Goal: Transaction & Acquisition: Purchase product/service

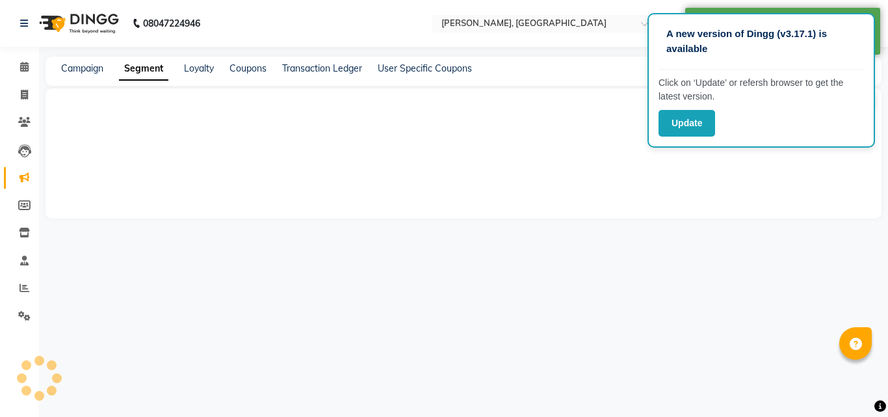
drag, startPoint x: 459, startPoint y: 221, endPoint x: 115, endPoint y: 49, distance: 384.5
click at [188, 71] on main "Campaign Segment Loyalty Coupons Transaction Ledger User Specific Coupons Segme…" at bounding box center [463, 147] width 849 height 181
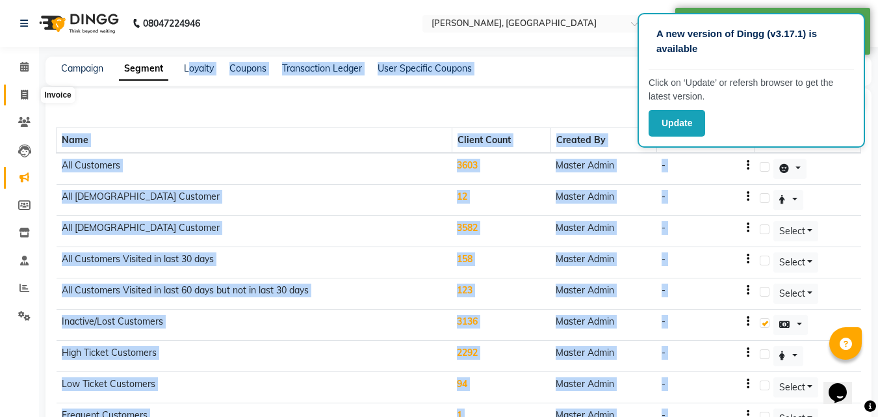
click at [29, 97] on span at bounding box center [24, 95] width 23 height 15
select select "3755"
select select "service"
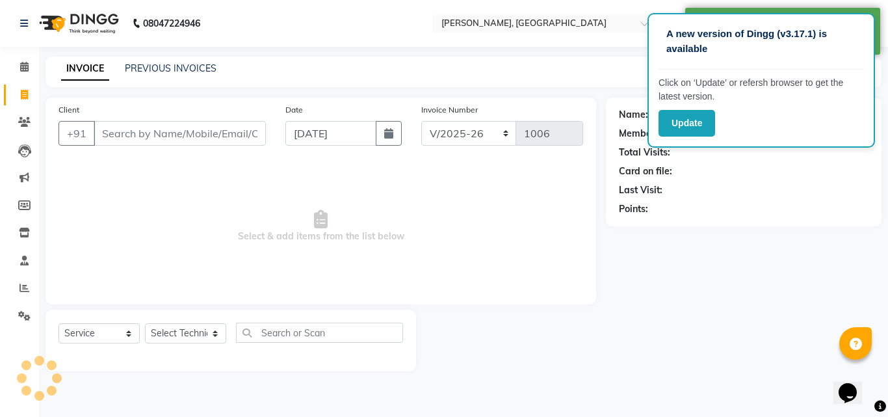
click at [152, 138] on input "Client" at bounding box center [180, 133] width 172 height 25
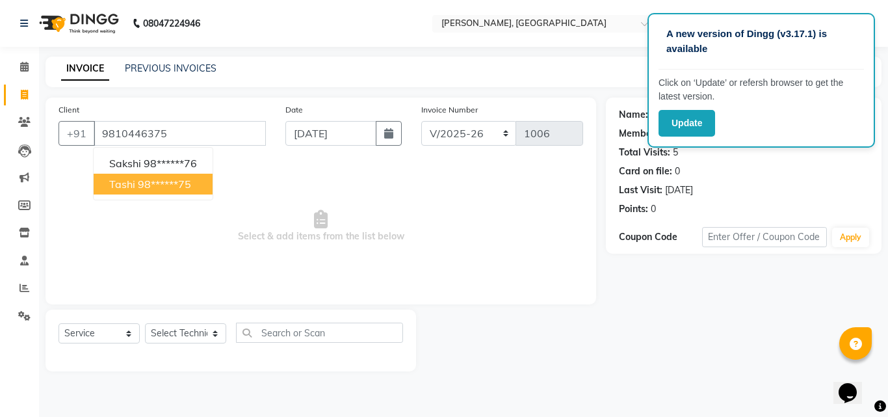
click at [166, 181] on ngb-highlight "98******75" at bounding box center [164, 183] width 53 height 13
type input "98******75"
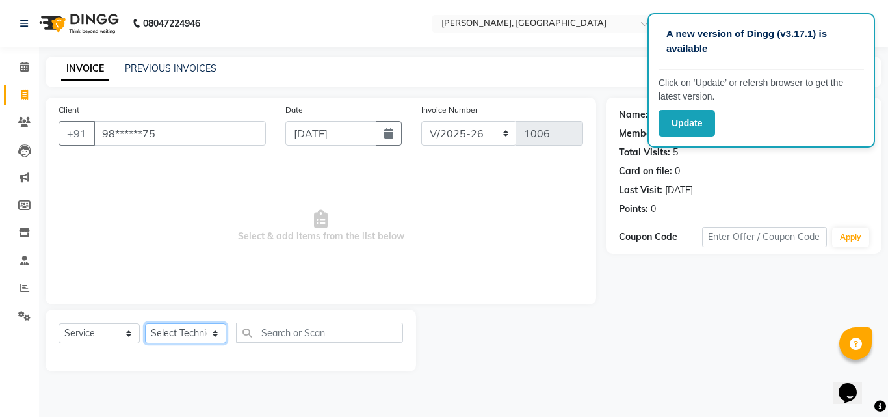
click at [195, 335] on select "Select Technician [PERSON_NAME] MANAGER rajat [PERSON_NAME]" at bounding box center [185, 333] width 81 height 20
click at [113, 339] on select "Select Service Product Membership Package Voucher Prepaid Gift Card" at bounding box center [98, 333] width 81 height 20
select select "P"
click at [58, 323] on select "Select Service Product Membership Package Voucher Prepaid Gift Card" at bounding box center [98, 333] width 81 height 20
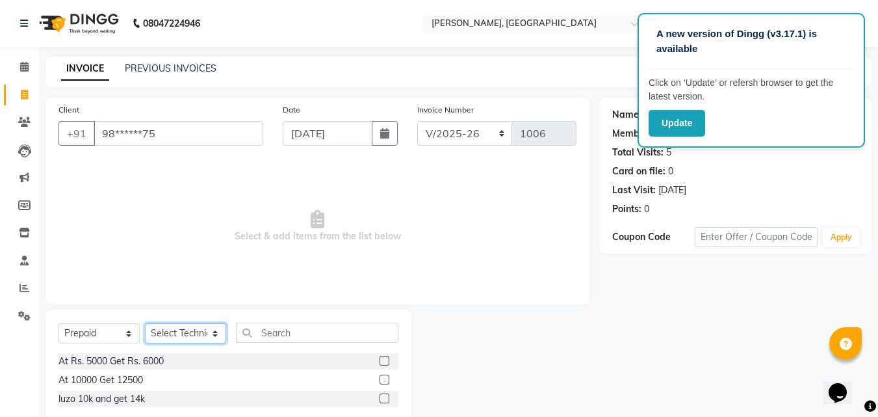
click at [181, 329] on select "Select Technician [PERSON_NAME] MANAGER rajat [PERSON_NAME]" at bounding box center [185, 333] width 81 height 20
select select "59558"
click at [145, 323] on select "Select Technician [PERSON_NAME] MANAGER rajat [PERSON_NAME]" at bounding box center [185, 333] width 81 height 20
click at [383, 360] on label at bounding box center [385, 360] width 10 height 10
click at [383, 360] on input "checkbox" at bounding box center [384, 361] width 8 height 8
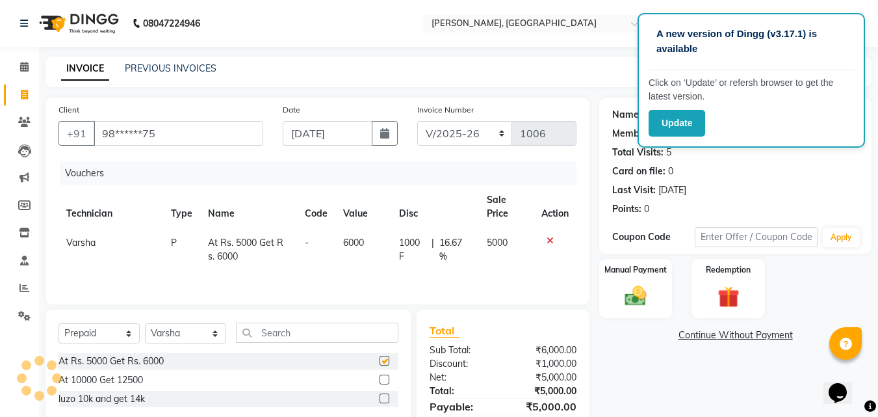
checkbox input "false"
click at [635, 296] on img at bounding box center [635, 296] width 36 height 26
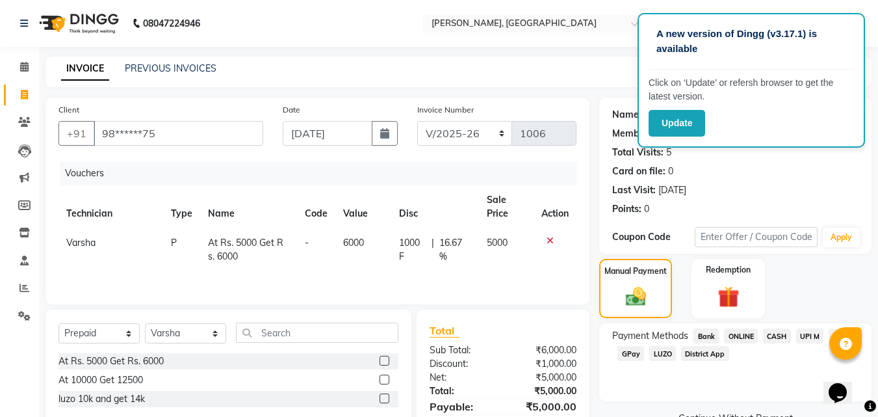
scroll to position [50, 0]
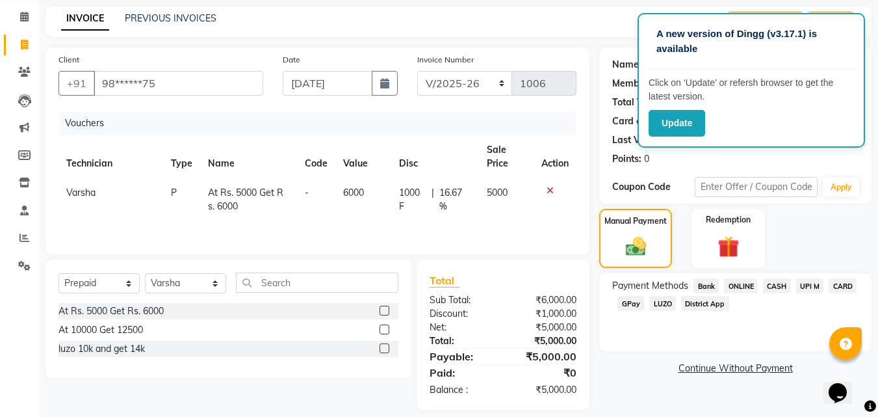
click at [842, 290] on span "CARD" at bounding box center [843, 285] width 28 height 15
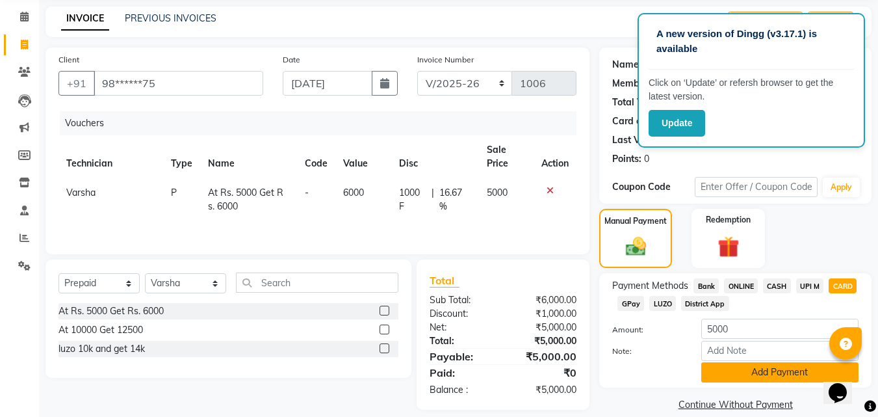
click at [764, 378] on button "Add Payment" at bounding box center [779, 372] width 157 height 20
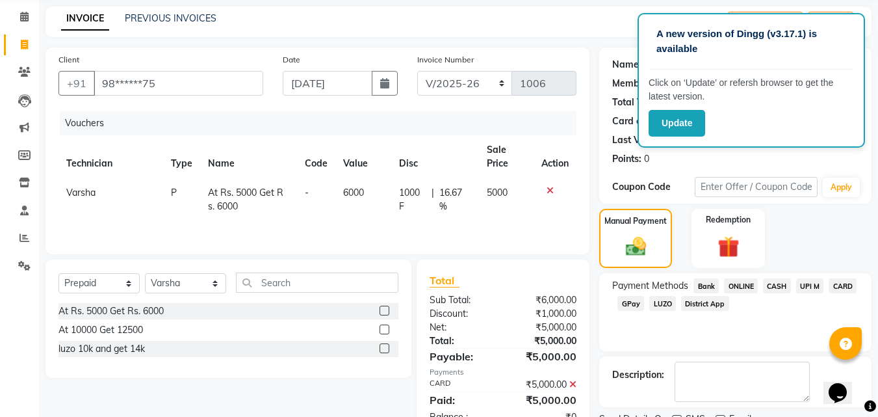
scroll to position [104, 0]
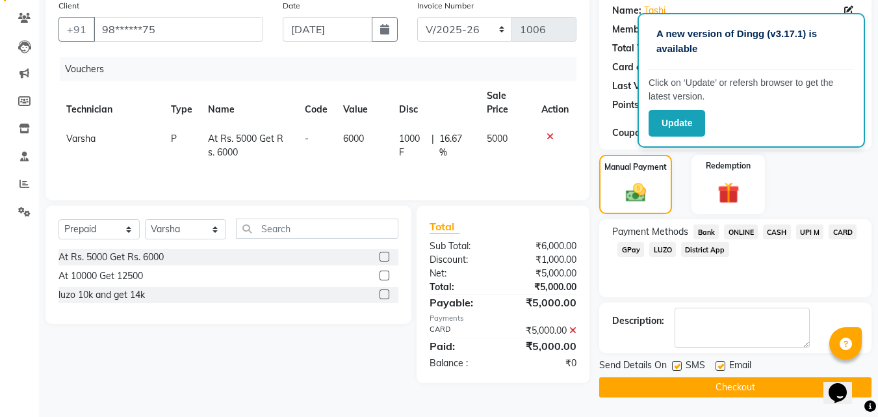
click at [790, 391] on button "Checkout" at bounding box center [735, 387] width 272 height 20
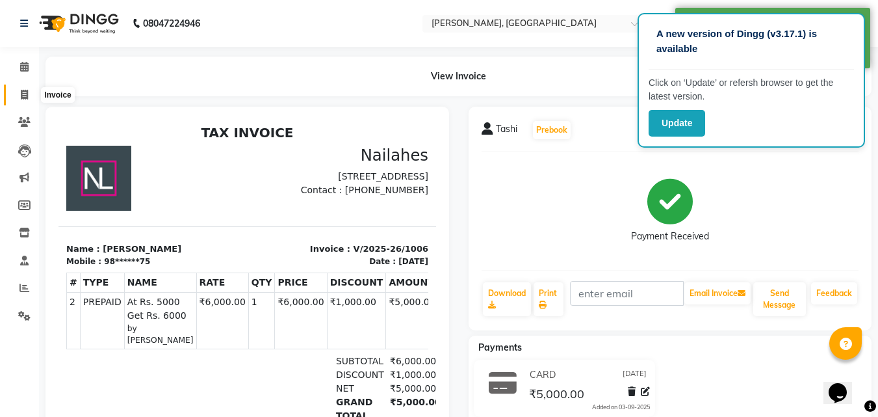
click at [29, 99] on span at bounding box center [24, 95] width 23 height 15
select select "service"
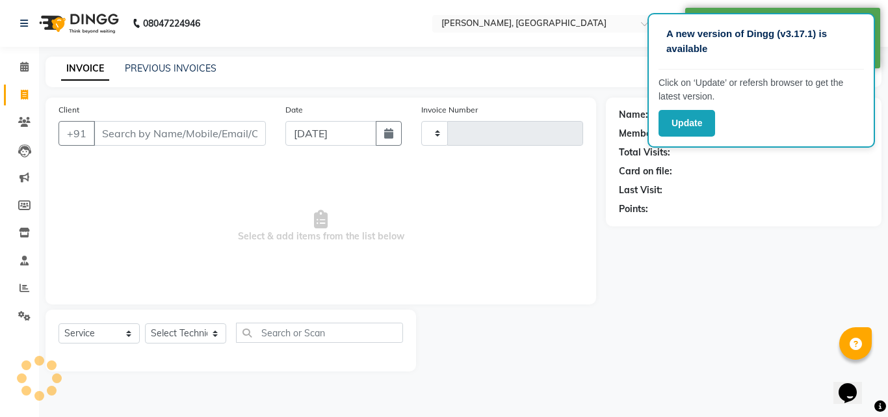
type input "1007"
select select "3755"
click at [127, 135] on input "Client" at bounding box center [180, 133] width 172 height 25
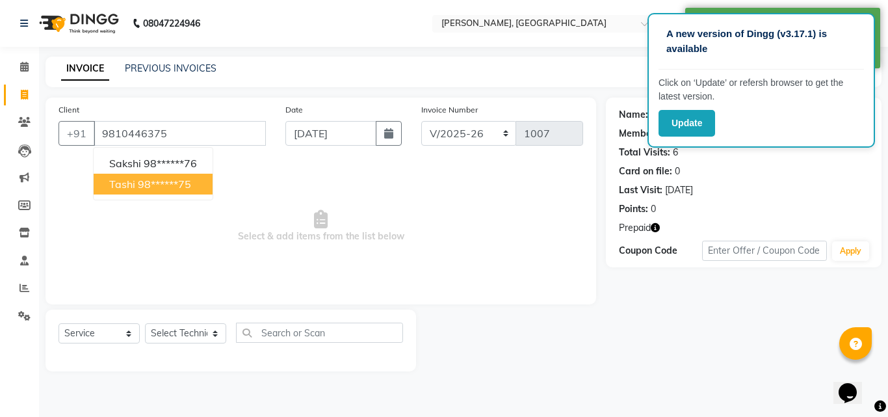
click at [126, 189] on span "Tashi" at bounding box center [122, 183] width 26 height 13
type input "98******75"
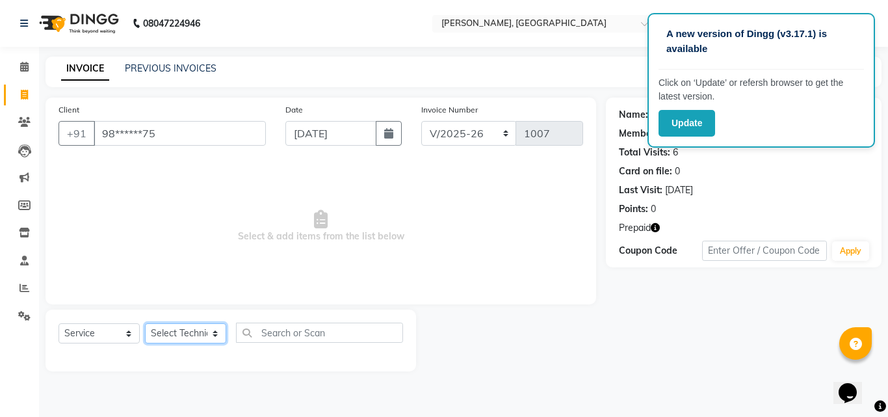
click at [186, 335] on select "Select Technician [PERSON_NAME] MANAGER rajat [PERSON_NAME]" at bounding box center [185, 333] width 81 height 20
select select "90321"
click at [145, 323] on select "Select Technician [PERSON_NAME] MANAGER rajat [PERSON_NAME]" at bounding box center [185, 333] width 81 height 20
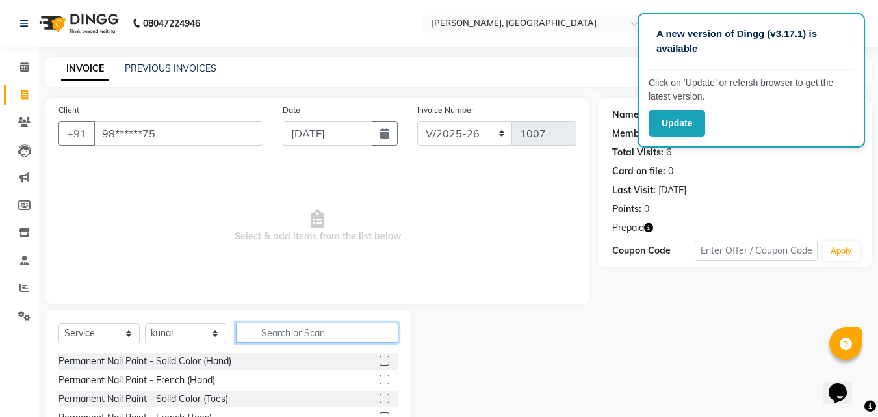
click at [350, 336] on input "text" at bounding box center [317, 332] width 162 height 20
type input "gel"
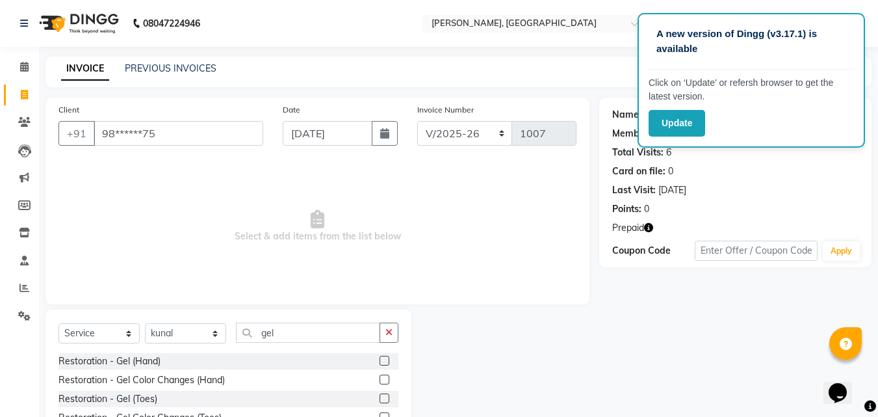
click at [561, 389] on div at bounding box center [505, 405] width 188 height 192
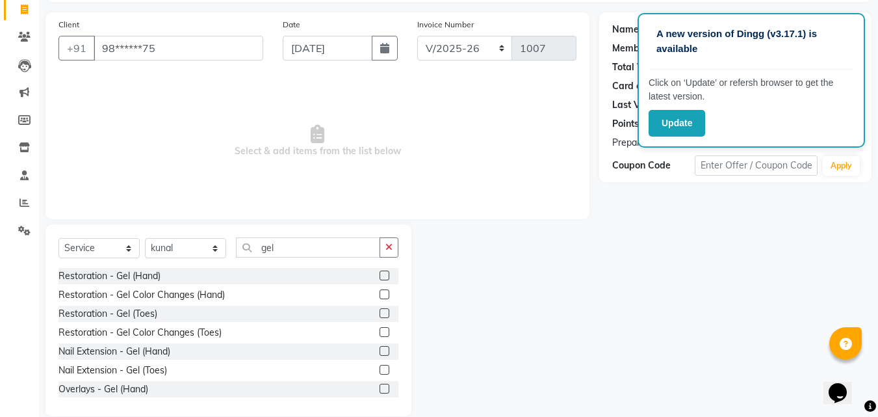
scroll to position [104, 0]
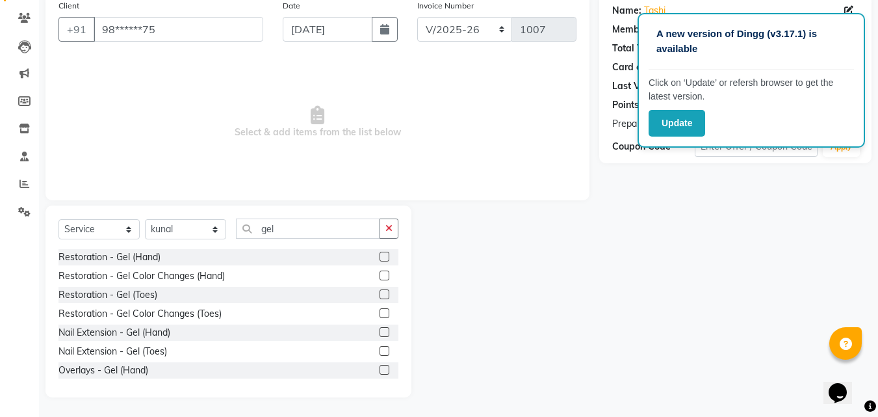
click at [380, 331] on label at bounding box center [385, 332] width 10 height 10
click at [380, 331] on input "checkbox" at bounding box center [384, 332] width 8 height 8
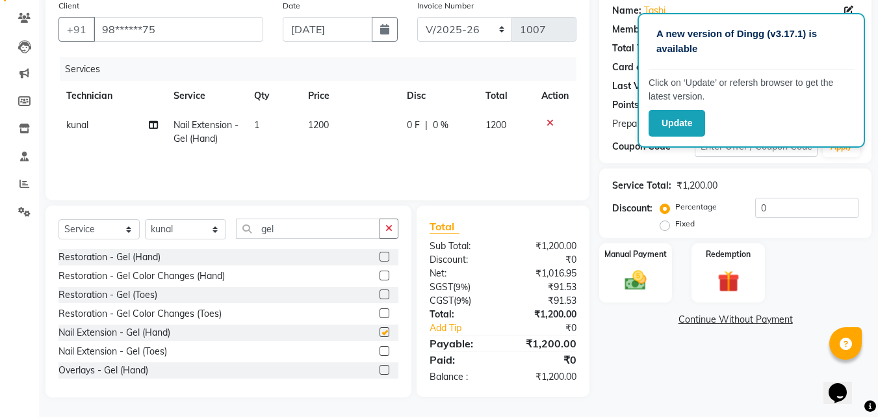
checkbox input "false"
click at [356, 146] on td "1200" at bounding box center [349, 131] width 99 height 43
select select "90321"
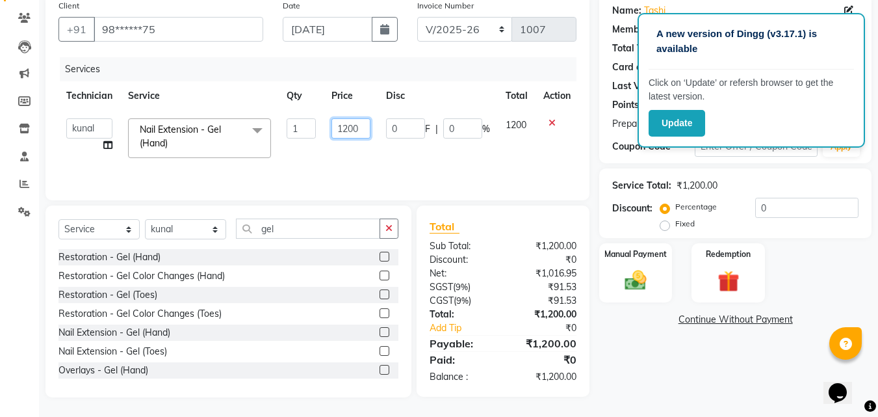
click at [344, 125] on input "1200" at bounding box center [350, 128] width 39 height 20
type input "900"
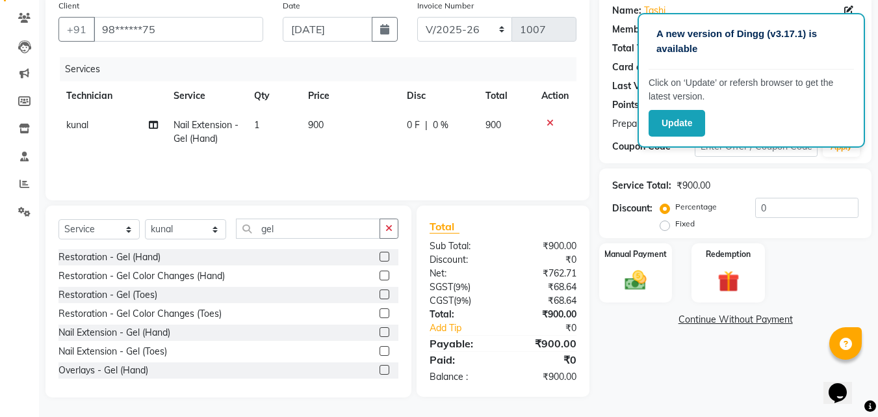
click at [344, 144] on td "900" at bounding box center [349, 131] width 99 height 43
select select "90321"
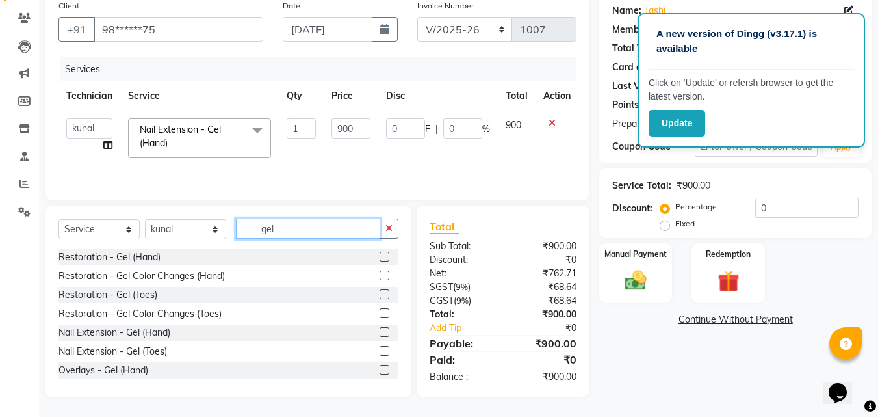
click at [277, 230] on input "gel" at bounding box center [308, 228] width 144 height 20
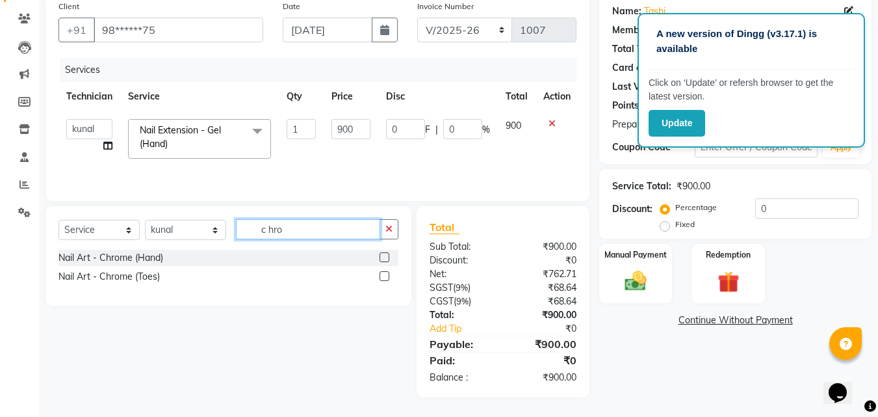
type input "c hro"
click at [385, 256] on label at bounding box center [385, 257] width 10 height 10
click at [385, 256] on input "checkbox" at bounding box center [384, 257] width 8 height 8
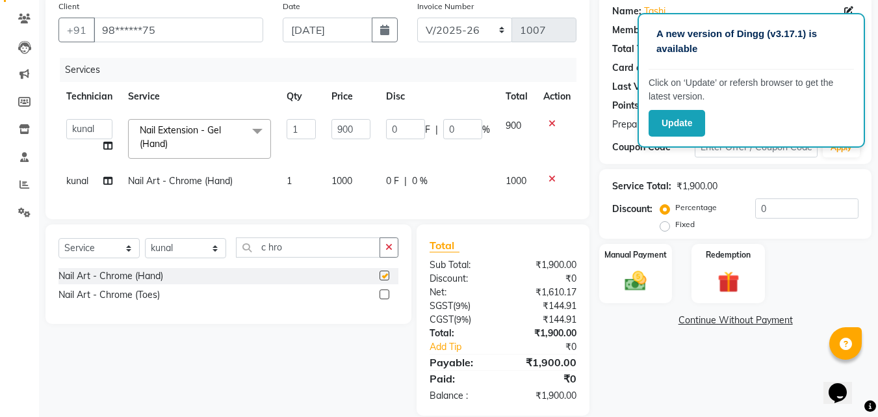
checkbox input "false"
click at [367, 187] on td "1000" at bounding box center [351, 180] width 55 height 29
select select "90321"
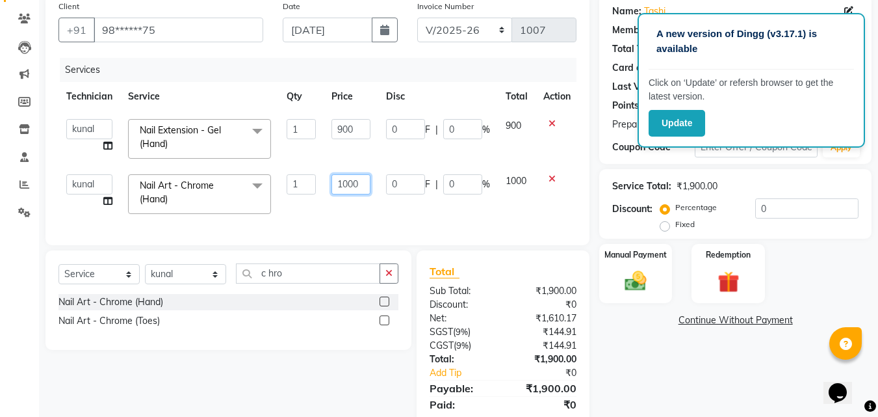
click at [349, 175] on input "1000" at bounding box center [350, 184] width 39 height 20
type input "1500"
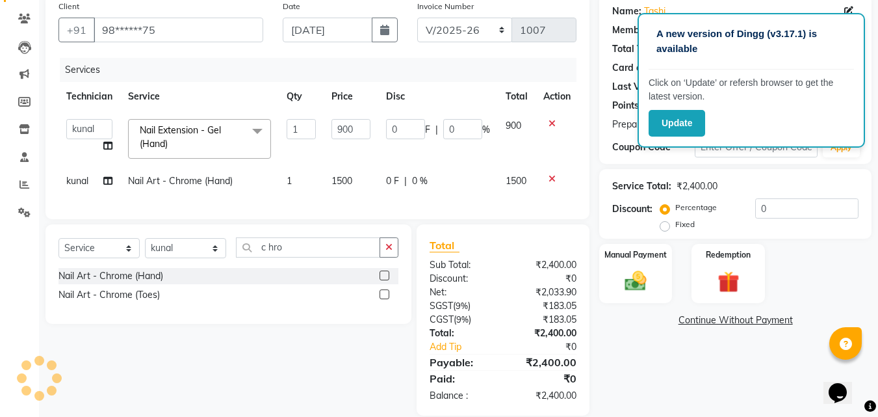
click at [341, 206] on div "Services Technician Service Qty Price Disc Total Action [PERSON_NAME] kunal MAN…" at bounding box center [317, 132] width 518 height 148
click at [642, 283] on img at bounding box center [635, 281] width 36 height 26
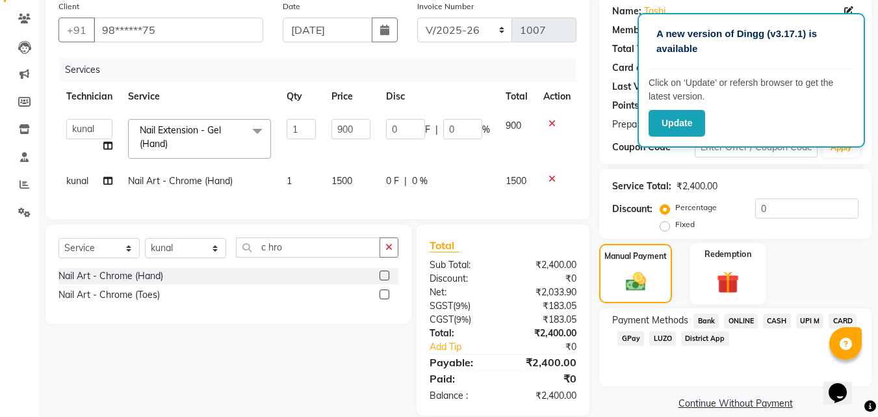
click at [722, 265] on div "Redemption" at bounding box center [728, 273] width 76 height 62
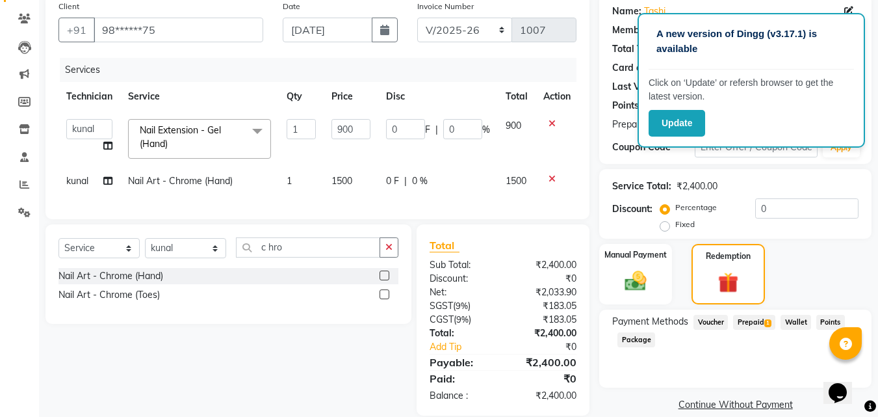
click at [770, 322] on span "1" at bounding box center [767, 323] width 7 height 8
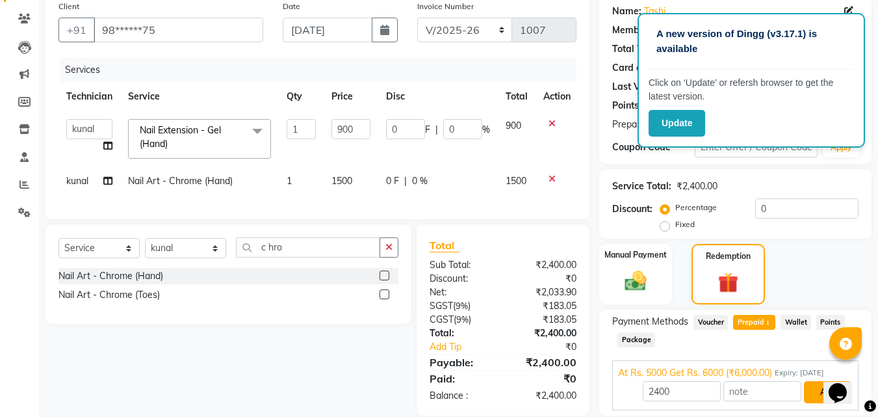
click at [820, 387] on button "Add" at bounding box center [827, 392] width 47 height 22
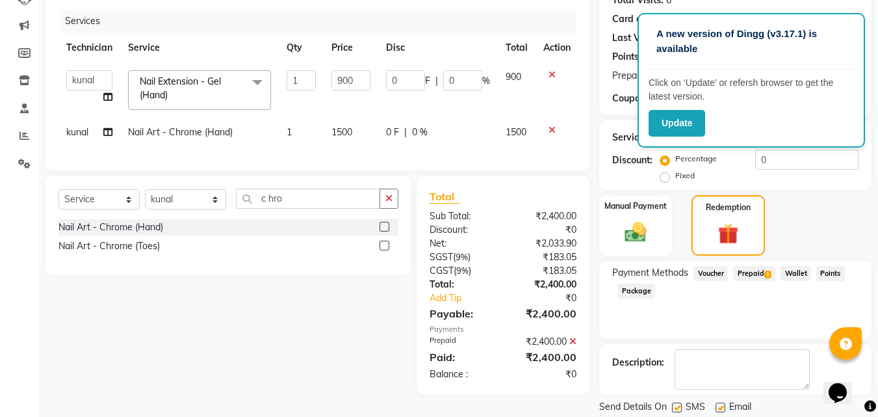
scroll to position [194, 0]
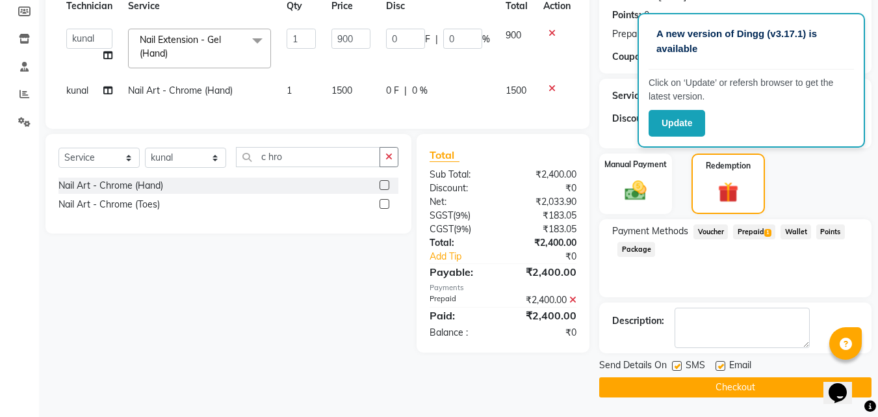
click at [793, 380] on button "Checkout" at bounding box center [735, 387] width 272 height 20
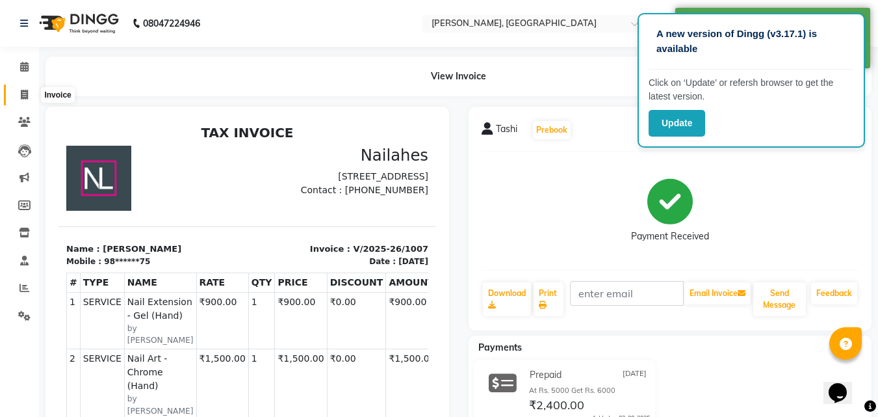
click at [23, 95] on icon at bounding box center [24, 95] width 7 height 10
select select "service"
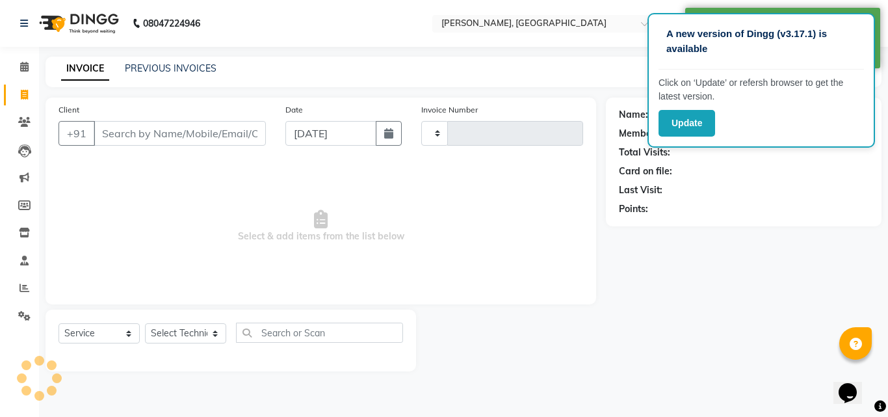
type input "1008"
select select "3755"
click at [184, 70] on link "PREVIOUS INVOICES" at bounding box center [171, 68] width 92 height 12
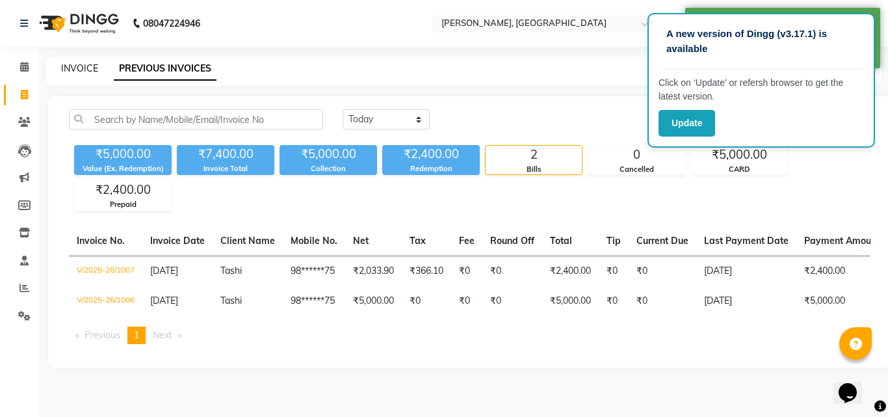
click at [91, 64] on link "INVOICE" at bounding box center [79, 68] width 37 height 12
select select "service"
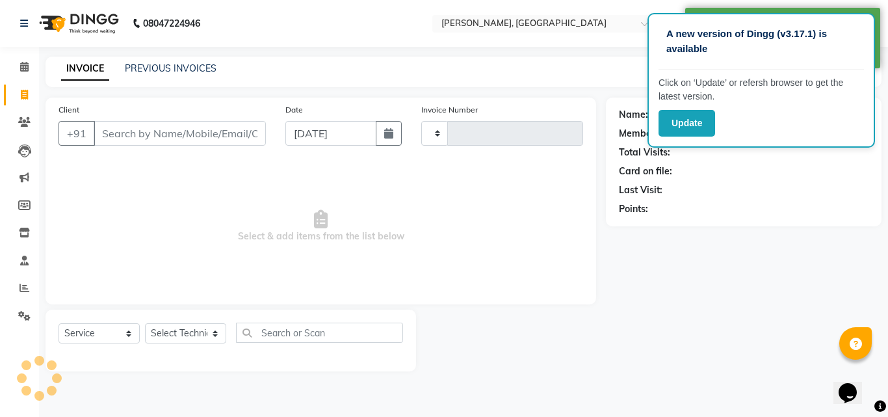
type input "1008"
select select "3755"
type input "s"
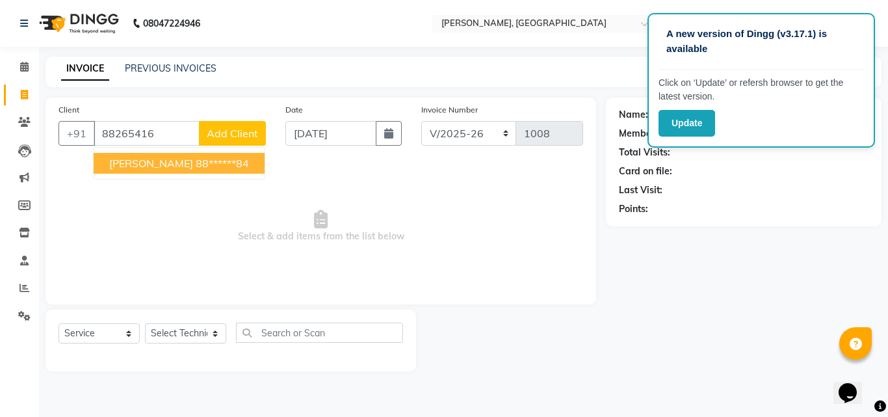
click at [146, 155] on button "[PERSON_NAME] 88******84" at bounding box center [179, 163] width 171 height 21
type input "88******84"
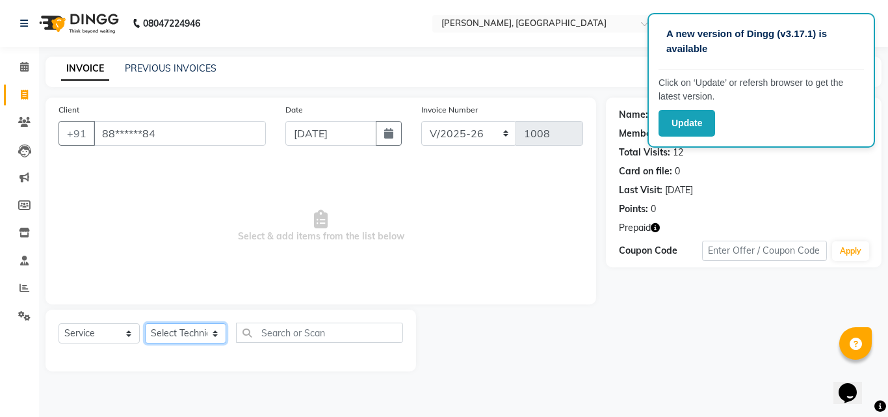
click at [197, 335] on select "Select Technician [PERSON_NAME] MANAGER rajat [PERSON_NAME]" at bounding box center [185, 333] width 81 height 20
select select "90321"
click at [145, 323] on select "Select Technician [PERSON_NAME] MANAGER rajat [PERSON_NAME]" at bounding box center [185, 333] width 81 height 20
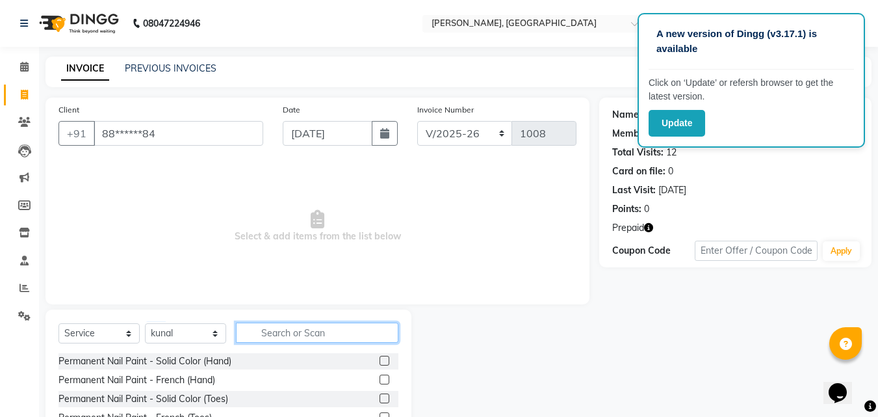
click at [360, 334] on input "text" at bounding box center [317, 332] width 162 height 20
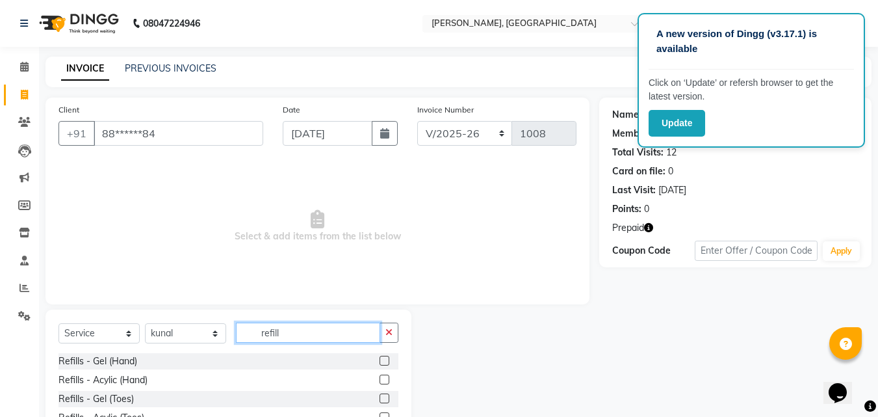
type input "refill"
click at [380, 362] on label at bounding box center [385, 360] width 10 height 10
click at [380, 362] on input "checkbox" at bounding box center [384, 361] width 8 height 8
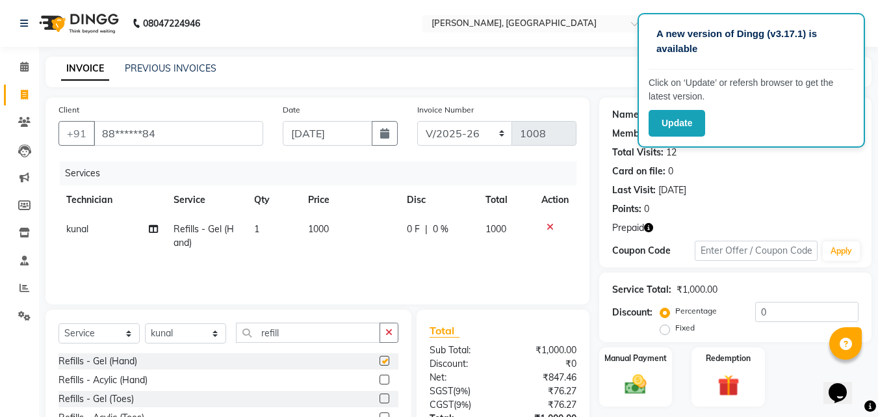
checkbox input "false"
click at [321, 326] on input "refill" at bounding box center [308, 332] width 144 height 20
click at [391, 328] on icon "button" at bounding box center [388, 332] width 7 height 9
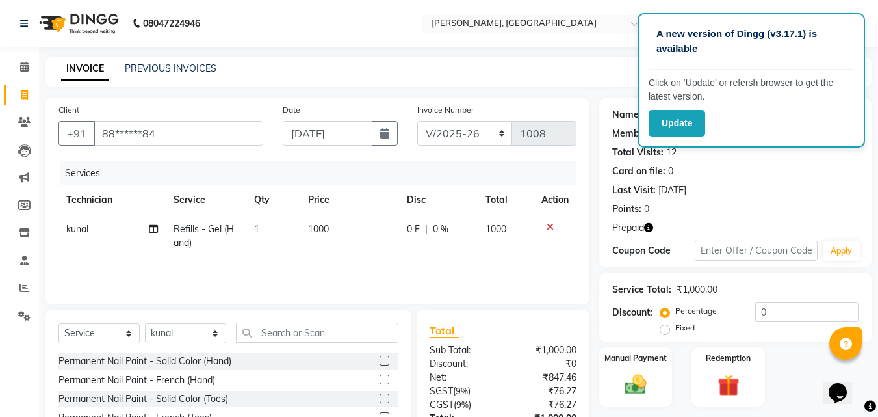
click at [380, 361] on label at bounding box center [385, 360] width 10 height 10
click at [380, 361] on input "checkbox" at bounding box center [384, 361] width 8 height 8
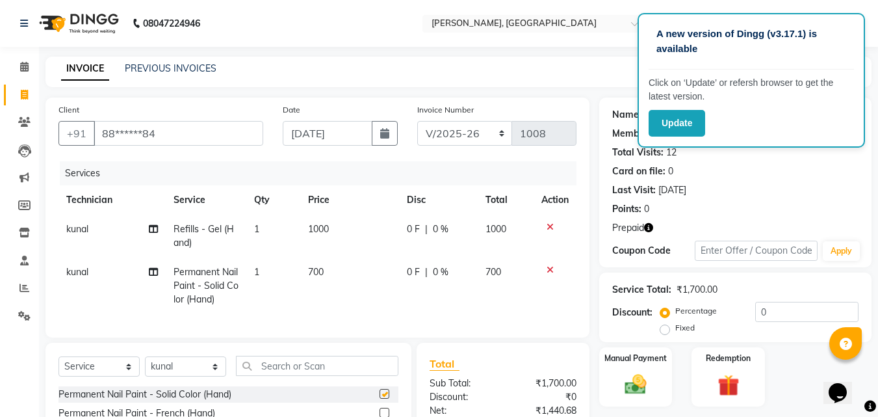
checkbox input "false"
click at [372, 308] on td "700" at bounding box center [349, 285] width 99 height 57
select select "90321"
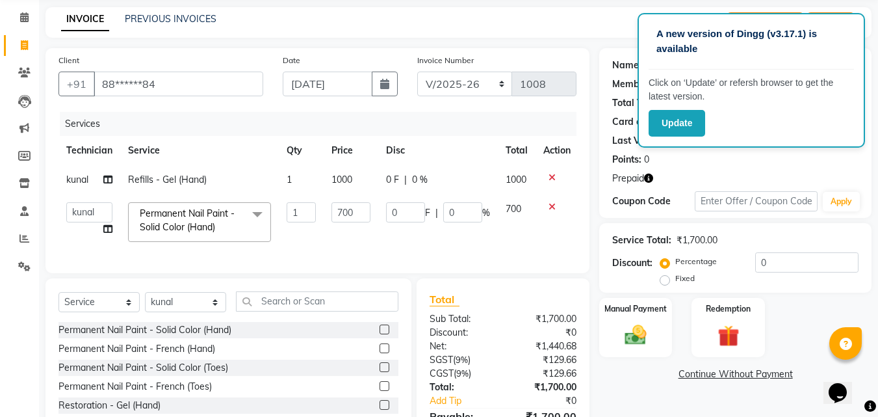
scroll to position [52, 0]
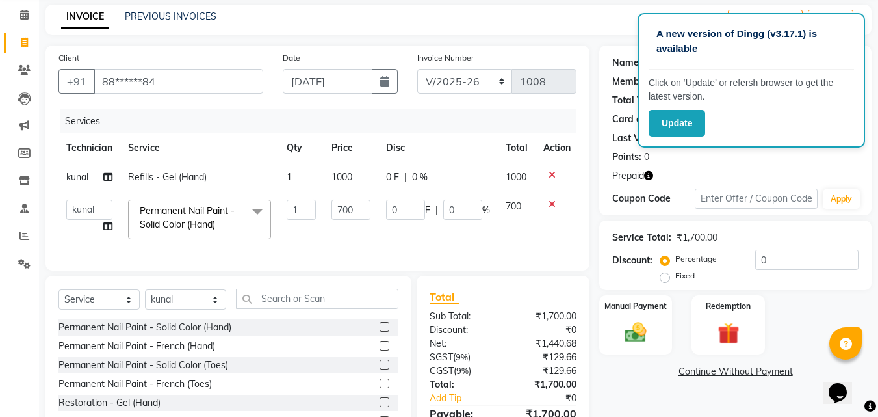
click at [380, 369] on label at bounding box center [385, 364] width 10 height 10
click at [380, 369] on input "checkbox" at bounding box center [384, 365] width 8 height 8
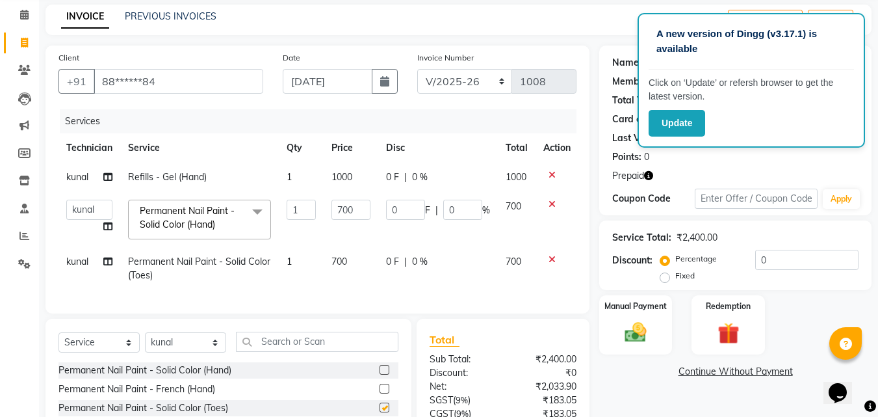
checkbox input "false"
click at [343, 266] on span "700" at bounding box center [339, 261] width 16 height 12
select select "90321"
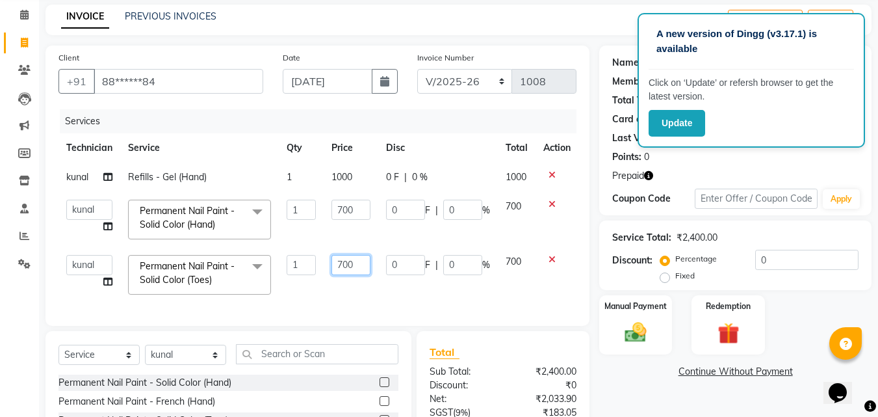
click at [343, 263] on input "700" at bounding box center [350, 265] width 39 height 20
type input "500"
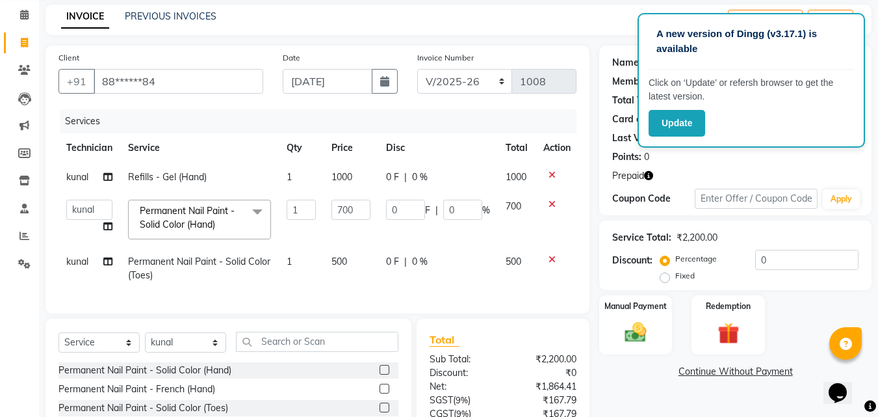
click at [343, 241] on td "700" at bounding box center [351, 219] width 55 height 55
click at [350, 201] on input "700" at bounding box center [350, 210] width 39 height 20
type input "500"
click at [343, 180] on td "1000" at bounding box center [351, 176] width 55 height 29
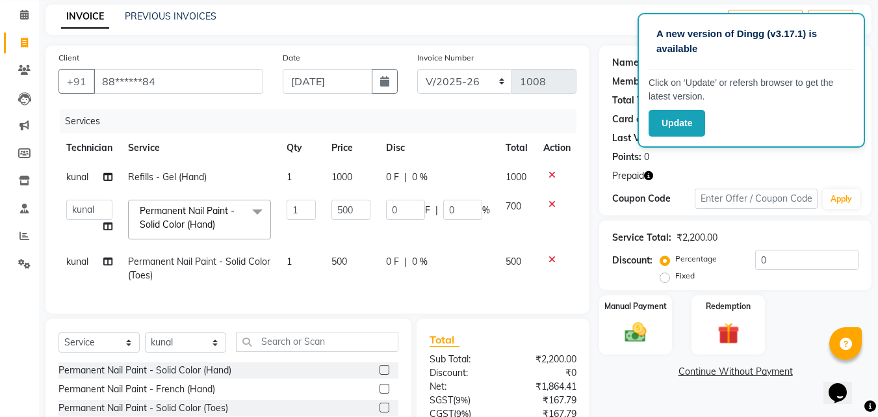
select select "90321"
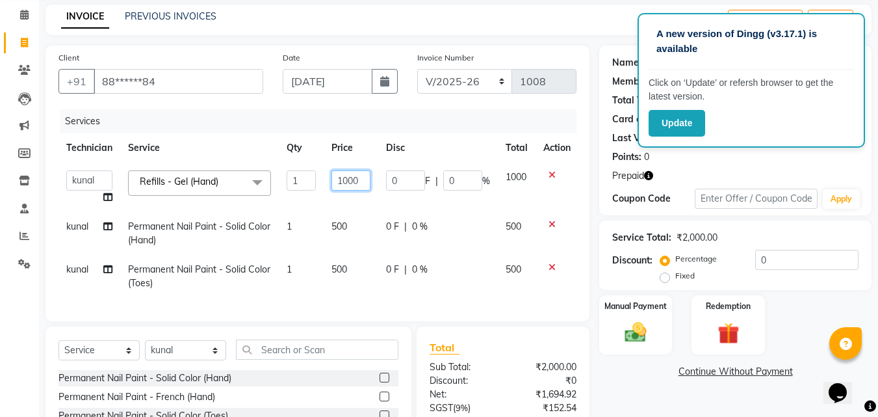
click at [344, 176] on input "1000" at bounding box center [350, 180] width 39 height 20
type input "900"
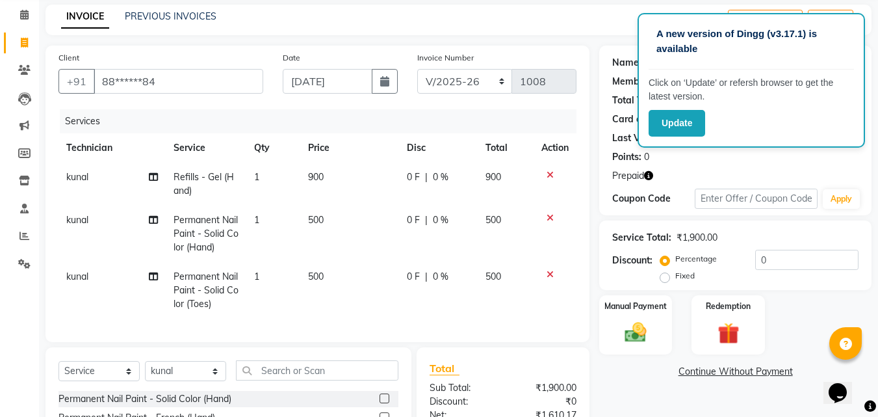
click at [362, 205] on td "900" at bounding box center [349, 183] width 99 height 43
select select "90321"
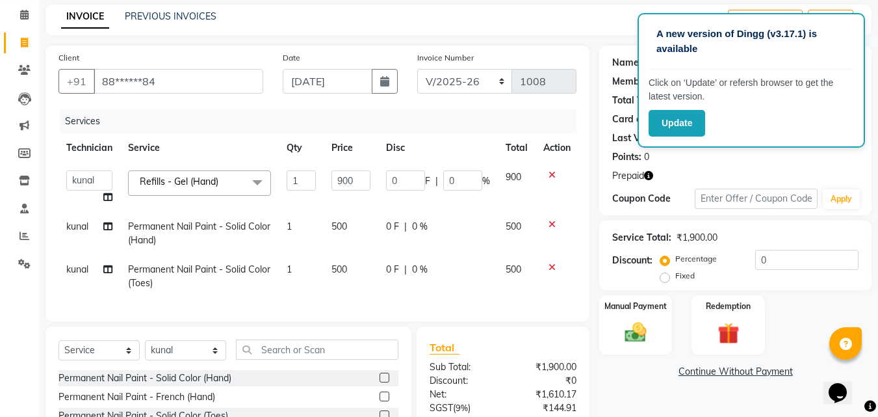
click at [648, 175] on icon "button" at bounding box center [648, 175] width 9 height 9
click at [708, 178] on div "Prepaid" at bounding box center [735, 176] width 246 height 14
click at [655, 177] on div "Prepaid" at bounding box center [735, 176] width 246 height 14
click at [645, 176] on icon "button" at bounding box center [648, 175] width 9 height 9
click at [22, 68] on icon at bounding box center [24, 70] width 12 height 10
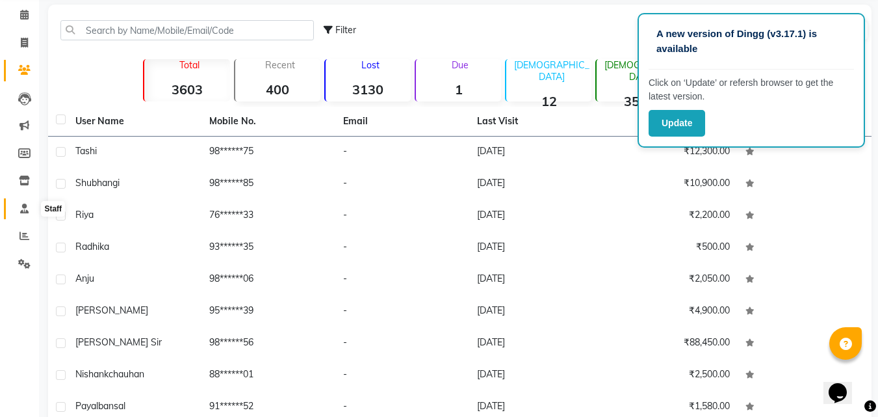
click at [30, 214] on span at bounding box center [24, 208] width 23 height 15
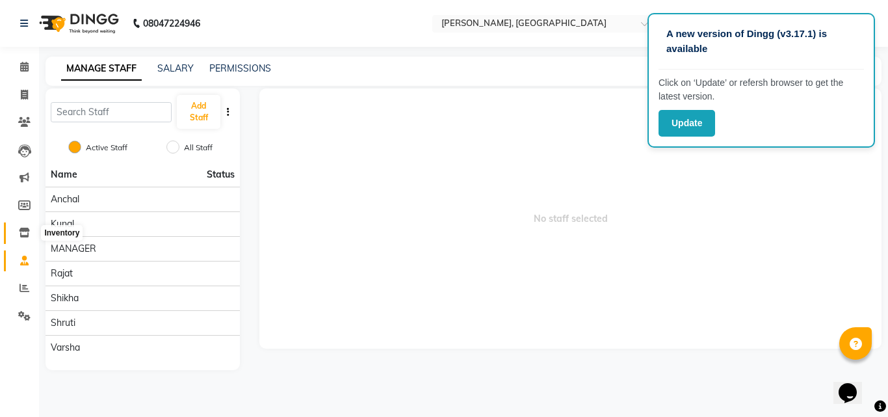
click at [29, 230] on icon at bounding box center [24, 232] width 11 height 10
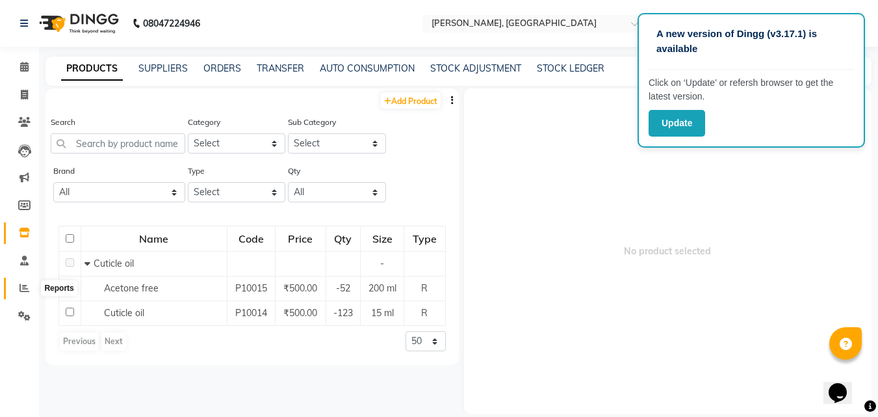
click at [21, 284] on icon at bounding box center [24, 288] width 10 height 10
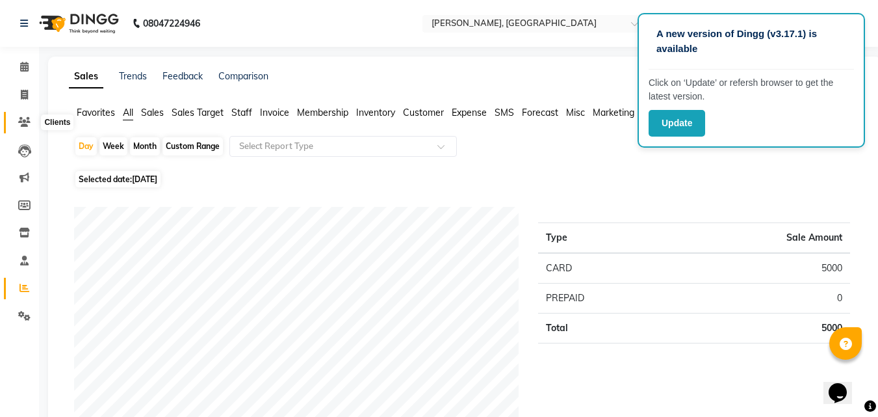
click at [29, 128] on span at bounding box center [24, 122] width 23 height 15
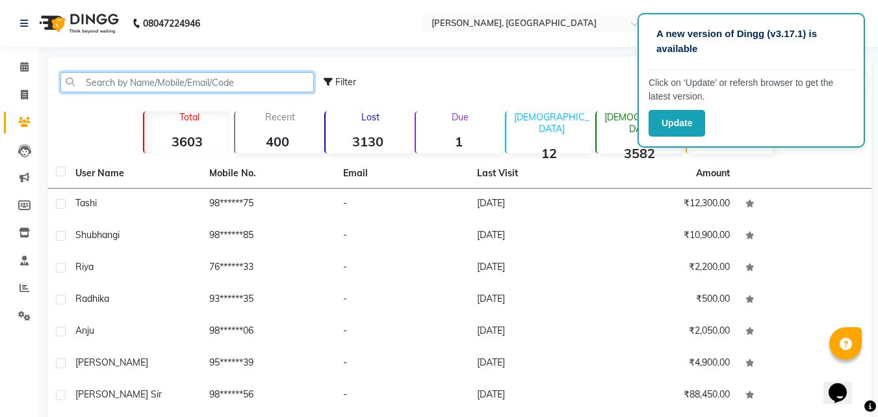
click at [122, 84] on input "text" at bounding box center [186, 82] width 253 height 20
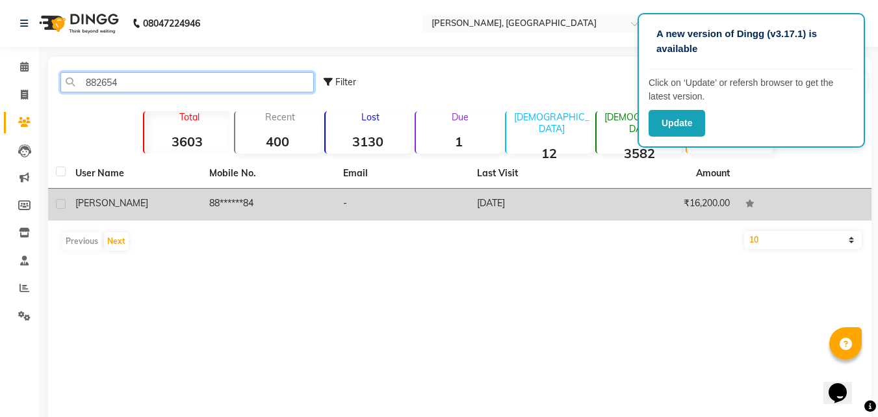
type input "882654"
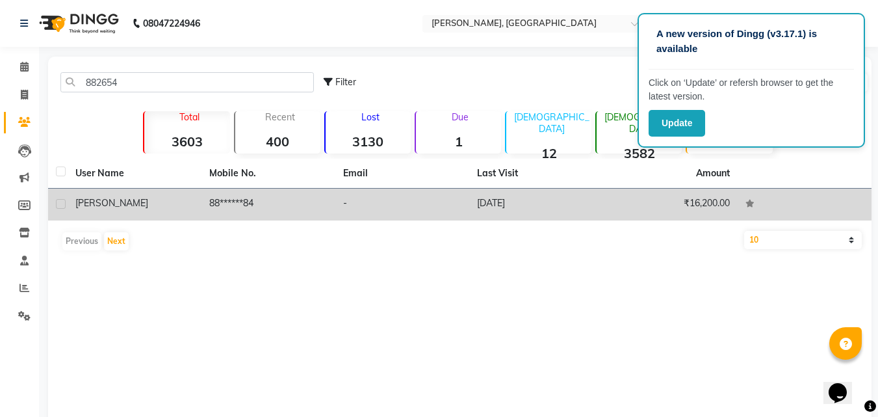
click at [203, 204] on td "88******84" at bounding box center [268, 204] width 134 height 32
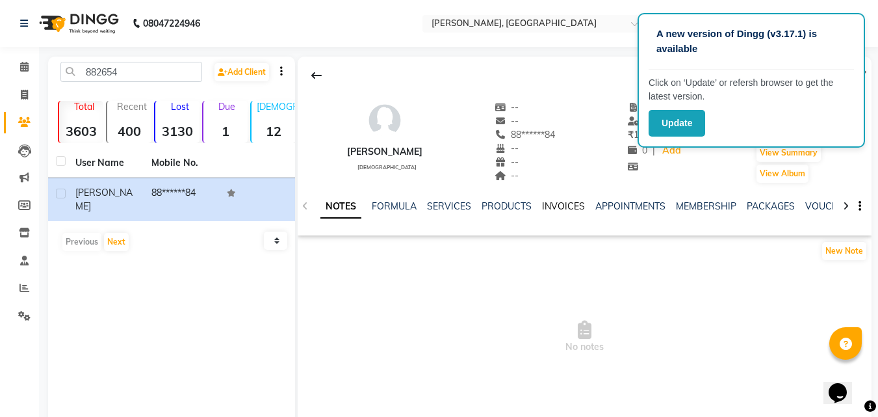
click at [558, 207] on link "INVOICES" at bounding box center [563, 206] width 43 height 12
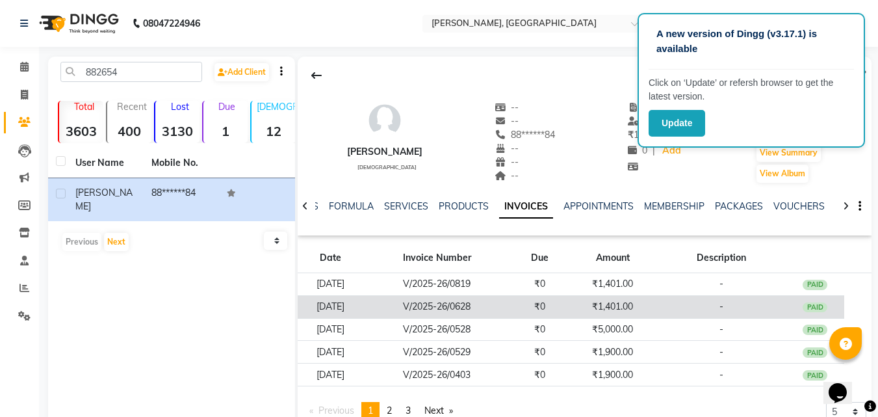
click at [634, 313] on td "₹1,401.00" at bounding box center [612, 306] width 87 height 23
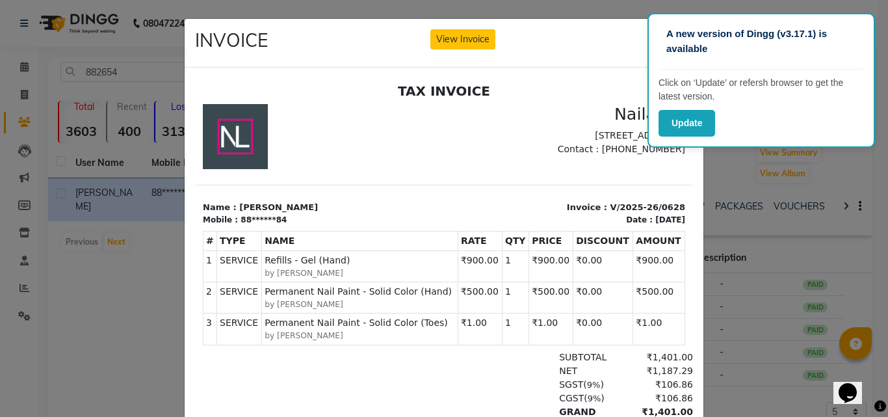
click at [858, 233] on ngb-modal-window "INVOICE View Invoice Close" at bounding box center [444, 208] width 888 height 417
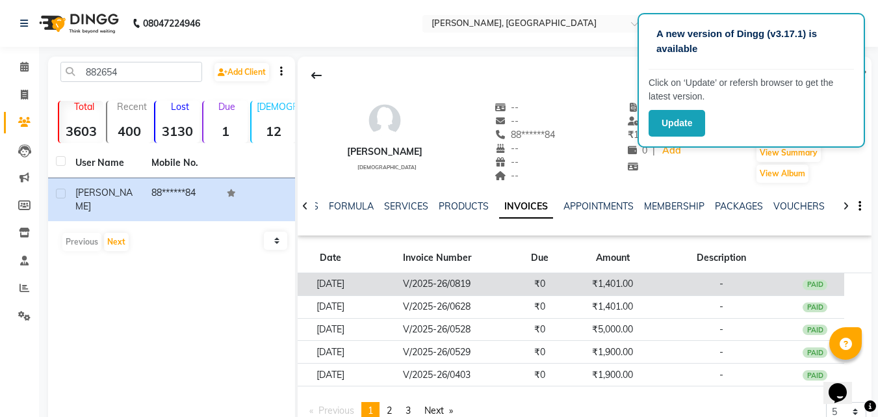
click at [619, 279] on td "₹1,401.00" at bounding box center [612, 284] width 87 height 23
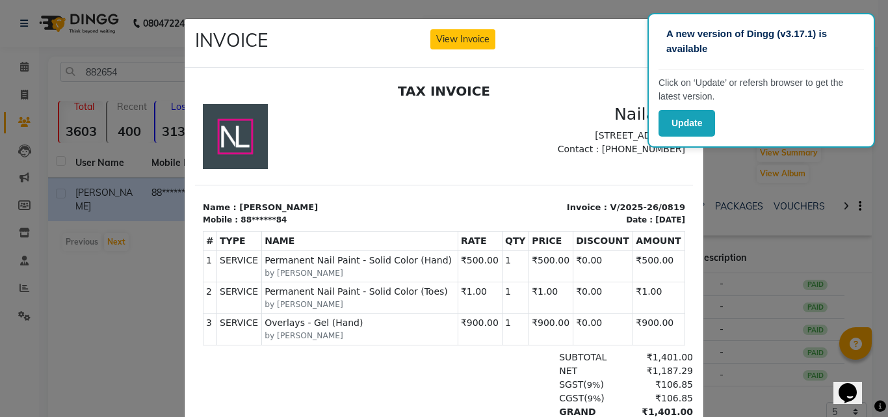
click at [793, 226] on ngb-modal-window "INVOICE View Invoice Close" at bounding box center [444, 208] width 888 height 417
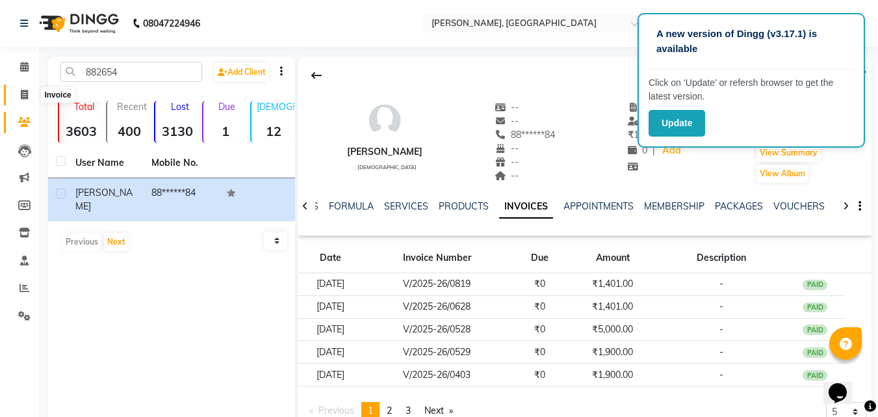
click at [23, 96] on icon at bounding box center [24, 95] width 7 height 10
select select "service"
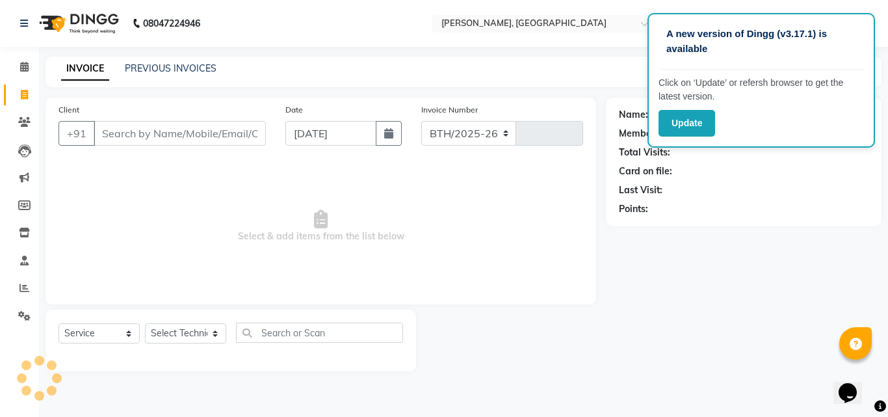
select select "3755"
type input "1008"
click at [123, 129] on input "Client" at bounding box center [180, 133] width 172 height 25
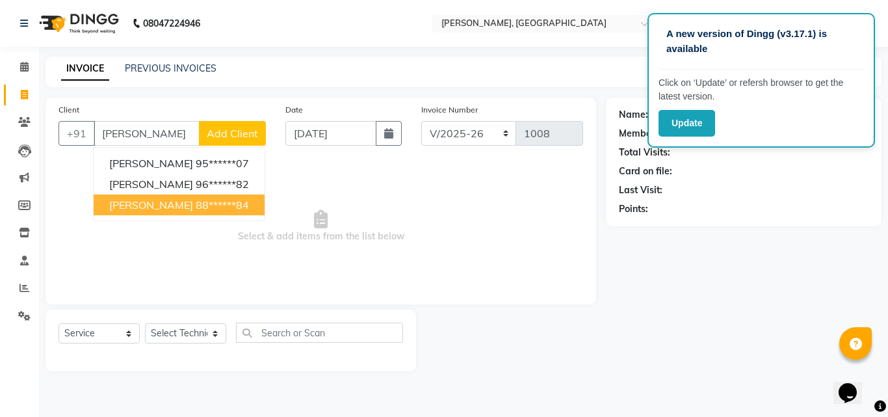
click at [196, 208] on ngb-highlight "88******84" at bounding box center [222, 204] width 53 height 13
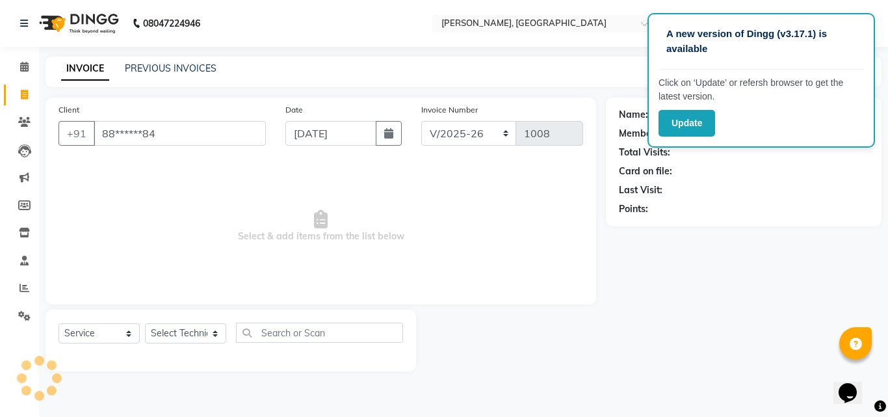
type input "88******84"
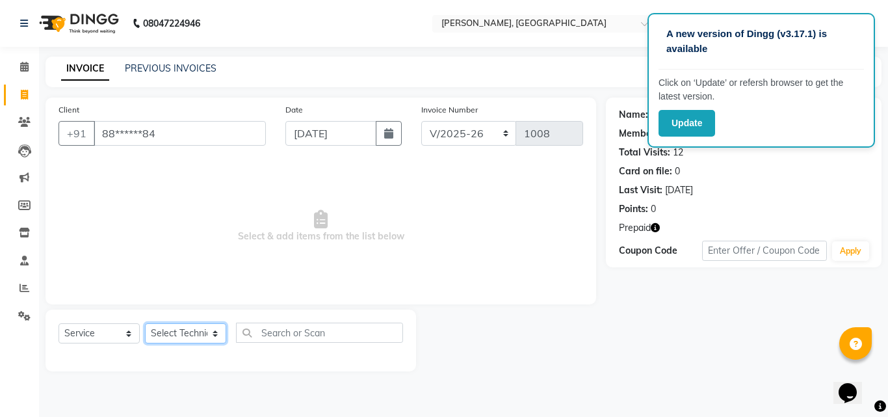
click at [191, 326] on select "Select Technician [PERSON_NAME] MANAGER rajat [PERSON_NAME]" at bounding box center [185, 333] width 81 height 20
click at [145, 323] on select "Select Technician [PERSON_NAME] MANAGER rajat [PERSON_NAME]" at bounding box center [185, 333] width 81 height 20
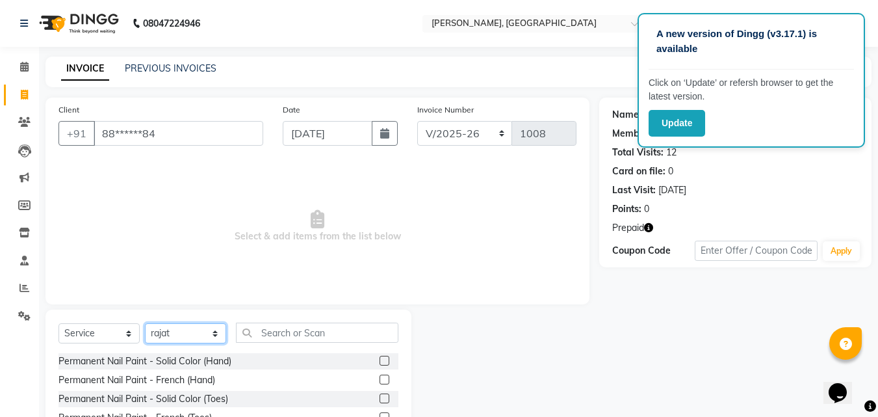
click at [185, 337] on select "Select Technician [PERSON_NAME] MANAGER rajat [PERSON_NAME]" at bounding box center [185, 333] width 81 height 20
select select "90321"
click at [145, 323] on select "Select Technician [PERSON_NAME] MANAGER rajat [PERSON_NAME]" at bounding box center [185, 333] width 81 height 20
click at [380, 358] on label at bounding box center [385, 360] width 10 height 10
click at [380, 358] on input "checkbox" at bounding box center [384, 361] width 8 height 8
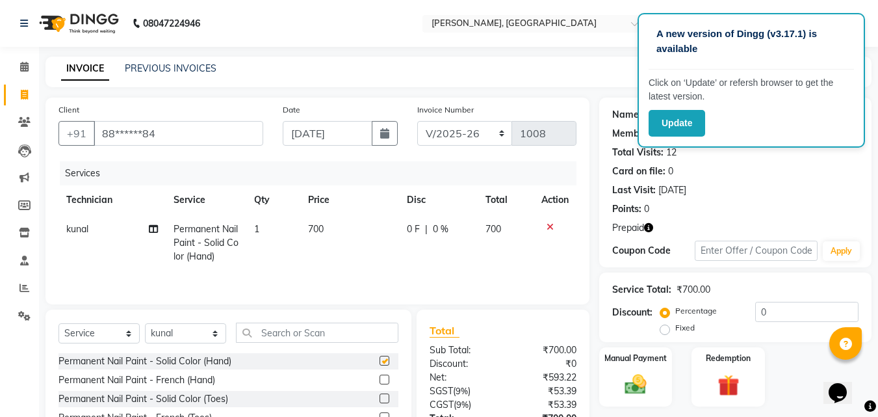
checkbox input "false"
click at [274, 337] on input "text" at bounding box center [317, 332] width 162 height 20
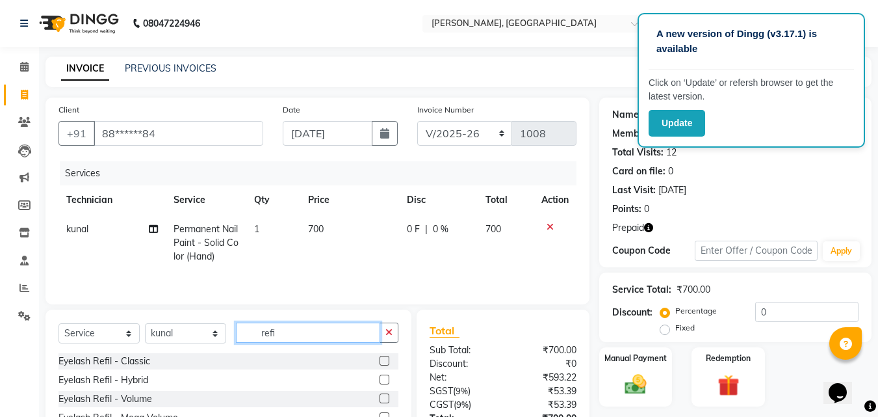
type input "refi"
click at [391, 292] on div "Client +91 88******84 Date [DATE] Invoice Number BTH/2025-26 RED/2025-26 V/2025…" at bounding box center [317, 200] width 544 height 207
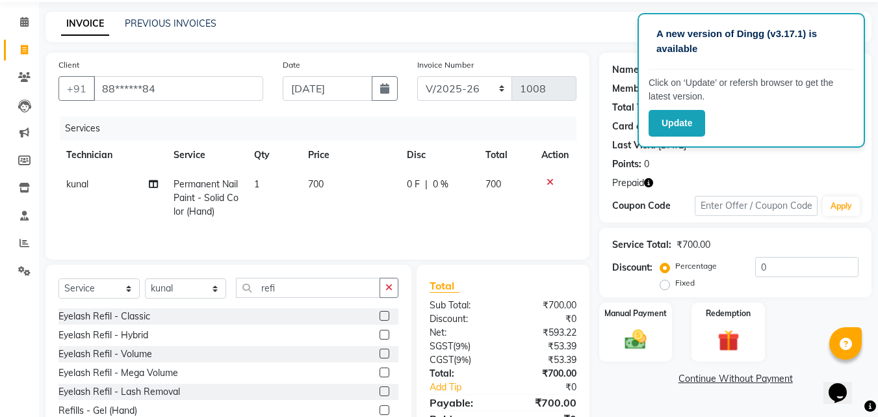
scroll to position [78, 0]
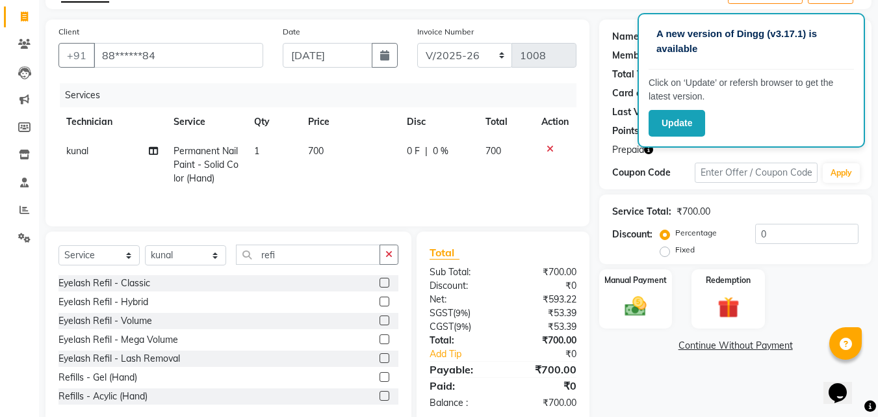
click at [380, 375] on label at bounding box center [385, 377] width 10 height 10
click at [380, 375] on input "checkbox" at bounding box center [384, 377] width 8 height 8
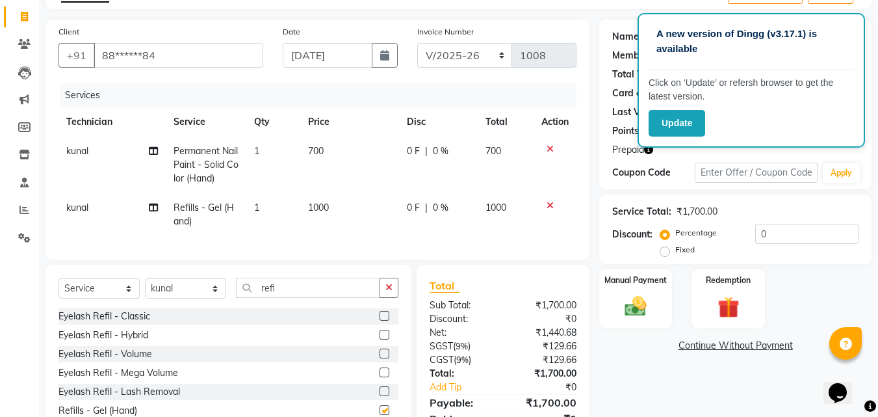
checkbox input "false"
click at [327, 200] on td "1000" at bounding box center [349, 214] width 99 height 43
select select "90321"
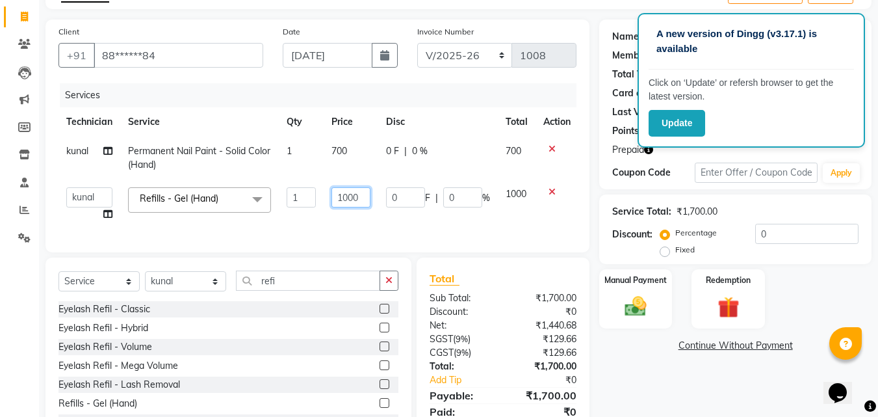
click at [342, 201] on input "1000" at bounding box center [350, 197] width 39 height 20
type input "900"
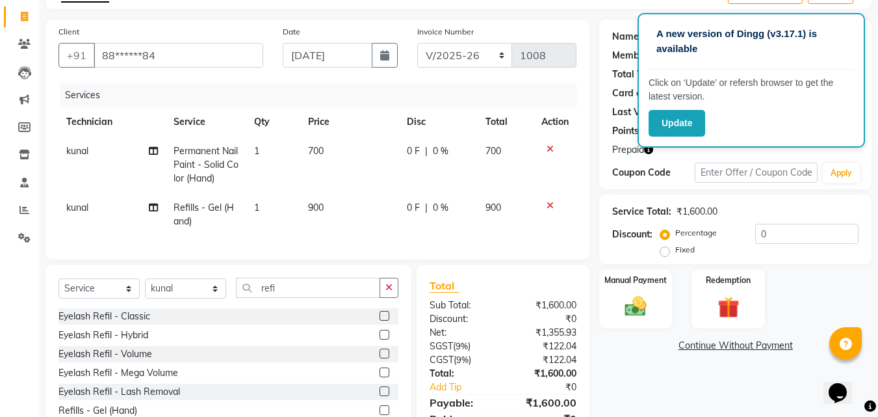
click at [350, 220] on td "900" at bounding box center [349, 214] width 99 height 43
select select "90321"
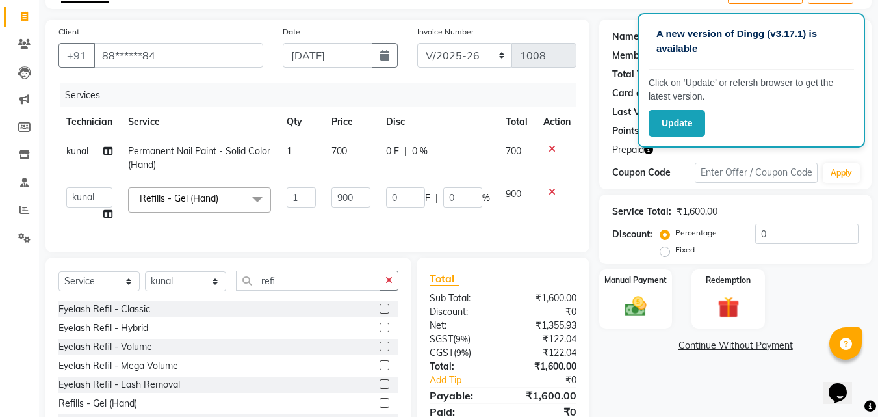
click at [652, 147] on div "A new version of Dingg (v3.17.1) is available Click on ‘Update’ or refersh brow…" at bounding box center [751, 80] width 227 height 135
click at [651, 147] on div "A new version of Dingg (v3.17.1) is available Click on ‘Update’ or refersh brow…" at bounding box center [751, 80] width 227 height 135
click at [649, 151] on icon "button" at bounding box center [648, 149] width 9 height 9
click at [580, 199] on div "Client +91 88******84 Date [DATE] Invoice Number BTH/2025-26 RED/2025-26 V/2025…" at bounding box center [317, 135] width 544 height 233
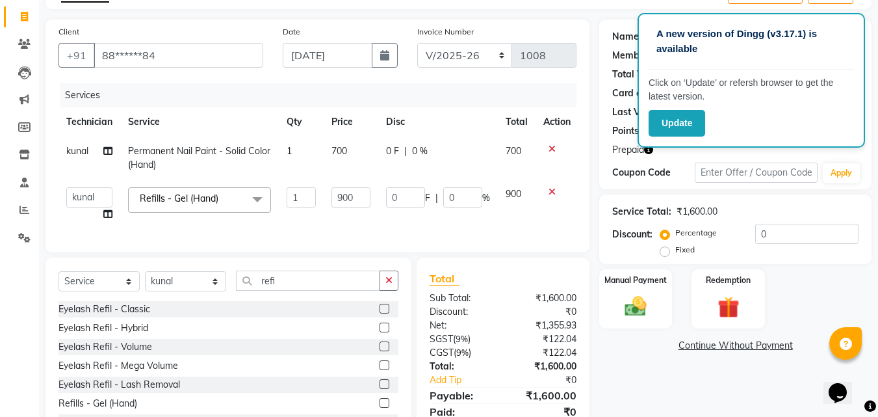
click at [345, 157] on td "700" at bounding box center [351, 157] width 55 height 43
select select "90321"
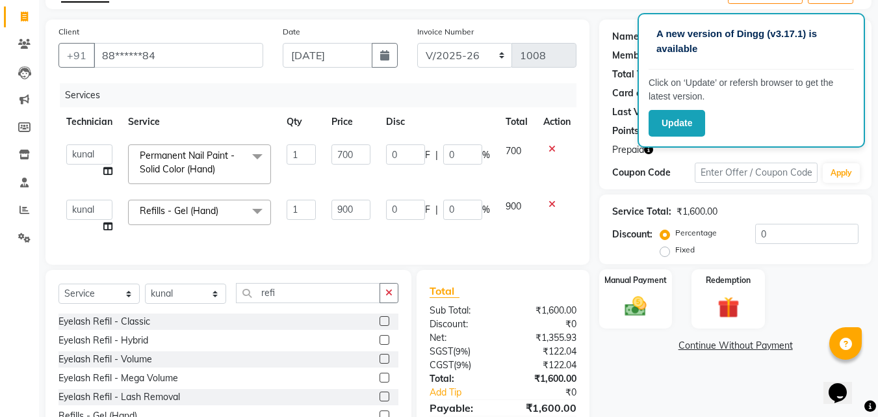
click at [552, 149] on icon at bounding box center [551, 148] width 7 height 9
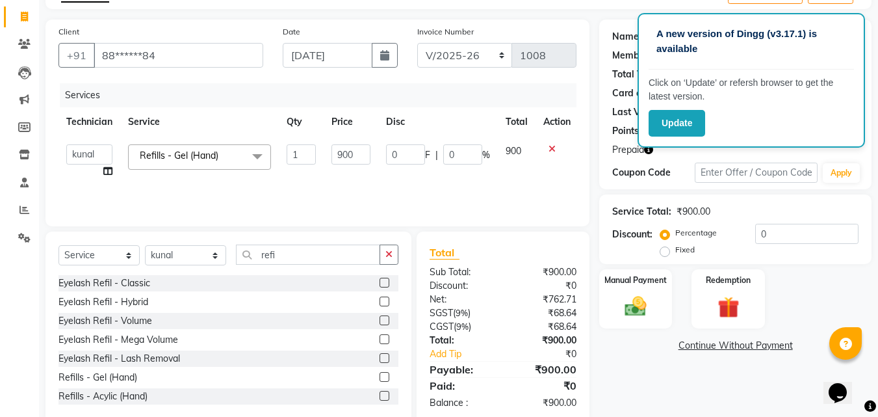
click at [648, 149] on icon "button" at bounding box center [648, 149] width 9 height 9
click at [527, 175] on td "900" at bounding box center [517, 160] width 38 height 49
click at [334, 259] on input "refi" at bounding box center [308, 254] width 144 height 20
click at [384, 253] on button "button" at bounding box center [389, 254] width 19 height 20
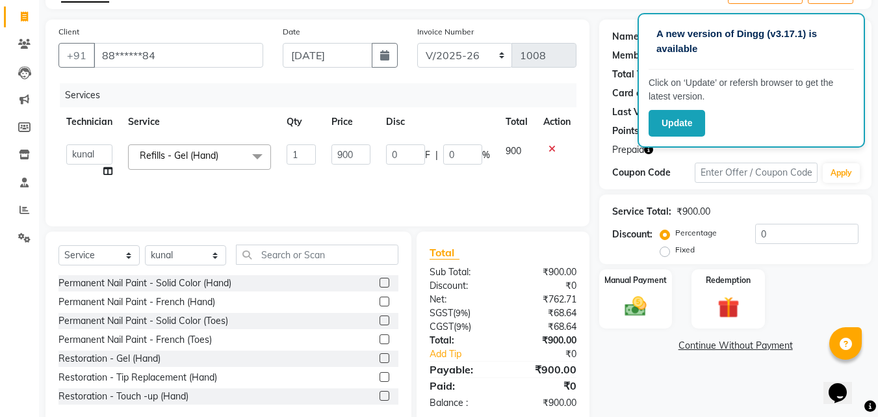
click at [380, 280] on label at bounding box center [385, 282] width 10 height 10
click at [380, 280] on input "checkbox" at bounding box center [384, 283] width 8 height 8
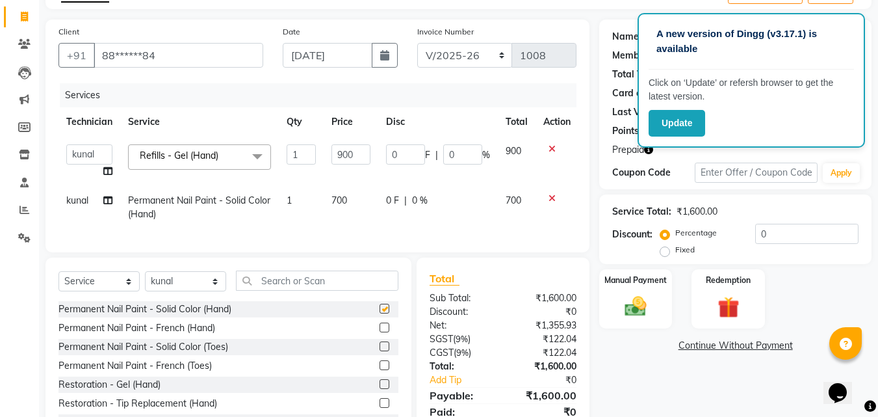
checkbox input "false"
click at [358, 231] on div "Services Technician Service Qty Price Disc Total Action [PERSON_NAME] kunal MAN…" at bounding box center [317, 161] width 518 height 156
click at [349, 194] on td "700" at bounding box center [351, 207] width 55 height 43
select select "90321"
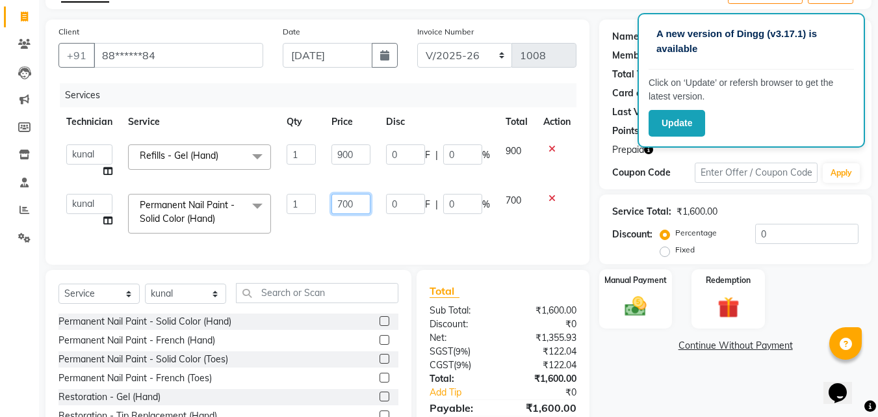
click at [349, 196] on input "700" at bounding box center [350, 204] width 39 height 20
type input "398"
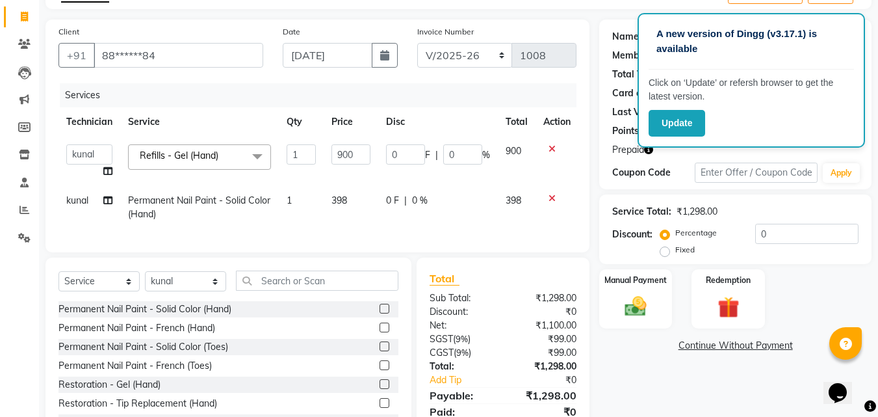
click at [354, 227] on td "398" at bounding box center [351, 207] width 55 height 43
select select "90321"
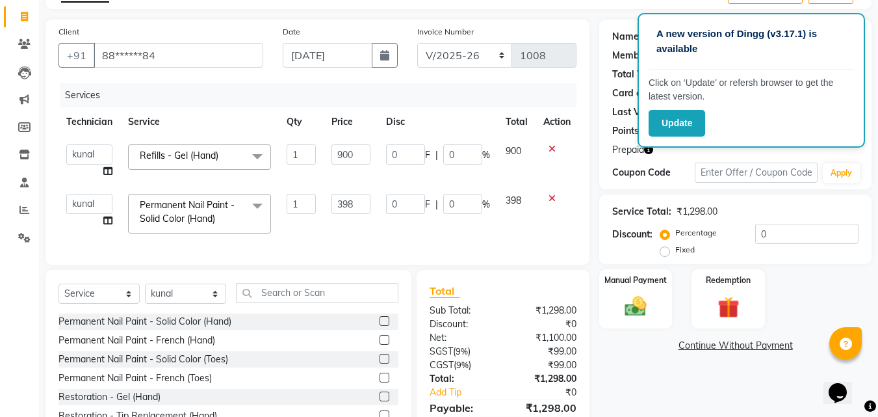
click at [651, 151] on icon "button" at bounding box center [648, 149] width 9 height 9
click at [582, 200] on div "Client +91 88******84 Date [DATE] Invoice Number BTH/2025-26 RED/2025-26 V/2025…" at bounding box center [317, 141] width 544 height 245
click at [725, 310] on img at bounding box center [728, 307] width 36 height 28
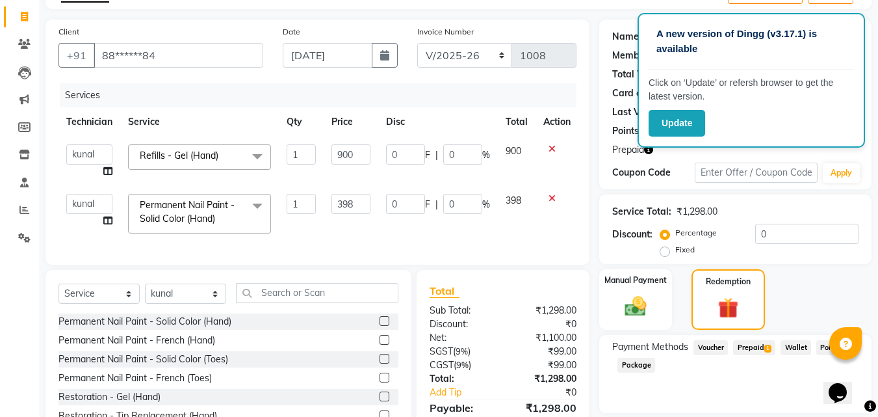
click at [753, 353] on span "Prepaid 1" at bounding box center [754, 347] width 42 height 15
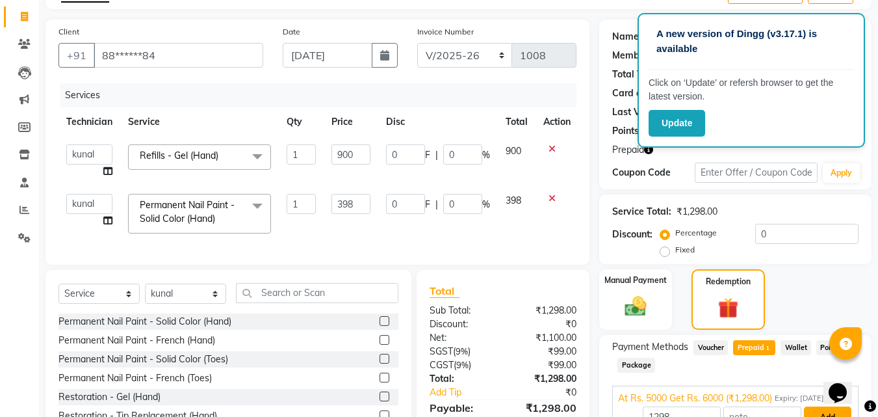
click at [823, 409] on button "Add" at bounding box center [827, 417] width 47 height 22
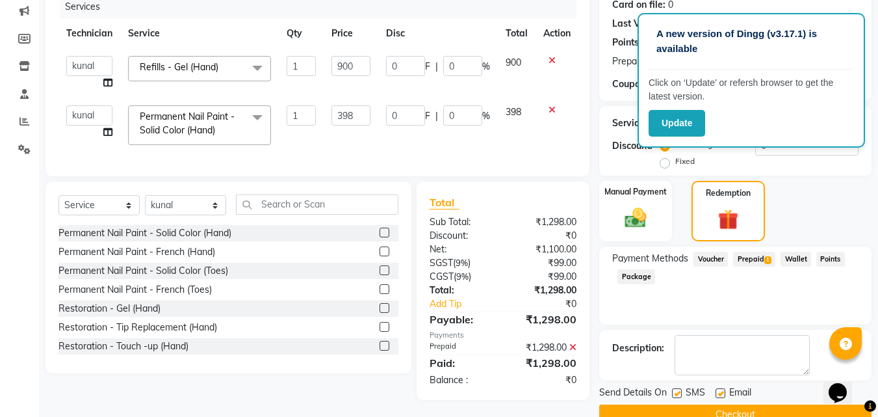
scroll to position [179, 0]
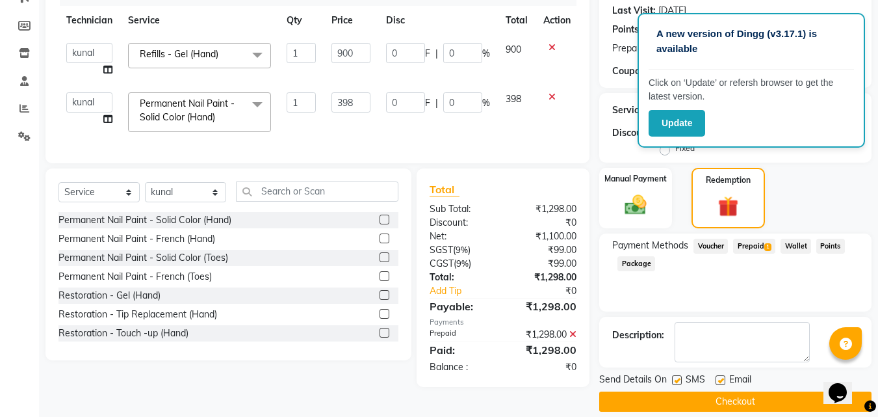
click at [808, 389] on div "Send Details On SMS Email Checkout" at bounding box center [735, 391] width 272 height 39
click at [802, 394] on button "Checkout" at bounding box center [735, 401] width 272 height 20
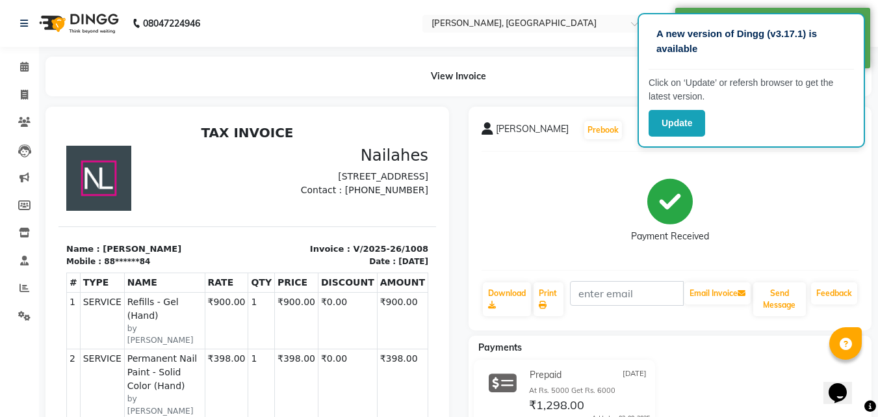
click at [191, 285] on th "NAME" at bounding box center [164, 281] width 81 height 19
click at [21, 90] on icon at bounding box center [24, 95] width 7 height 10
select select "service"
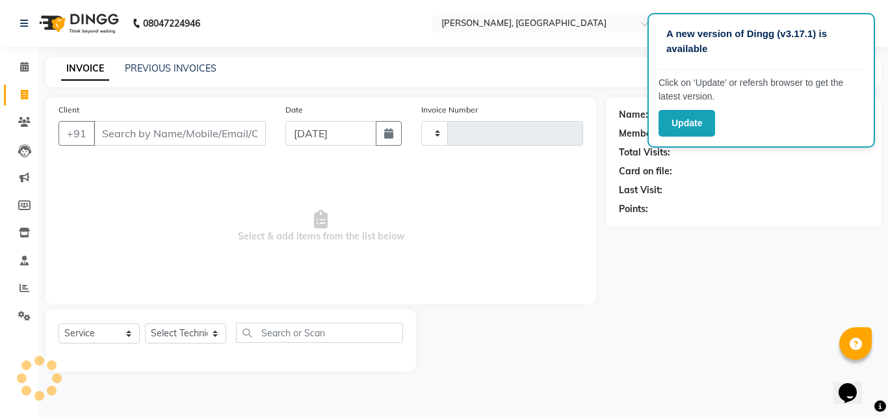
type input "1009"
select select "3755"
click at [170, 64] on link "PREVIOUS INVOICES" at bounding box center [171, 68] width 92 height 12
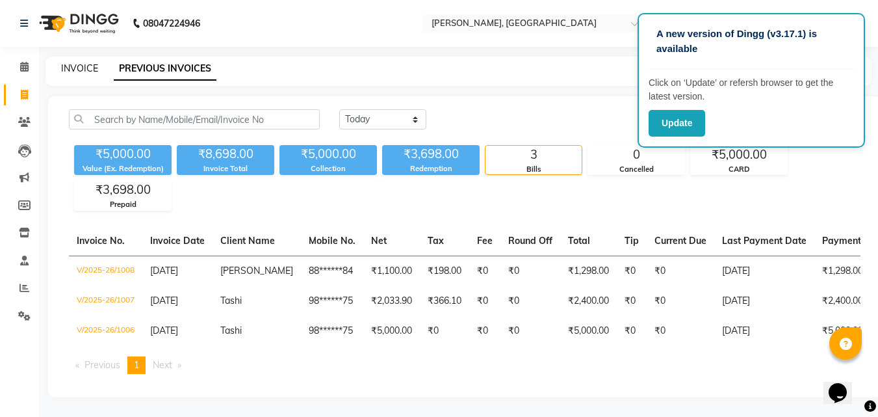
click at [78, 69] on link "INVOICE" at bounding box center [79, 68] width 37 height 12
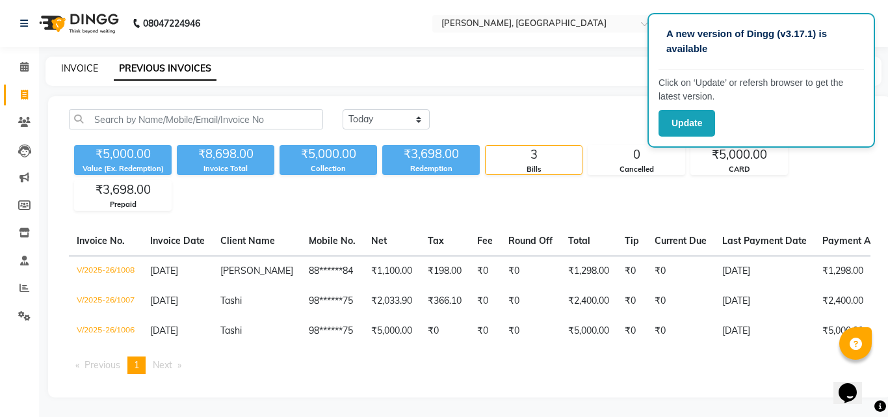
select select "3755"
select select "service"
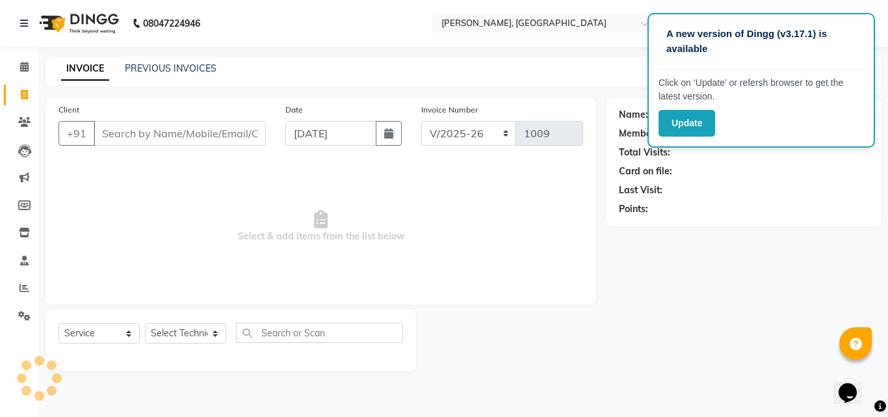
click at [157, 128] on input "Client" at bounding box center [180, 133] width 172 height 25
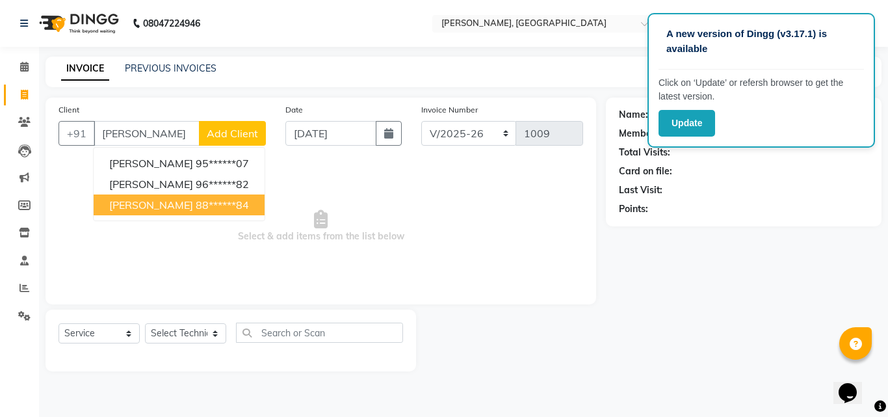
click at [196, 209] on ngb-highlight "88******84" at bounding box center [222, 204] width 53 height 13
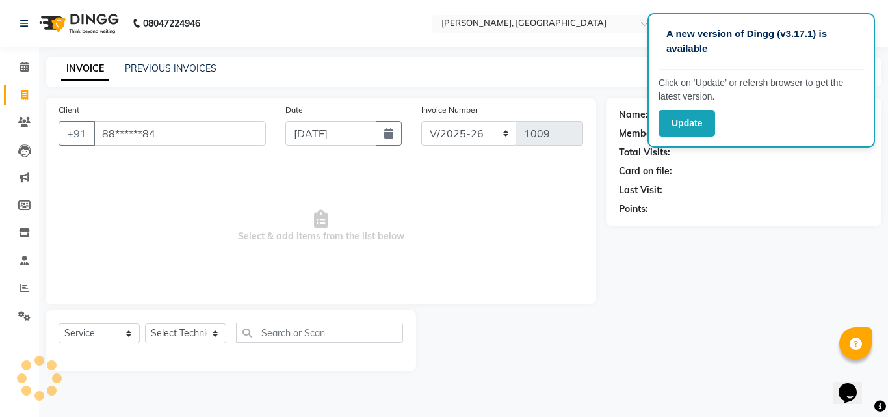
type input "88******84"
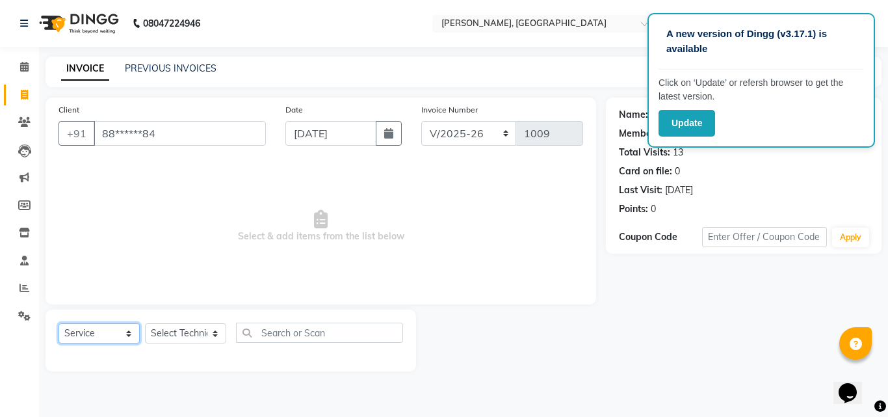
click at [106, 332] on select "Select Service Product Membership Package Voucher Prepaid Gift Card" at bounding box center [98, 333] width 81 height 20
select select "P"
click at [58, 323] on select "Select Service Product Membership Package Voucher Prepaid Gift Card" at bounding box center [98, 333] width 81 height 20
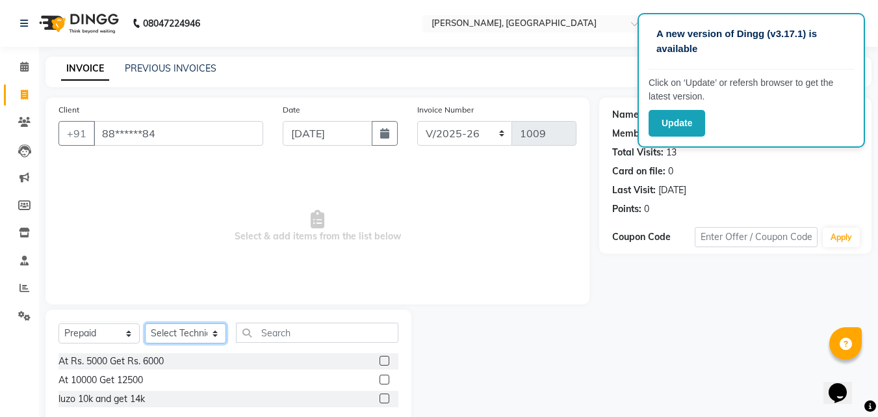
click at [194, 331] on select "Select Technician [PERSON_NAME] MANAGER rajat [PERSON_NAME]" at bounding box center [185, 333] width 81 height 20
select select "59558"
click at [145, 323] on select "Select Technician [PERSON_NAME] MANAGER rajat [PERSON_NAME]" at bounding box center [185, 333] width 81 height 20
click at [386, 381] on label at bounding box center [385, 379] width 10 height 10
click at [386, 381] on input "checkbox" at bounding box center [384, 380] width 8 height 8
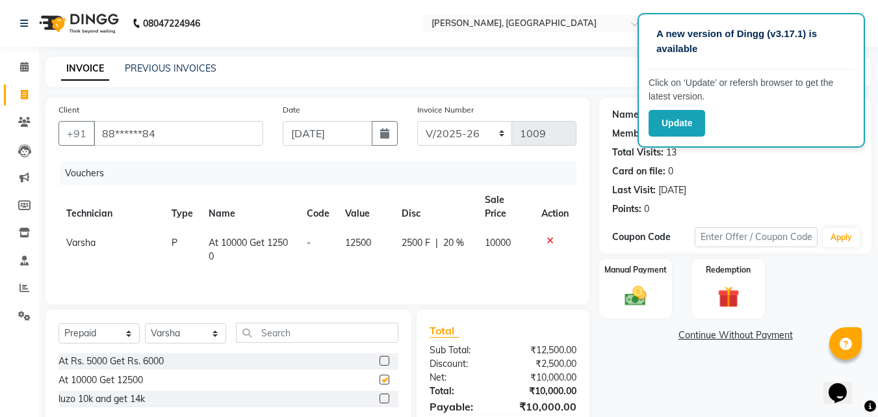
checkbox input "false"
click at [368, 256] on td "12500" at bounding box center [365, 249] width 57 height 43
select select "59558"
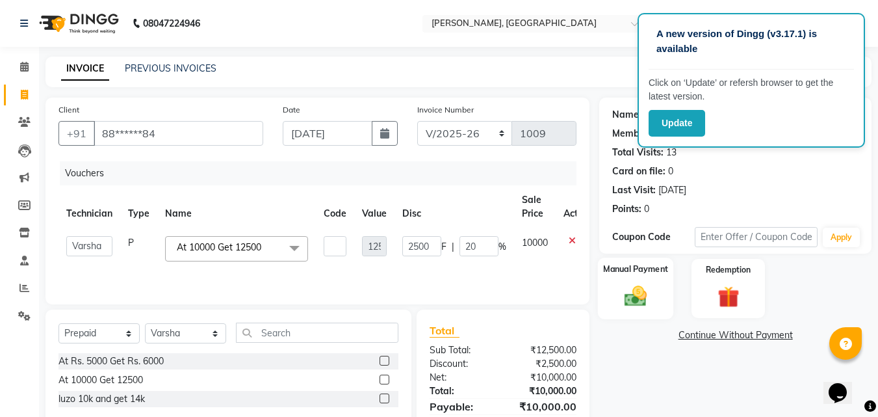
click at [643, 306] on img at bounding box center [635, 296] width 36 height 26
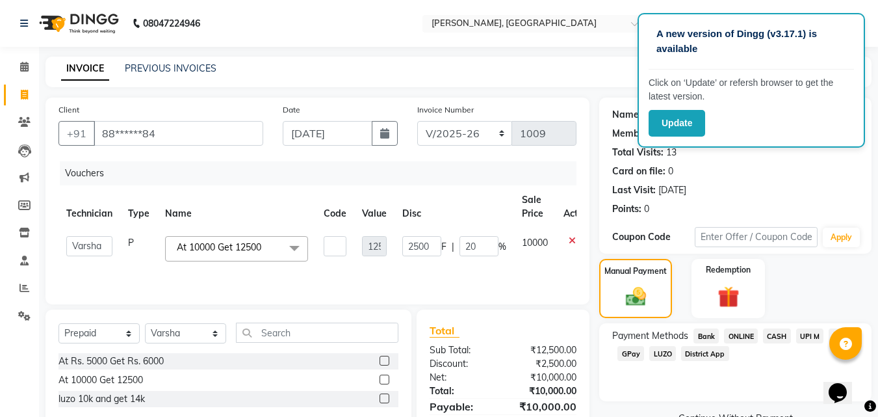
click at [877, 371] on div "Name: [PERSON_NAME] Membership: No Active Membership Total Visits: 13 Card on f…" at bounding box center [740, 278] width 282 height 362
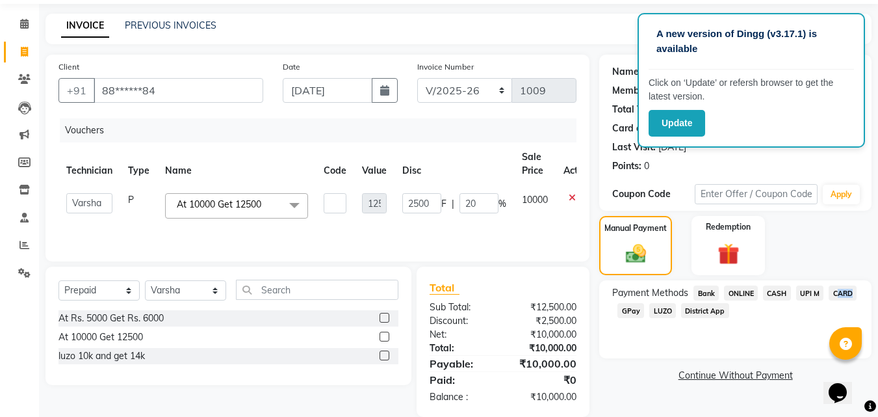
scroll to position [62, 0]
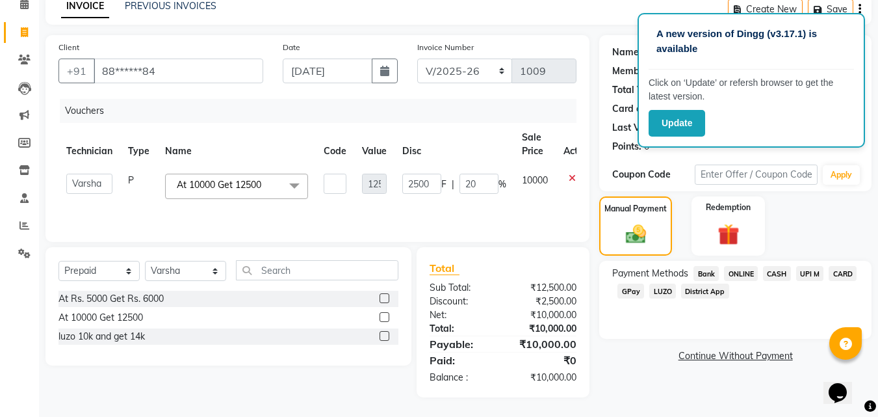
click at [805, 276] on span "UPI M" at bounding box center [810, 273] width 28 height 15
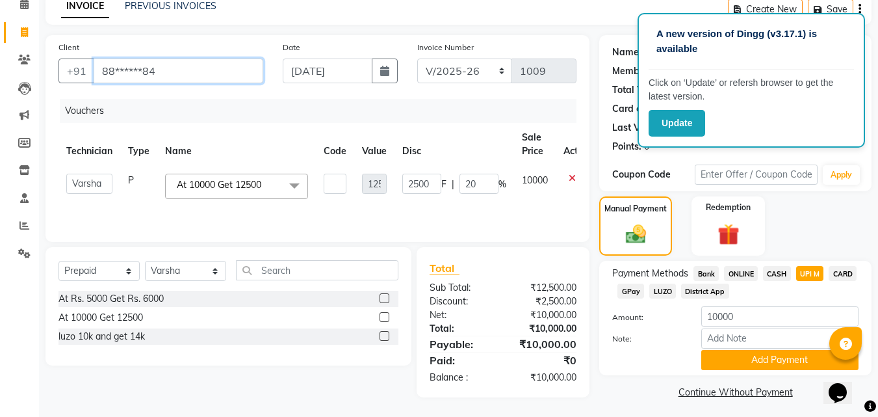
click at [197, 67] on input "88******84" at bounding box center [179, 70] width 170 height 25
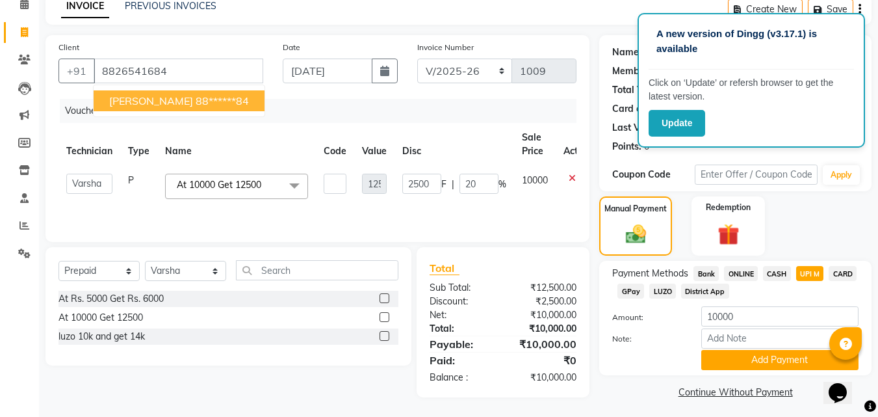
click at [196, 97] on ngb-highlight "88******84" at bounding box center [222, 100] width 53 height 13
type input "88******84"
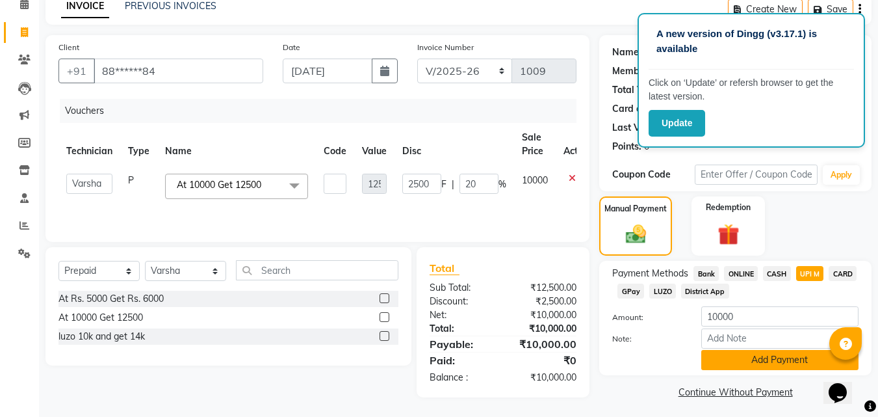
click at [737, 361] on button "Add Payment" at bounding box center [779, 360] width 157 height 20
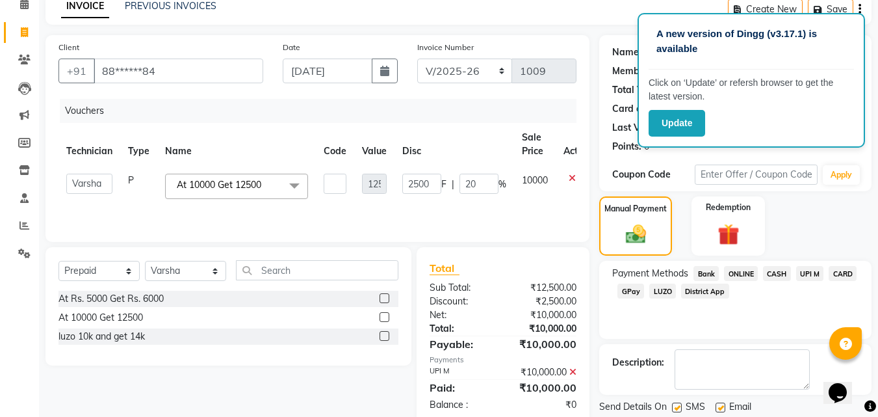
scroll to position [104, 0]
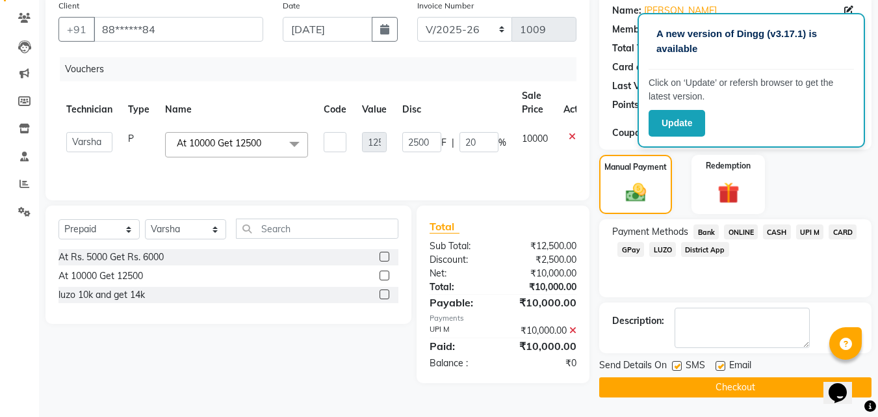
click at [786, 389] on button "Checkout" at bounding box center [735, 387] width 272 height 20
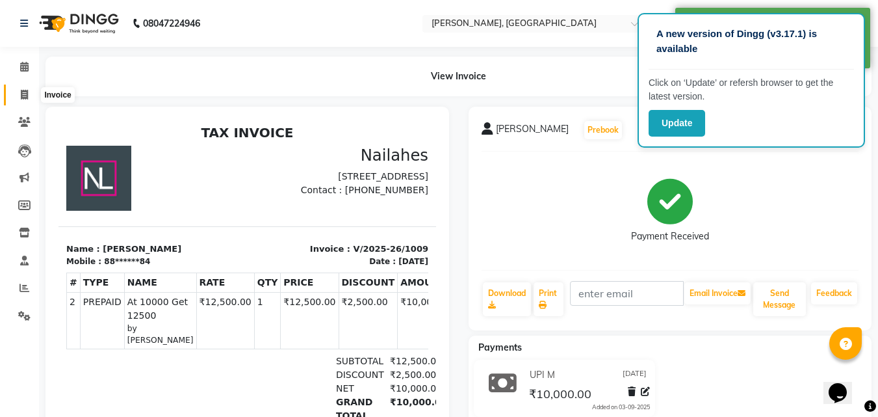
click at [23, 97] on icon at bounding box center [24, 95] width 7 height 10
select select "3755"
select select "service"
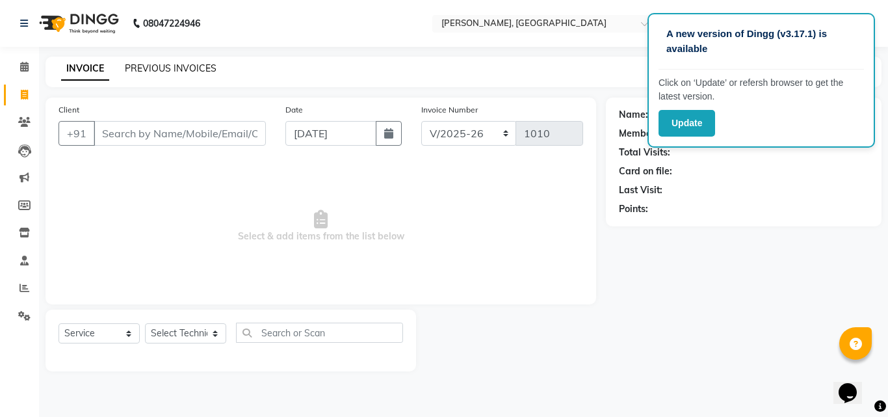
click at [188, 73] on link "PREVIOUS INVOICES" at bounding box center [171, 68] width 92 height 12
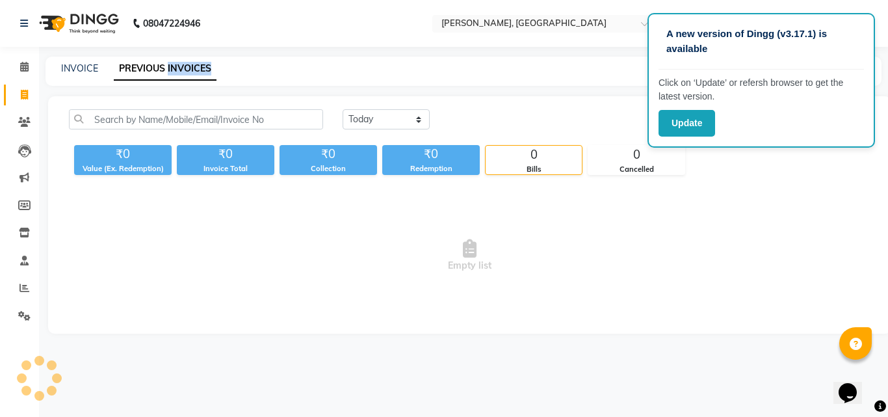
click at [188, 73] on link "PREVIOUS INVOICES" at bounding box center [165, 68] width 103 height 23
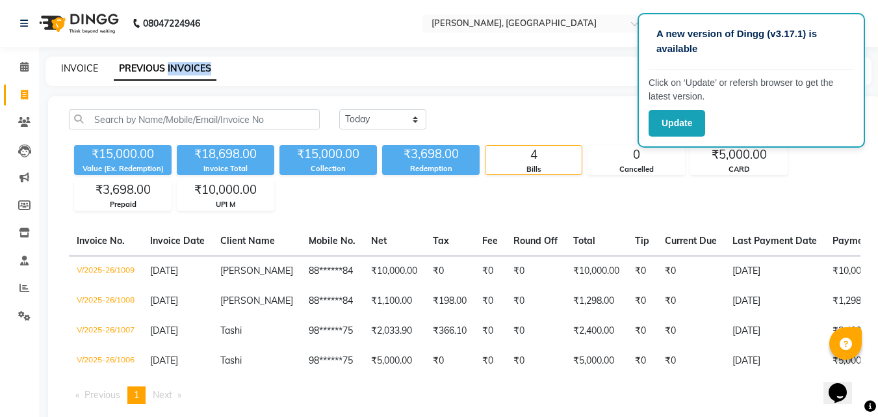
click at [92, 72] on link "INVOICE" at bounding box center [79, 68] width 37 height 12
select select "service"
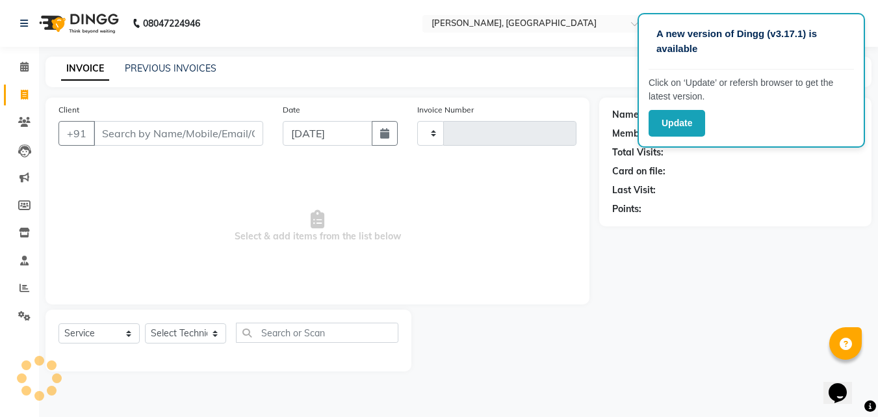
type input "1010"
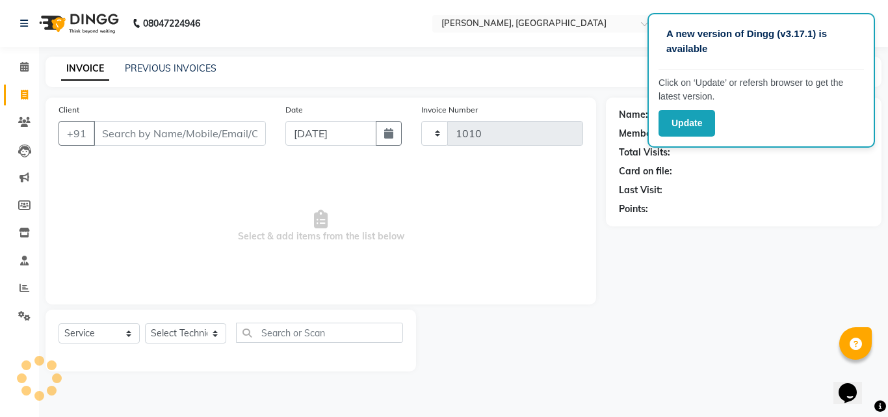
select select "3755"
click at [132, 131] on input "Client" at bounding box center [180, 133] width 172 height 25
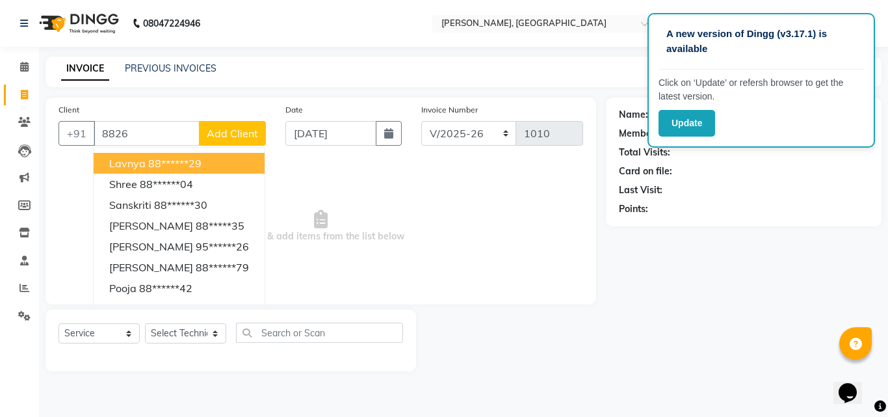
click at [153, 140] on input "8826" at bounding box center [147, 133] width 106 height 25
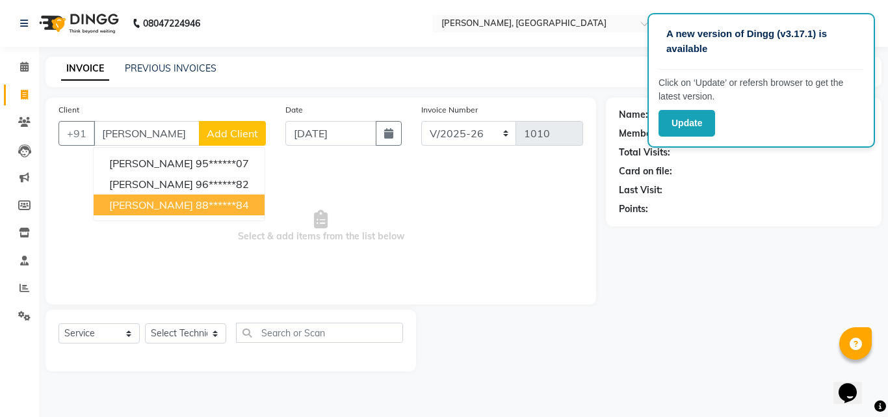
click at [196, 209] on ngb-highlight "88******84" at bounding box center [222, 204] width 53 height 13
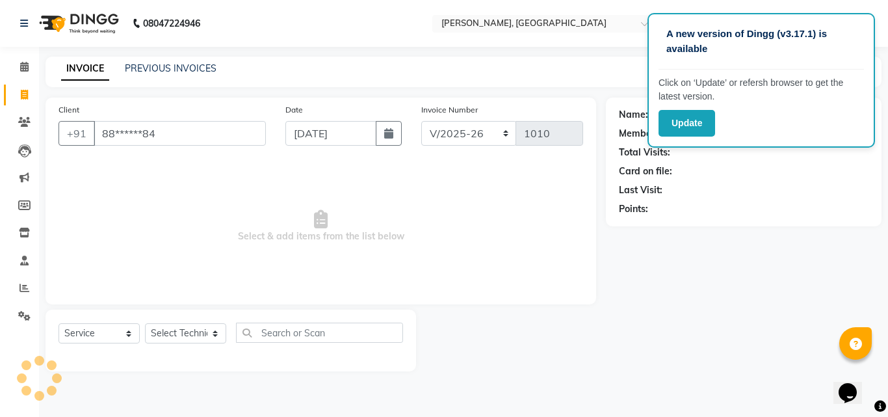
type input "88******84"
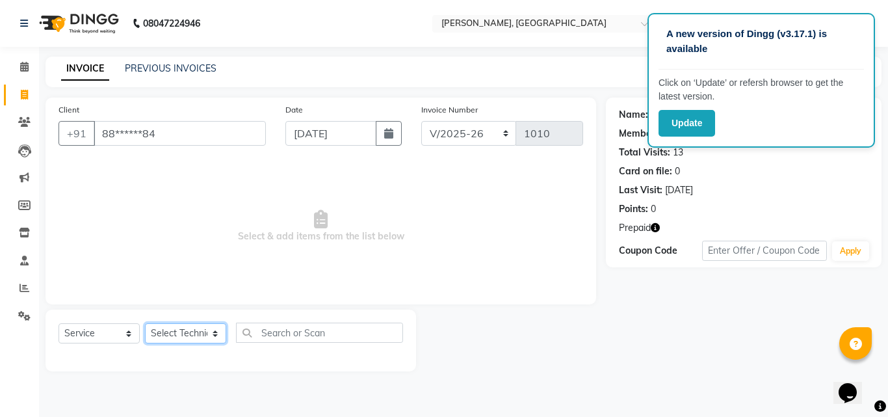
click at [200, 337] on select "Select Technician [PERSON_NAME] MANAGER rajat [PERSON_NAME]" at bounding box center [185, 333] width 81 height 20
select select "90321"
click at [145, 323] on select "Select Technician [PERSON_NAME] MANAGER rajat [PERSON_NAME]" at bounding box center [185, 333] width 81 height 20
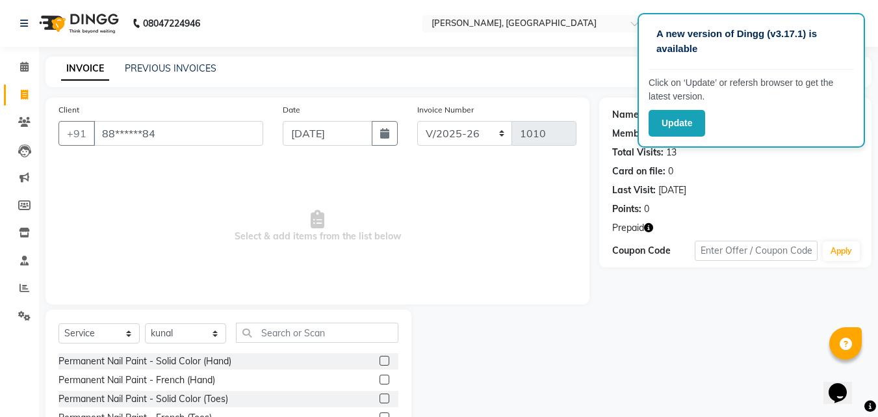
click at [380, 362] on label at bounding box center [385, 360] width 10 height 10
click at [380, 362] on input "checkbox" at bounding box center [384, 361] width 8 height 8
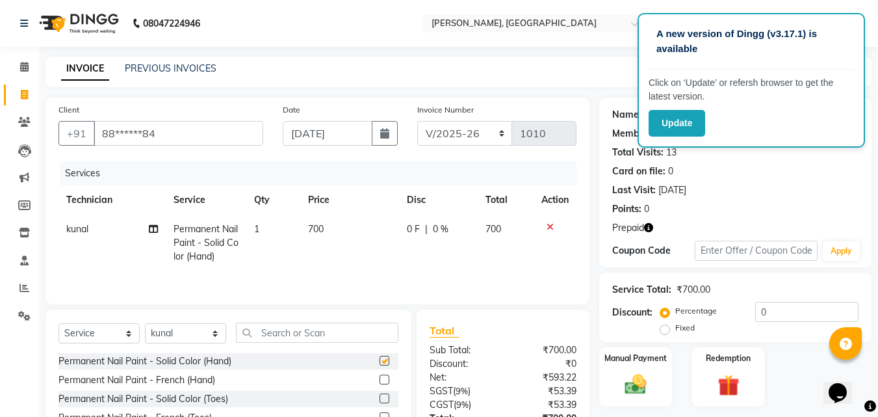
checkbox input "false"
click at [352, 241] on td "700" at bounding box center [349, 242] width 99 height 57
select select "90321"
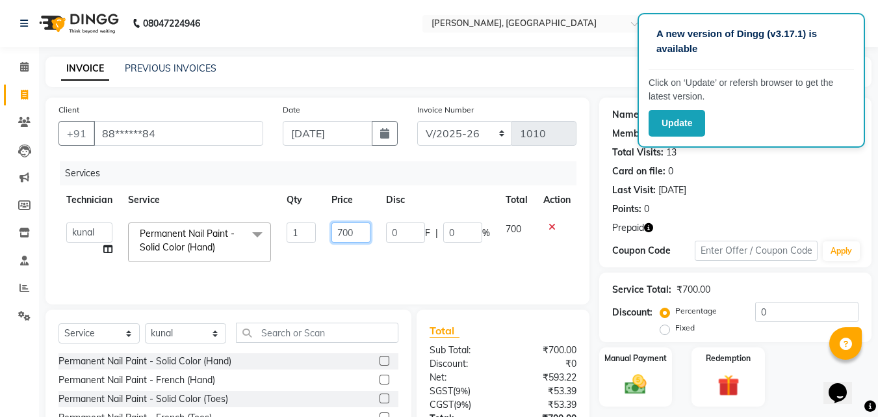
click at [344, 231] on input "700" at bounding box center [350, 232] width 39 height 20
type input "500"
click at [344, 242] on input "500" at bounding box center [350, 232] width 39 height 20
click at [465, 277] on div "Services Technician Service Qty Price Disc Total Action [PERSON_NAME] kunal MAN…" at bounding box center [317, 226] width 518 height 130
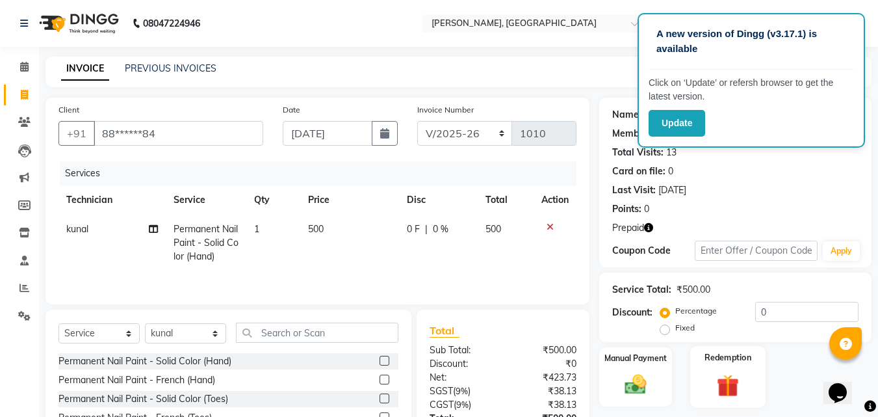
click at [724, 361] on label "Redemption" at bounding box center [728, 357] width 47 height 12
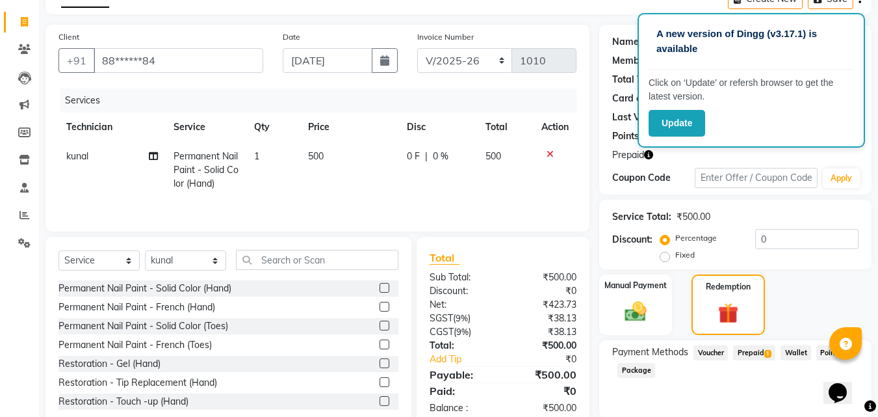
scroll to position [105, 0]
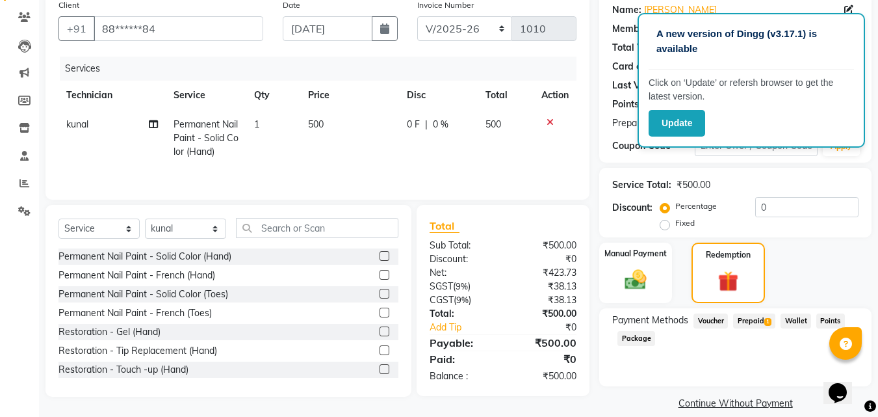
click at [547, 124] on icon at bounding box center [550, 122] width 7 height 9
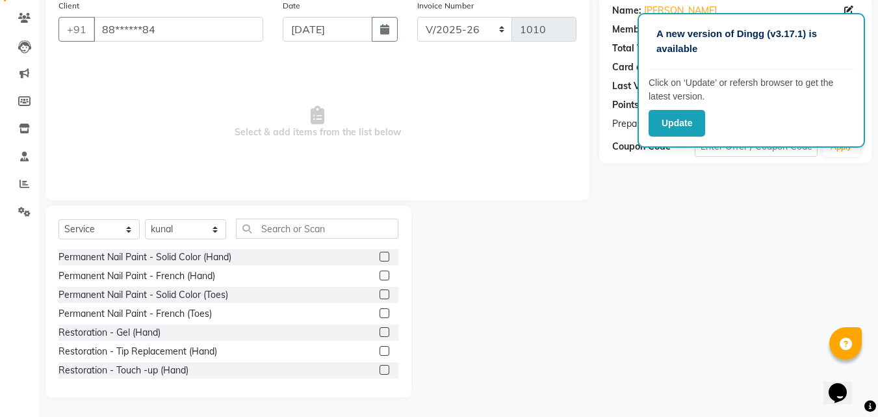
scroll to position [104, 0]
click at [380, 294] on label at bounding box center [385, 294] width 10 height 10
click at [380, 294] on input "checkbox" at bounding box center [384, 294] width 8 height 8
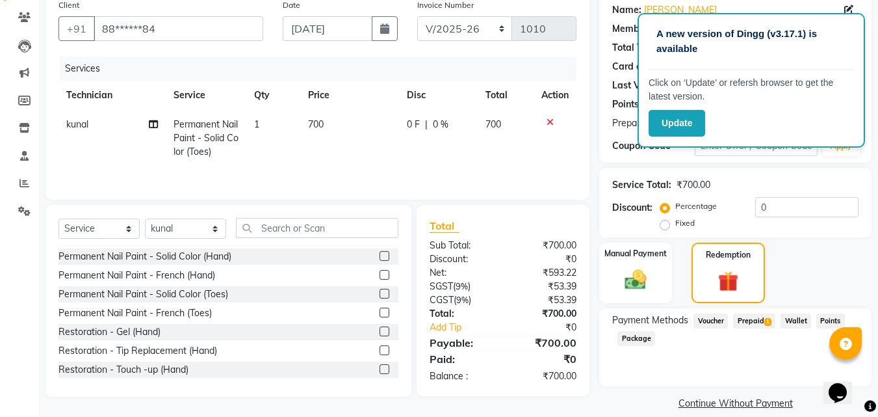
checkbox input "false"
click at [383, 140] on td "700" at bounding box center [349, 138] width 99 height 57
select select "90321"
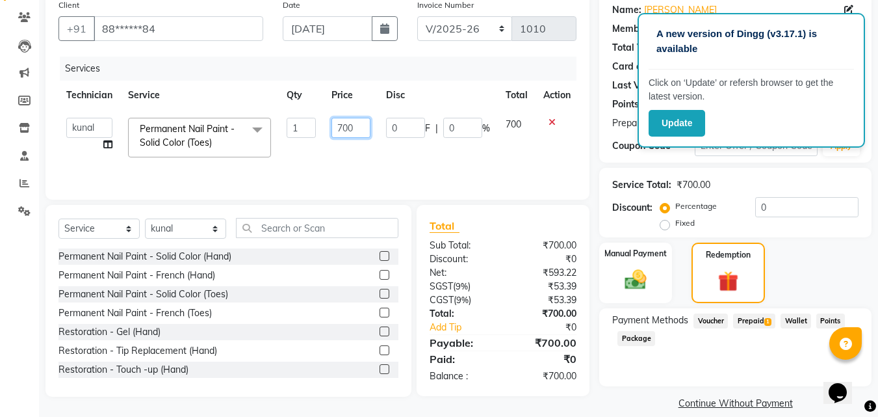
click at [342, 127] on input "700" at bounding box center [350, 128] width 39 height 20
type input "500"
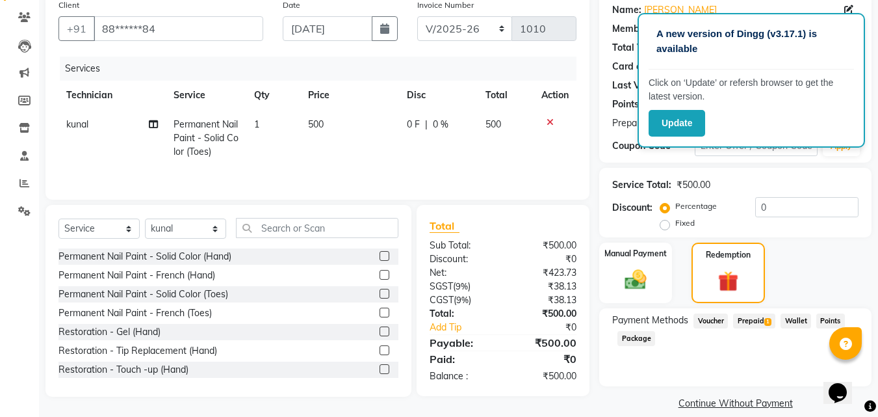
click at [342, 170] on div "Services Technician Service Qty Price Disc Total Action kunal Permanent Nail Pa…" at bounding box center [317, 122] width 518 height 130
click at [743, 322] on span "Prepaid 1" at bounding box center [754, 320] width 42 height 15
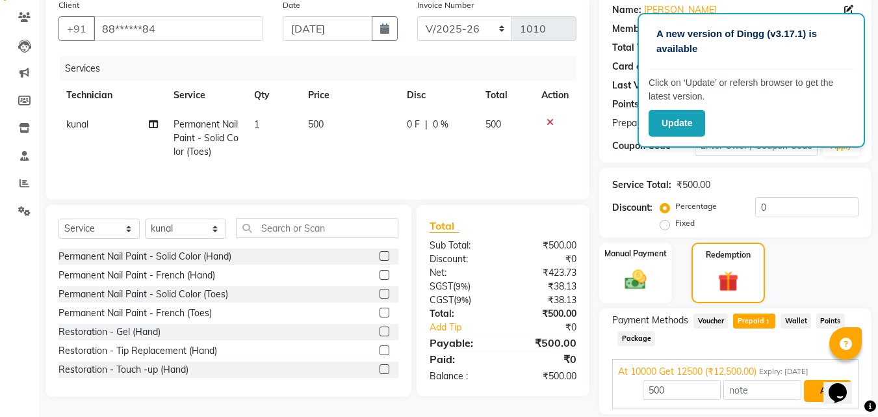
click at [815, 391] on button "Add" at bounding box center [827, 391] width 47 height 22
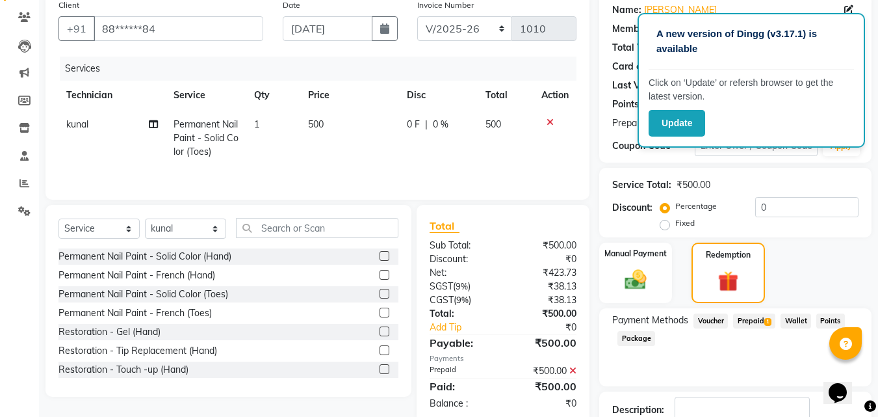
scroll to position [177, 0]
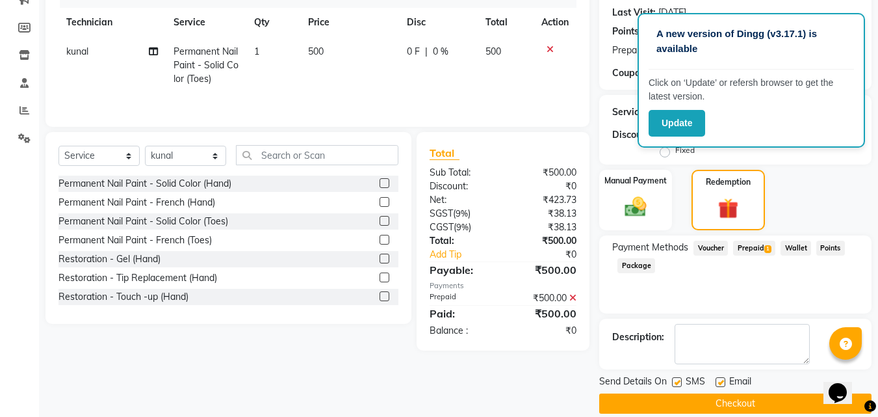
click at [704, 407] on button "Checkout" at bounding box center [735, 403] width 272 height 20
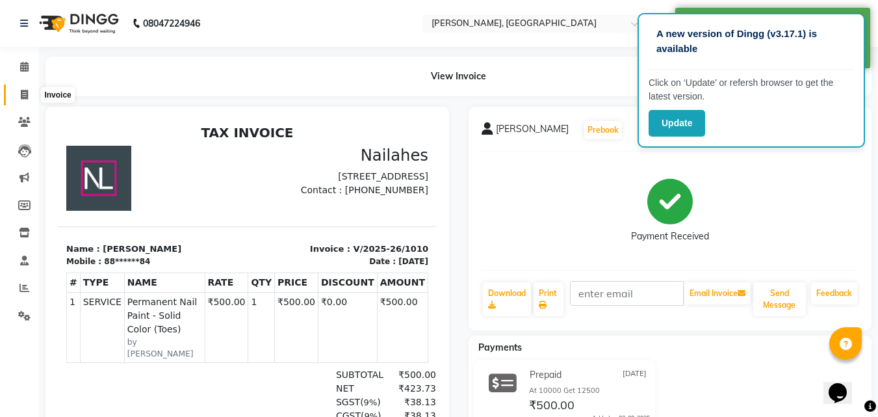
click at [21, 91] on icon at bounding box center [24, 95] width 7 height 10
select select "service"
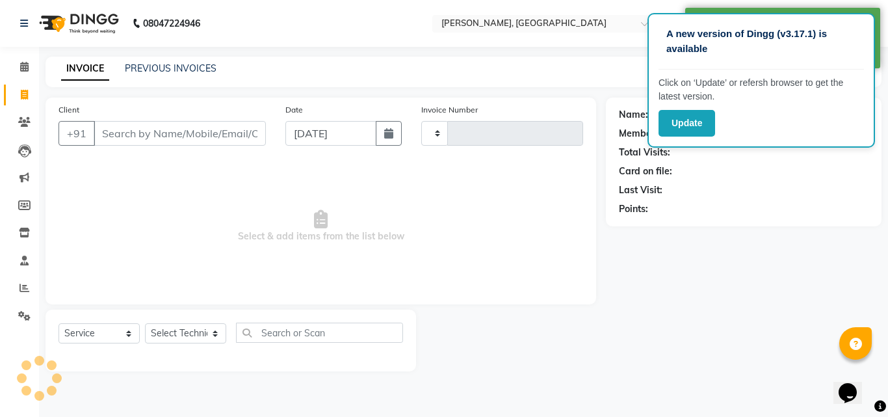
type input "1011"
select select "3755"
click at [175, 66] on link "PREVIOUS INVOICES" at bounding box center [171, 68] width 92 height 12
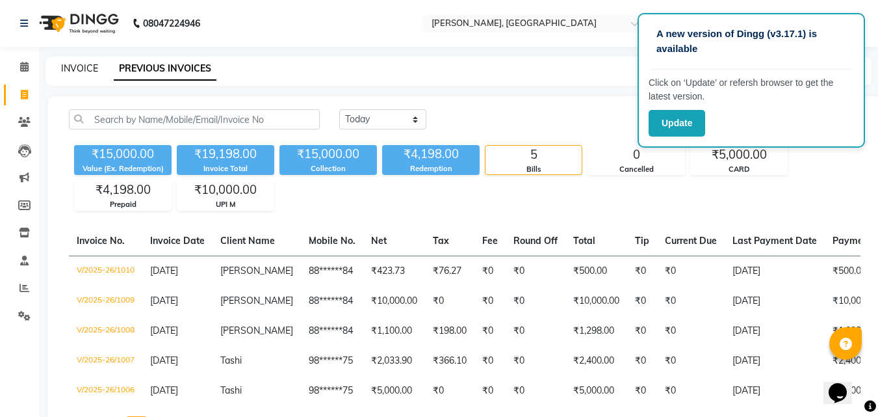
click at [71, 70] on link "INVOICE" at bounding box center [79, 68] width 37 height 12
select select "service"
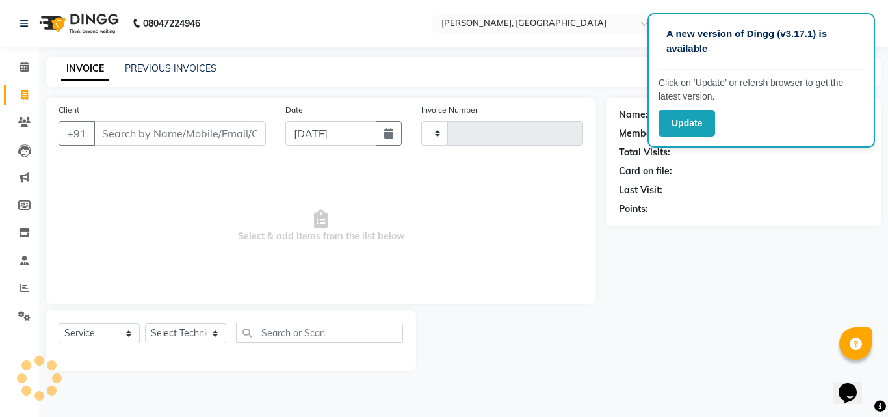
type input "1011"
select select "3755"
click at [70, 70] on link "INVOICE" at bounding box center [85, 68] width 48 height 23
click at [148, 140] on input "Client" at bounding box center [180, 133] width 172 height 25
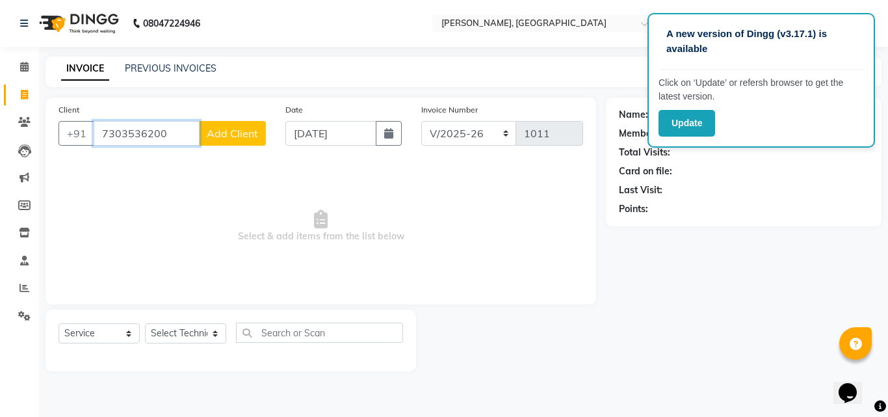
type input "7303536200"
click at [241, 136] on span "Add Client" at bounding box center [232, 133] width 51 height 13
select select "21"
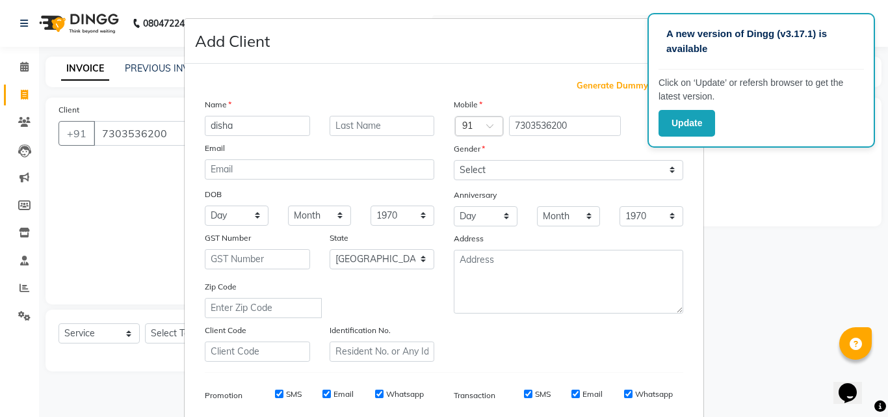
type input "disha"
click at [361, 124] on input "text" at bounding box center [381, 126] width 105 height 20
type input "[PERSON_NAME]"
click at [485, 183] on div "Mobile Country Code × 91 7303536200 Gender Select [DEMOGRAPHIC_DATA] [DEMOGRAPH…" at bounding box center [568, 229] width 249 height 264
click at [485, 168] on select "Select [DEMOGRAPHIC_DATA] [DEMOGRAPHIC_DATA] Other Prefer Not To Say" at bounding box center [568, 170] width 229 height 20
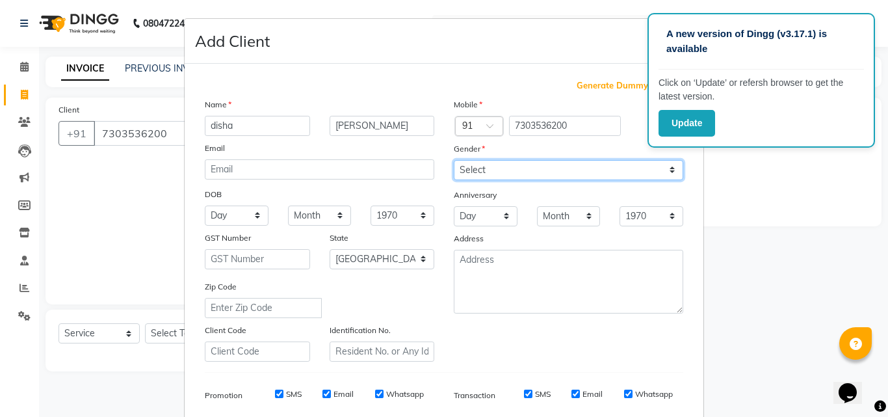
select select "[DEMOGRAPHIC_DATA]"
click at [454, 160] on select "Select [DEMOGRAPHIC_DATA] [DEMOGRAPHIC_DATA] Other Prefer Not To Say" at bounding box center [568, 170] width 229 height 20
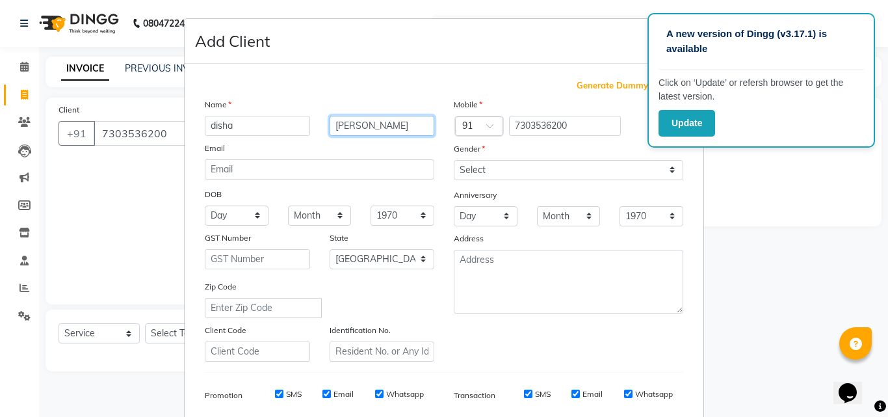
click at [393, 129] on input "[PERSON_NAME]" at bounding box center [381, 126] width 105 height 20
type input "l"
click at [751, 187] on ngb-modal-window "Add Client Generate Dummy Number Name disha Email DOB Day 01 02 03 04 05 06 07 …" at bounding box center [444, 208] width 888 height 417
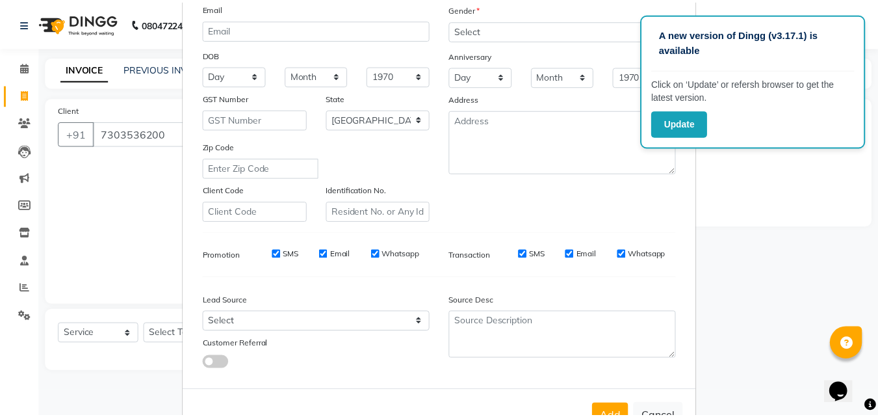
scroll to position [156, 0]
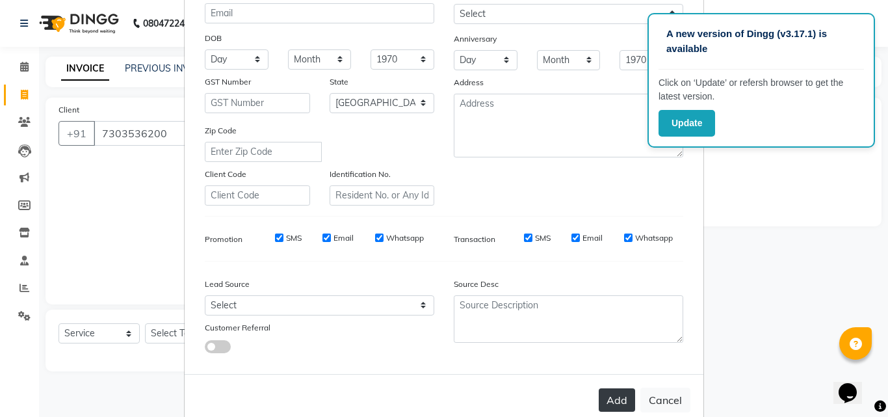
click at [608, 406] on button "Add" at bounding box center [617, 399] width 36 height 23
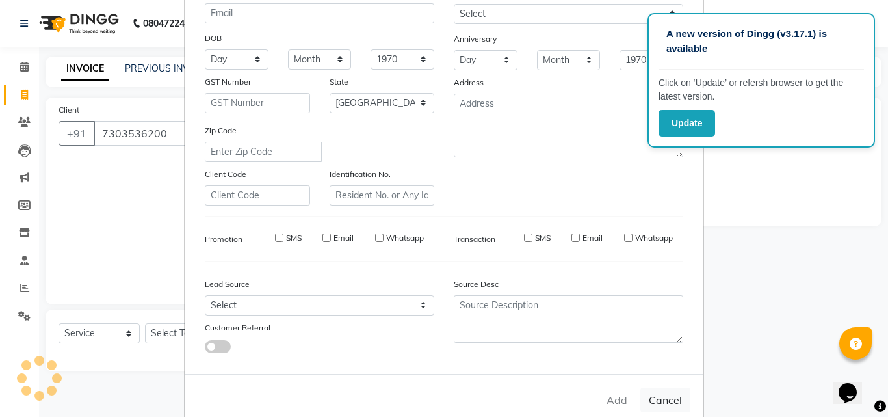
type input "73******00"
select select
select select "null"
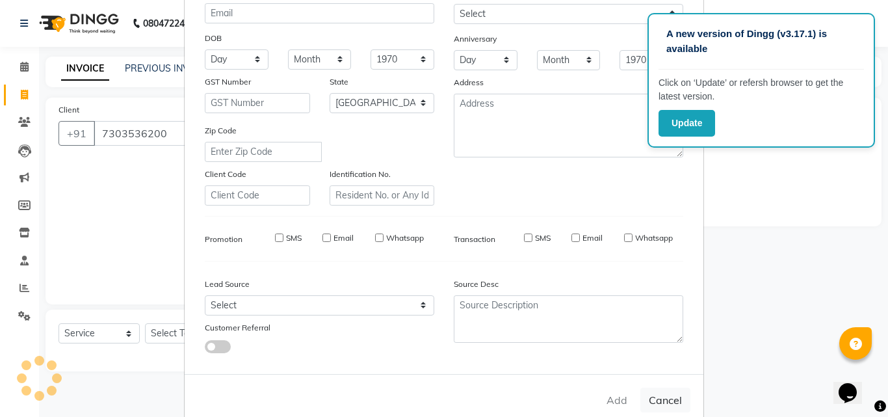
select select
checkbox input "false"
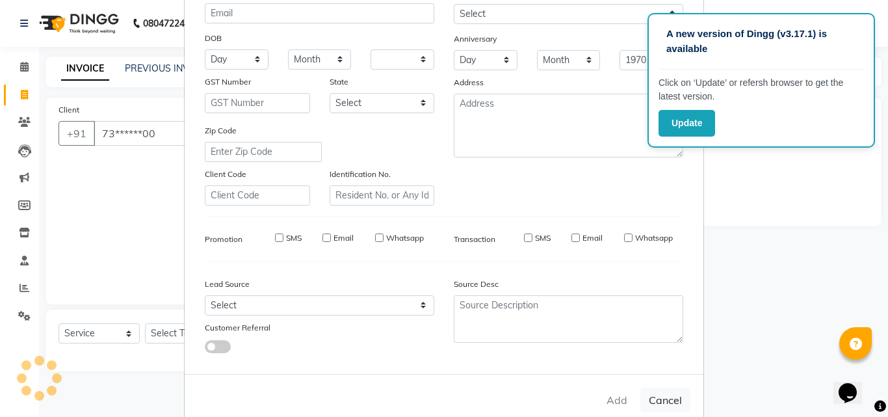
checkbox input "false"
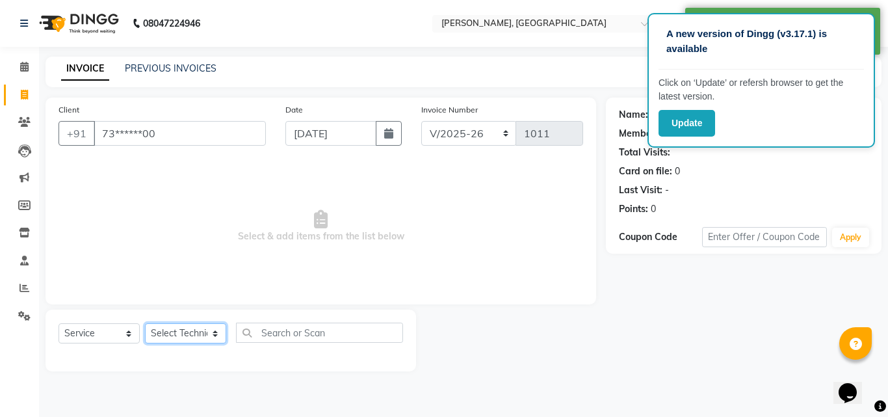
click at [188, 342] on select "Select Technician [PERSON_NAME] MANAGER rajat [PERSON_NAME]" at bounding box center [185, 333] width 81 height 20
select select "90321"
click at [145, 323] on select "Select Technician [PERSON_NAME] MANAGER rajat [PERSON_NAME]" at bounding box center [185, 333] width 81 height 20
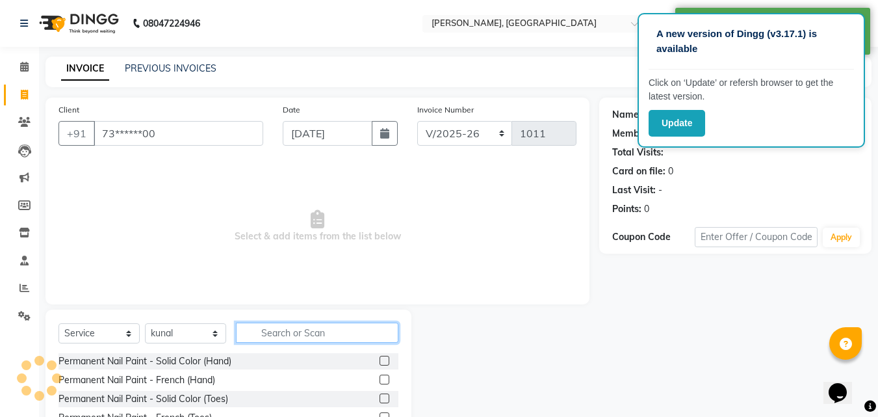
click at [338, 328] on input "text" at bounding box center [317, 332] width 162 height 20
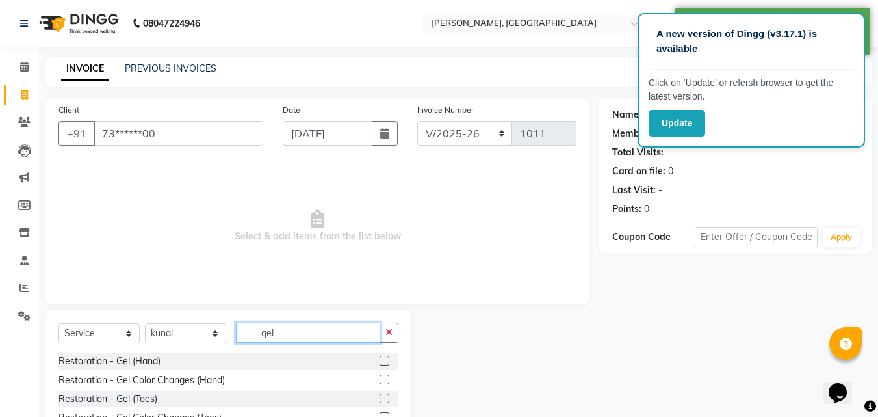
click at [341, 333] on input "gel" at bounding box center [308, 332] width 144 height 20
type input "over"
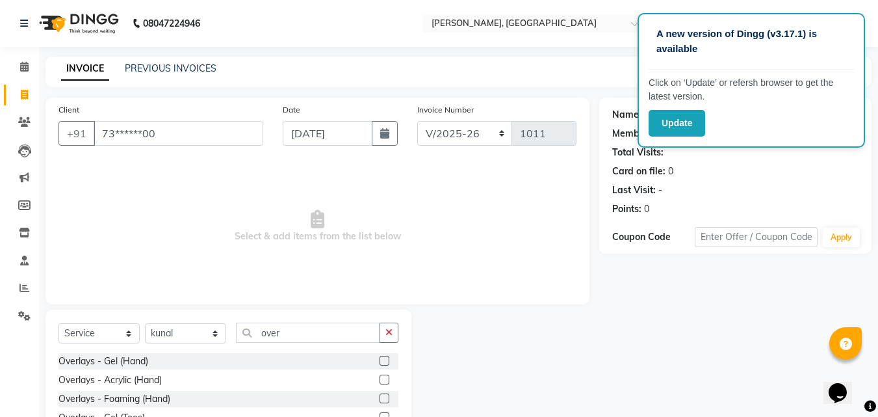
click at [385, 360] on label at bounding box center [385, 360] width 10 height 10
click at [385, 360] on input "checkbox" at bounding box center [384, 361] width 8 height 8
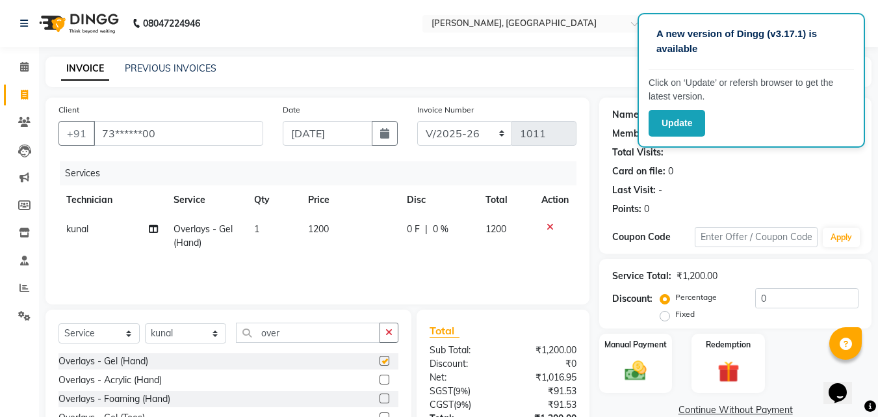
checkbox input "false"
click at [372, 280] on div "Services Technician Service Qty Price Disc Total Action kunal Overlays - Gel (H…" at bounding box center [317, 226] width 518 height 130
click at [370, 268] on div "Services Technician Service Qty Price Disc Total Action kunal Overlays - Gel (H…" at bounding box center [317, 226] width 518 height 130
click at [331, 229] on td "1200" at bounding box center [349, 235] width 99 height 43
select select "90321"
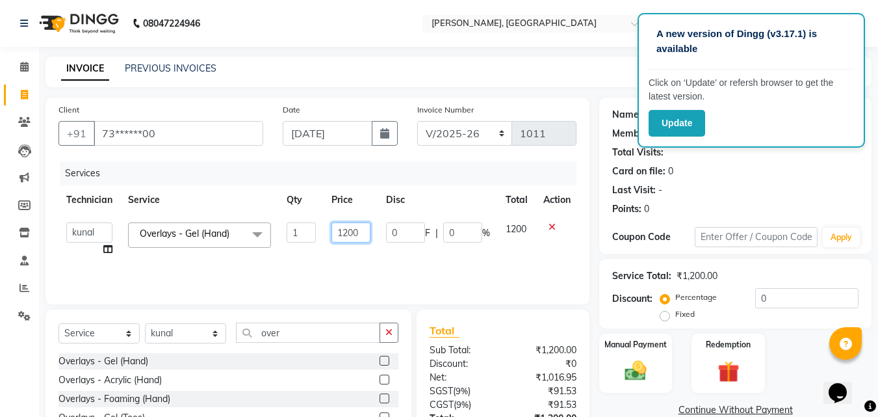
click at [341, 227] on input "1200" at bounding box center [350, 232] width 39 height 20
type input "900"
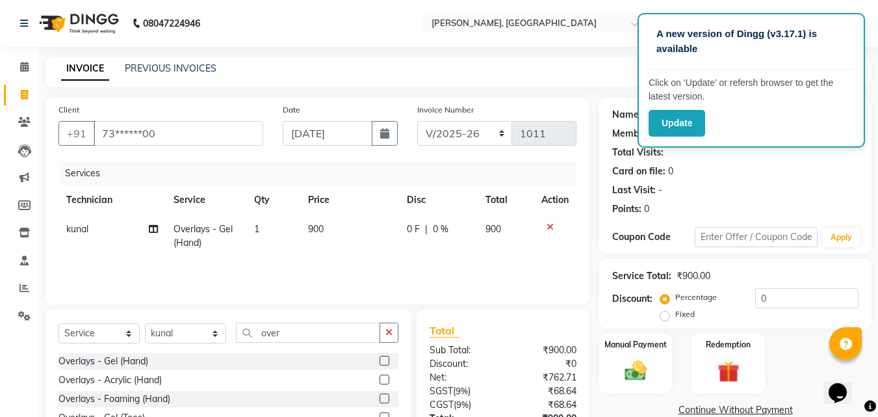
click at [344, 248] on td "900" at bounding box center [349, 235] width 99 height 43
select select "90321"
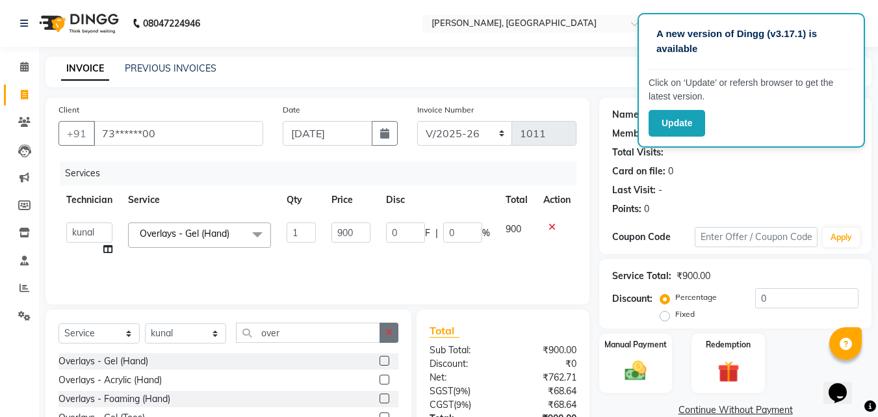
click at [383, 329] on button "button" at bounding box center [389, 332] width 19 height 20
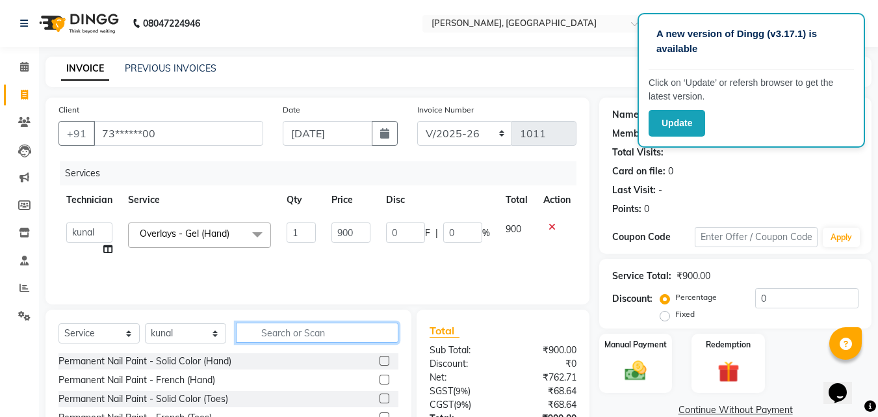
drag, startPoint x: 294, startPoint y: 341, endPoint x: 297, endPoint y: 330, distance: 10.9
click at [297, 330] on input "text" at bounding box center [317, 332] width 162 height 20
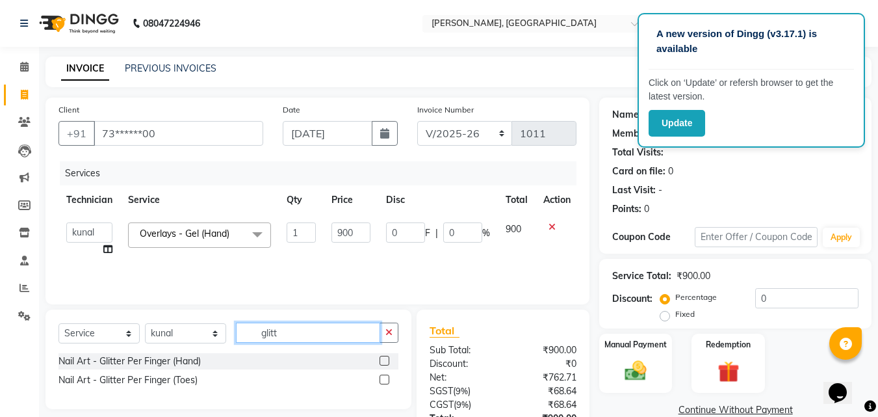
type input "glitt"
click at [386, 361] on label at bounding box center [385, 360] width 10 height 10
click at [386, 361] on input "checkbox" at bounding box center [384, 361] width 8 height 8
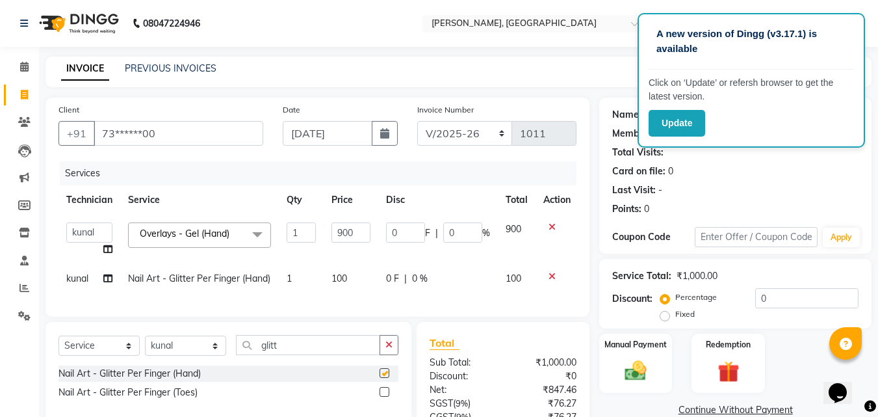
checkbox input "false"
click at [367, 293] on td "100" at bounding box center [351, 278] width 55 height 29
select select "90321"
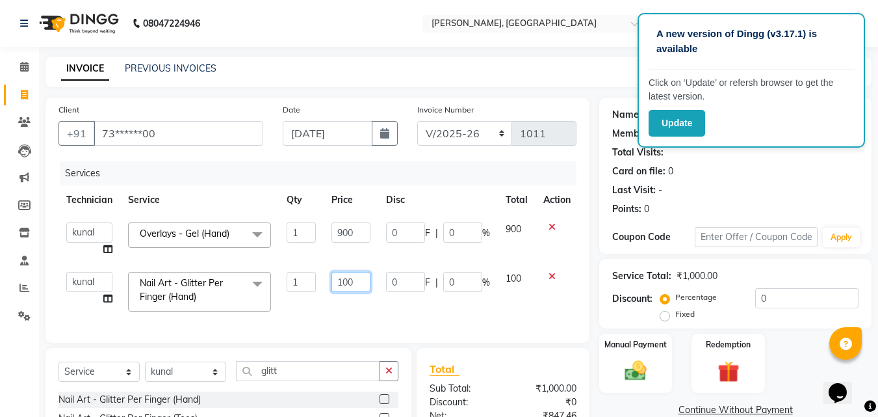
click at [349, 280] on input "100" at bounding box center [350, 282] width 39 height 20
type input "700"
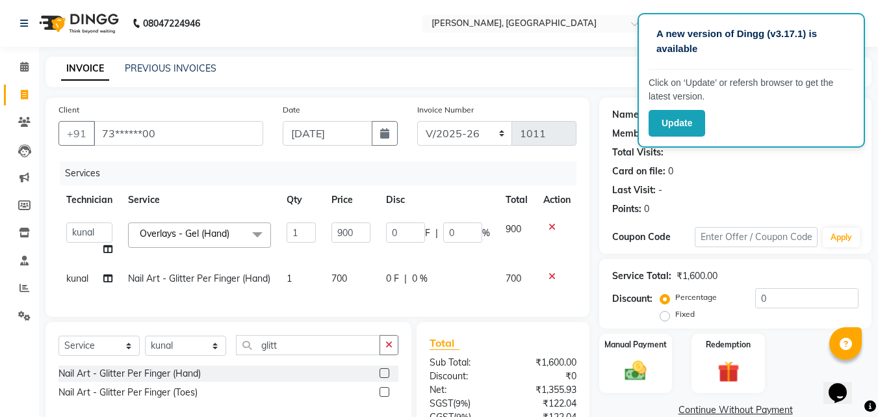
click at [348, 293] on td "700" at bounding box center [351, 278] width 55 height 29
select select "90321"
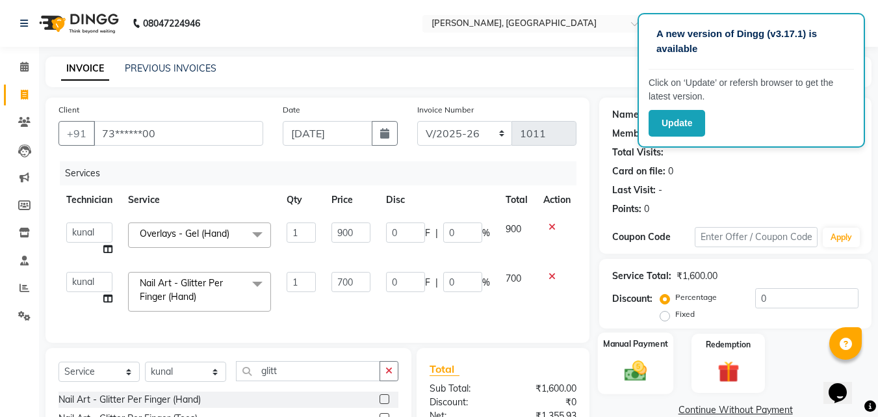
click at [630, 381] on img at bounding box center [635, 370] width 36 height 26
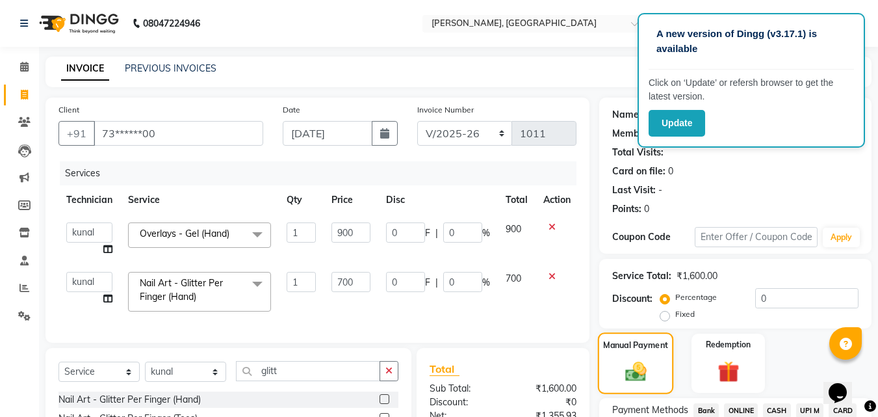
click at [630, 381] on img at bounding box center [636, 371] width 34 height 25
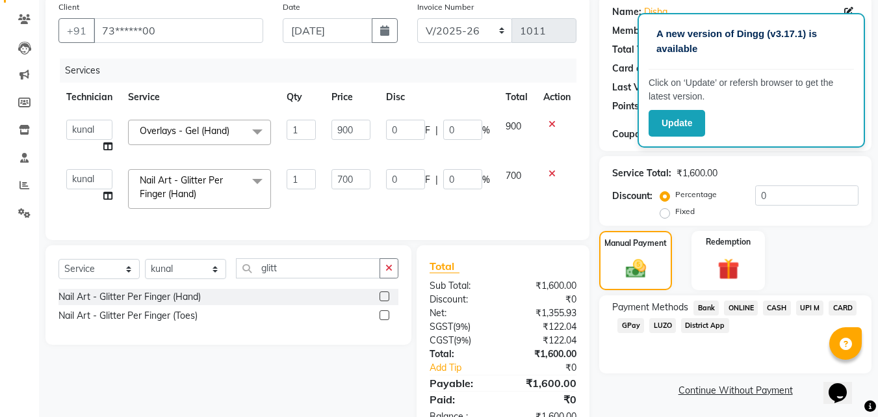
scroll to position [149, 0]
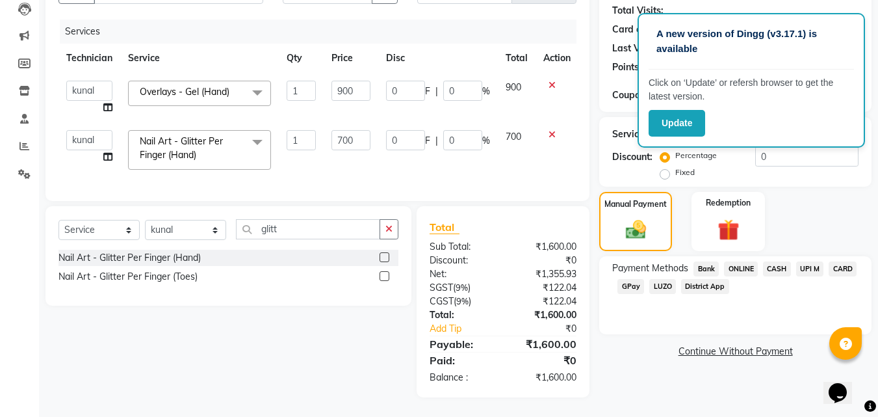
click at [775, 261] on span "CASH" at bounding box center [777, 268] width 28 height 15
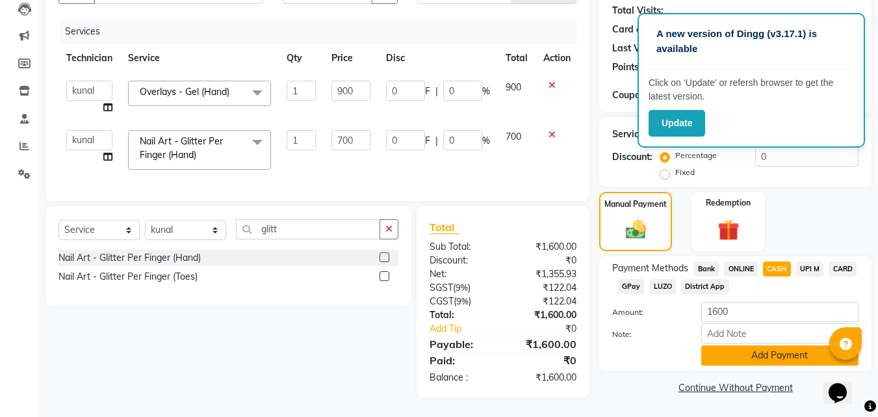
click at [718, 350] on button "Add Payment" at bounding box center [779, 355] width 157 height 20
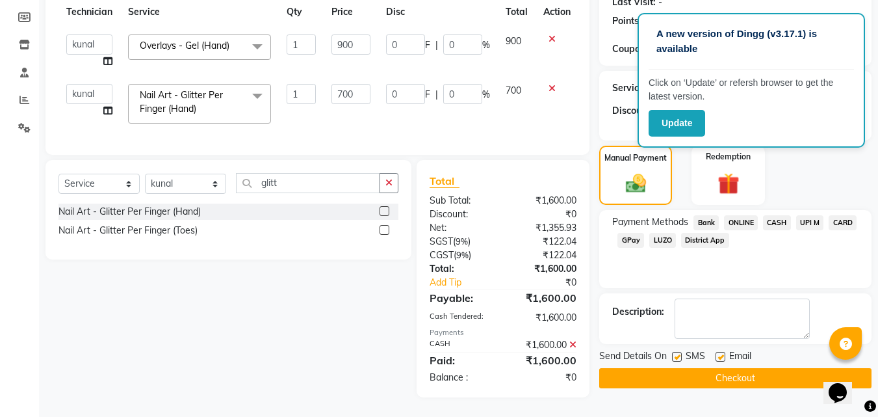
scroll to position [198, 0]
click at [736, 368] on button "Checkout" at bounding box center [735, 378] width 272 height 20
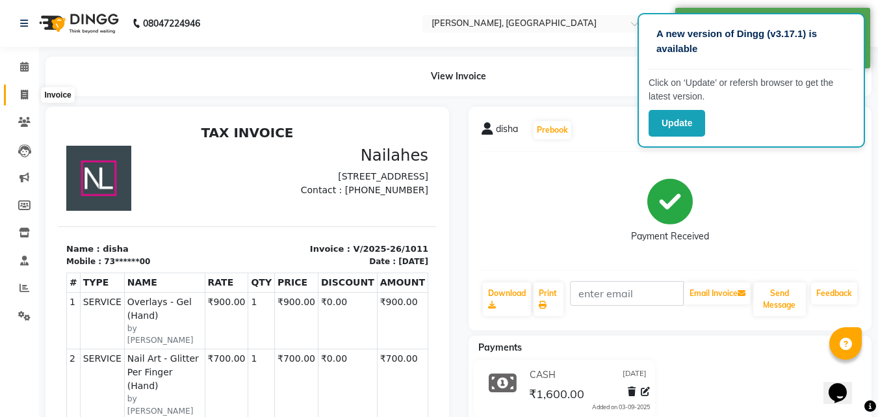
click at [23, 95] on icon at bounding box center [24, 95] width 7 height 10
select select "service"
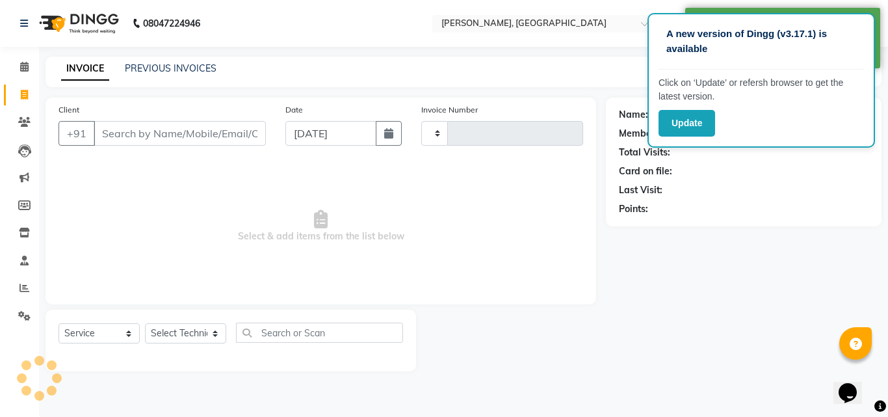
type input "1012"
select select "3755"
click at [153, 70] on link "PREVIOUS INVOICES" at bounding box center [171, 68] width 92 height 12
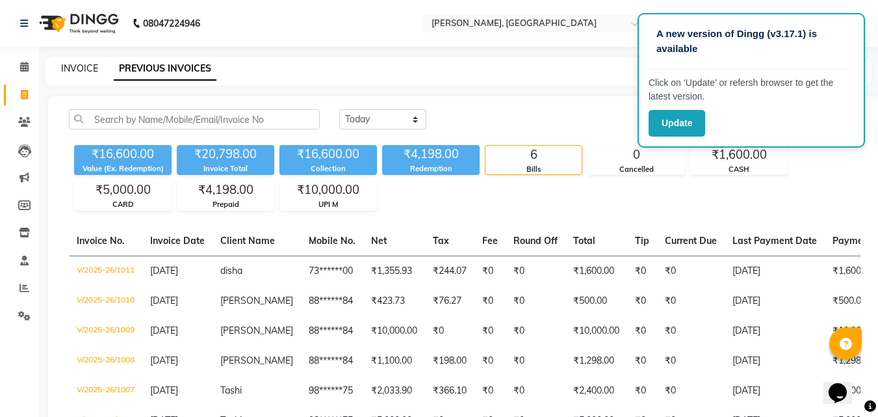
click at [85, 68] on link "INVOICE" at bounding box center [79, 68] width 37 height 12
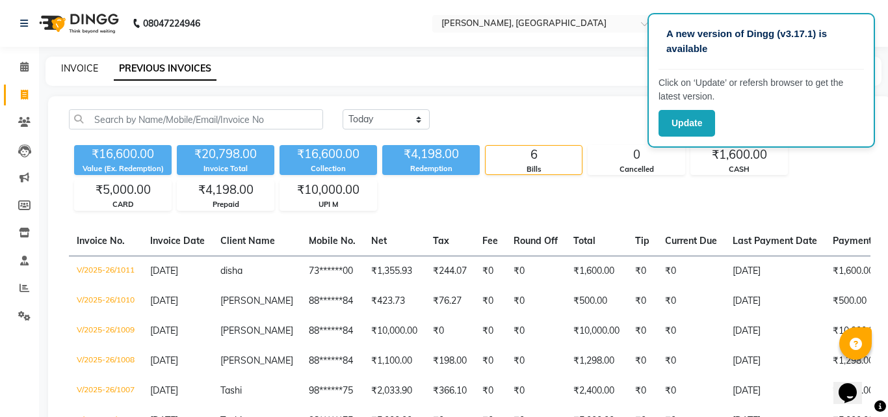
select select "service"
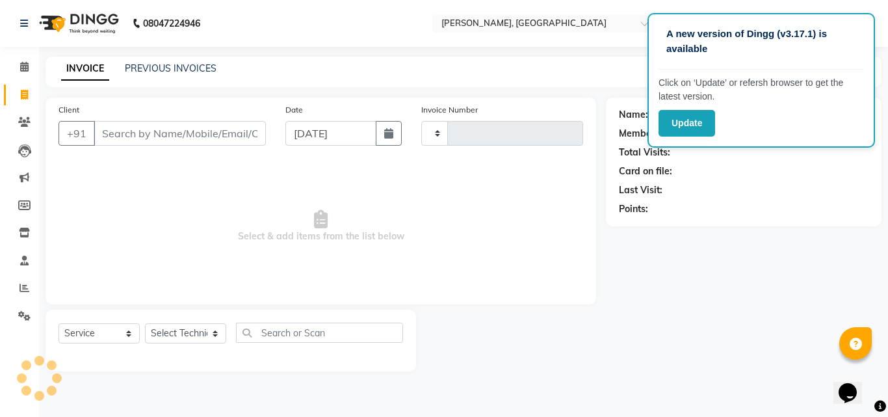
type input "1012"
select select "3755"
click at [159, 66] on link "PREVIOUS INVOICES" at bounding box center [171, 68] width 92 height 12
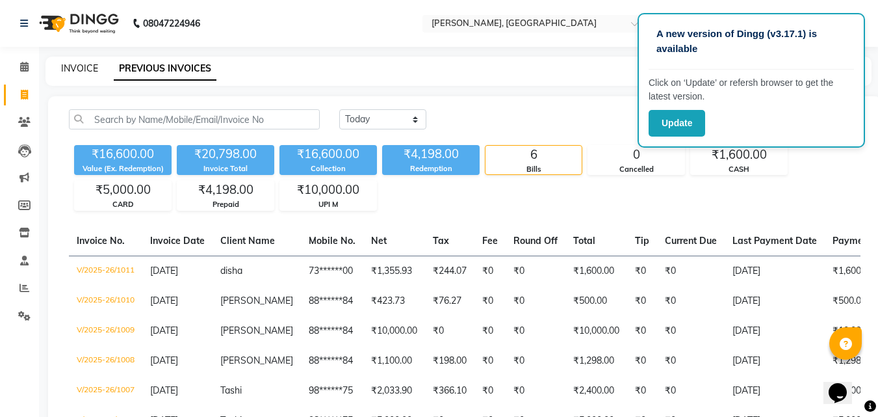
click at [84, 63] on link "INVOICE" at bounding box center [79, 68] width 37 height 12
select select "service"
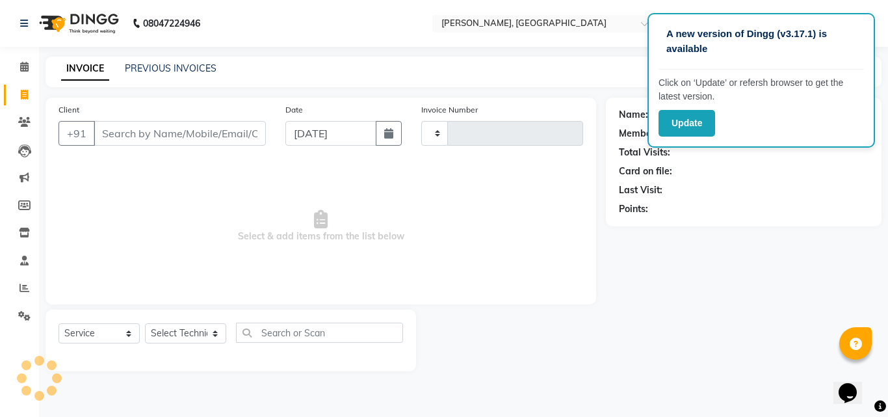
type input "1012"
select select "3755"
click at [187, 77] on div "INVOICE PREVIOUS INVOICES Create New Save" at bounding box center [463, 72] width 836 height 31
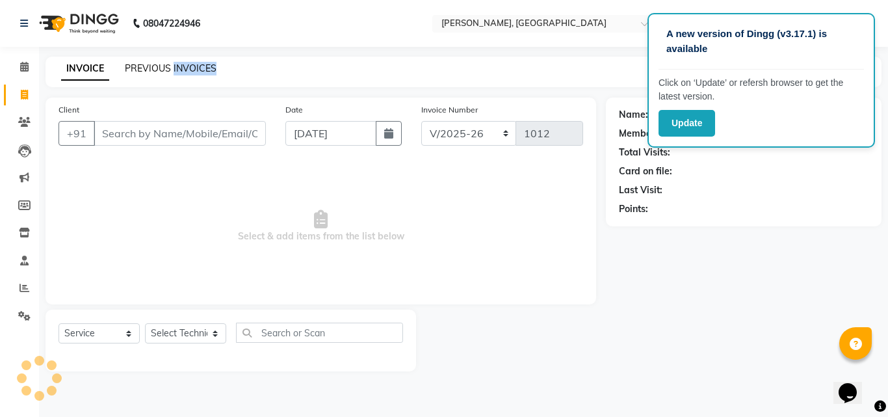
click at [168, 68] on link "PREVIOUS INVOICES" at bounding box center [171, 68] width 92 height 12
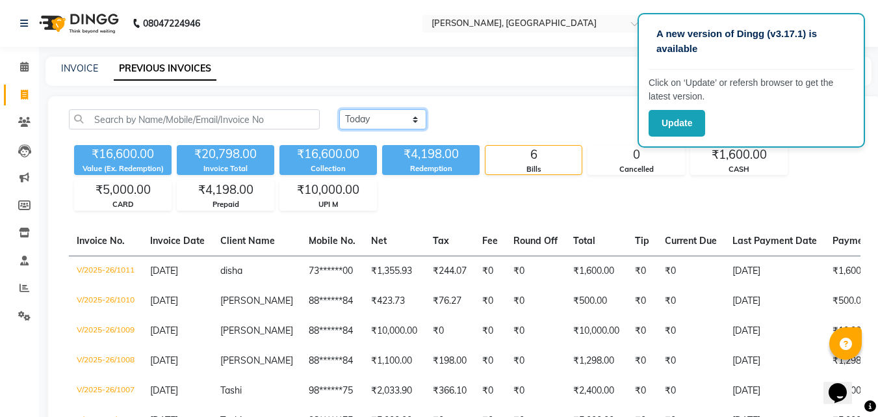
click at [391, 127] on select "[DATE] [DATE] Custom Range" at bounding box center [382, 119] width 87 height 20
click at [393, 183] on div "₹16,600.00 Value (Ex. Redemption) ₹20,798.00 Invoice Total ₹16,600.00 Collectio…" at bounding box center [465, 175] width 792 height 71
click at [390, 120] on select "[DATE] [DATE] Custom Range" at bounding box center [382, 119] width 87 height 20
select select "range"
click at [339, 109] on select "[DATE] [DATE] Custom Range" at bounding box center [382, 119] width 87 height 20
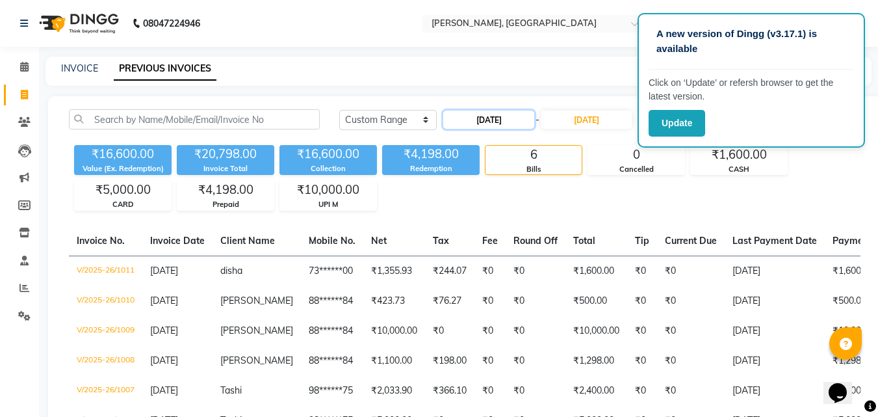
click at [489, 116] on input "[DATE]" at bounding box center [488, 119] width 91 height 18
select select "9"
select select "2025"
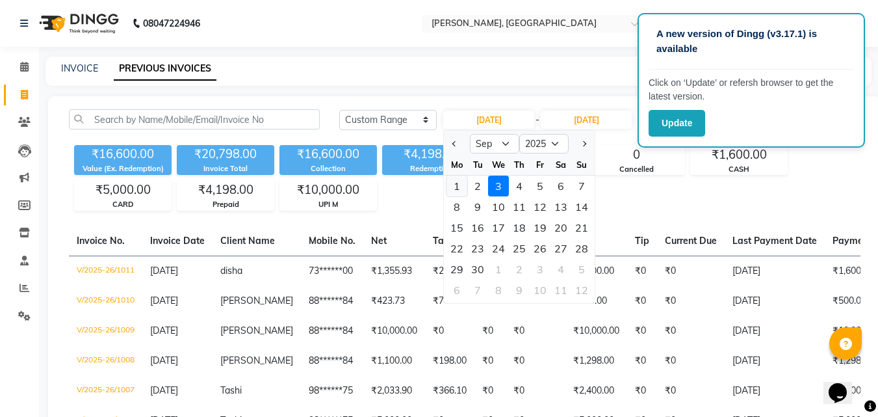
click at [463, 183] on div "1" at bounding box center [456, 185] width 21 height 21
type input "[DATE]"
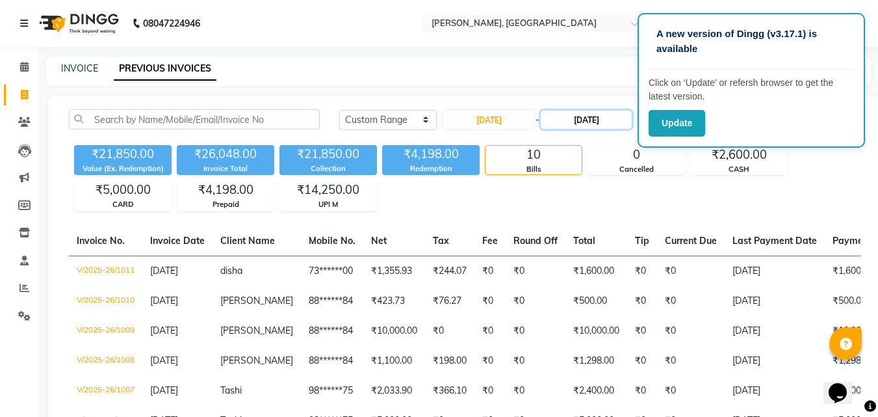
click at [589, 122] on input "[DATE]" at bounding box center [586, 119] width 91 height 18
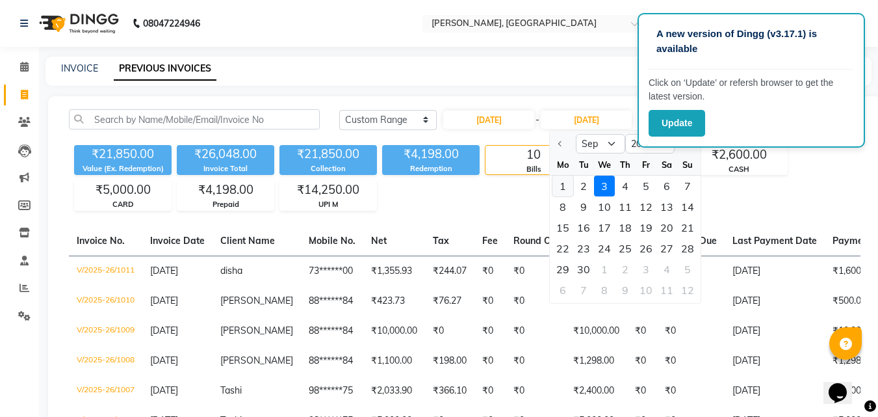
click at [565, 187] on div "1" at bounding box center [562, 185] width 21 height 21
type input "[DATE]"
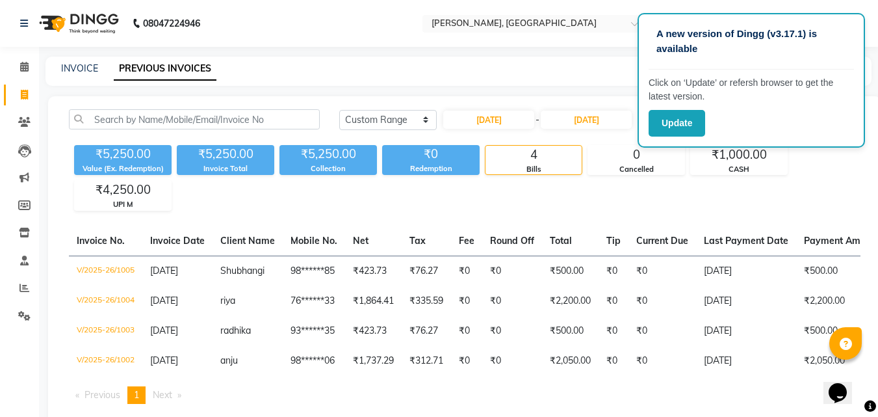
click at [565, 187] on div "₹5,250.00 Value (Ex. Redemption) ₹5,250.00 Invoice Total ₹5,250.00 Collection ₹…" at bounding box center [465, 175] width 792 height 71
click at [24, 286] on icon at bounding box center [24, 288] width 10 height 10
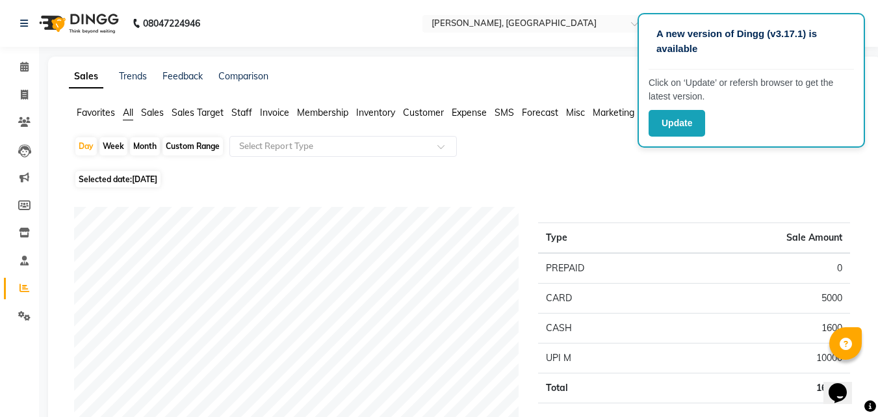
click at [252, 110] on span "Staff" at bounding box center [241, 113] width 21 height 12
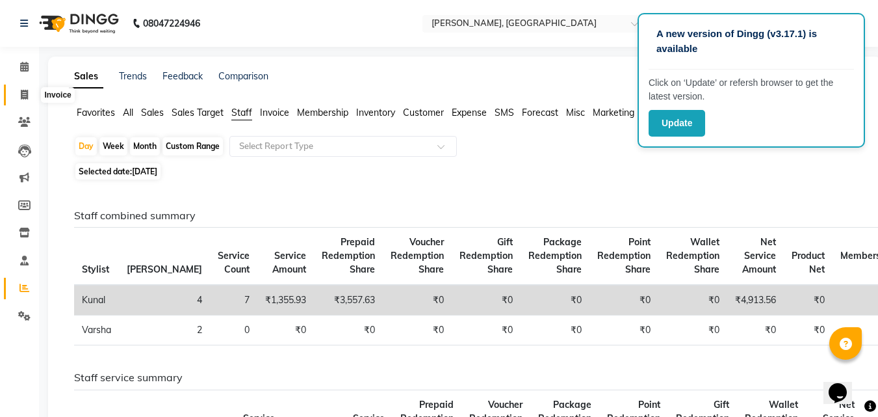
click at [27, 97] on icon at bounding box center [24, 95] width 7 height 10
select select "service"
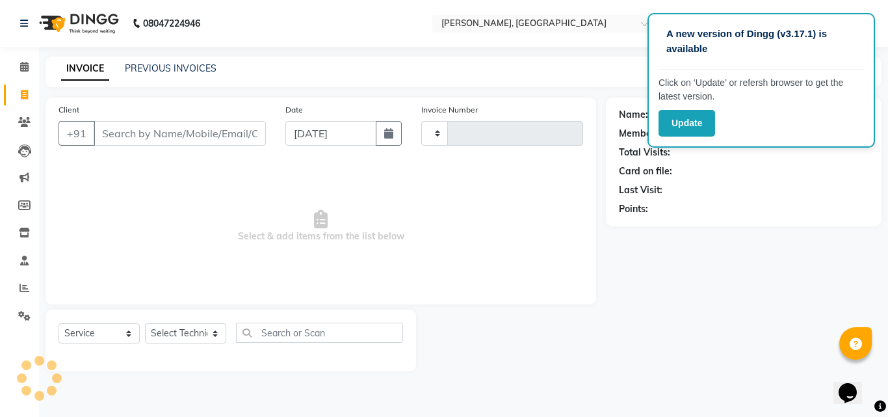
type input "1012"
select select "3755"
click at [177, 69] on link "PREVIOUS INVOICES" at bounding box center [171, 68] width 92 height 12
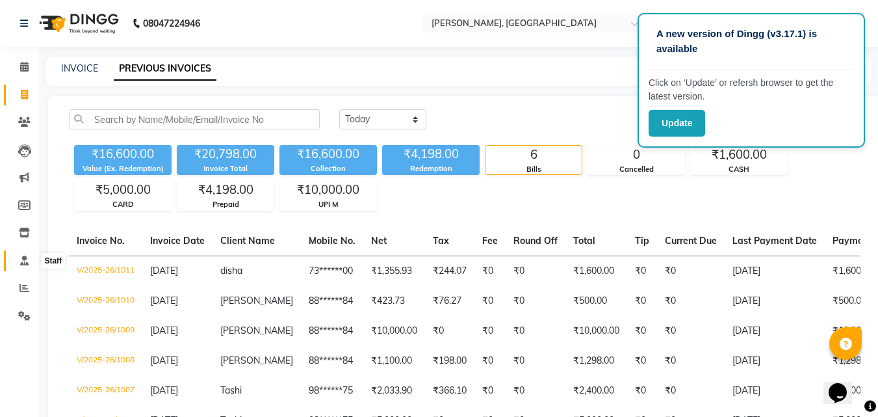
click at [24, 264] on icon at bounding box center [24, 260] width 8 height 10
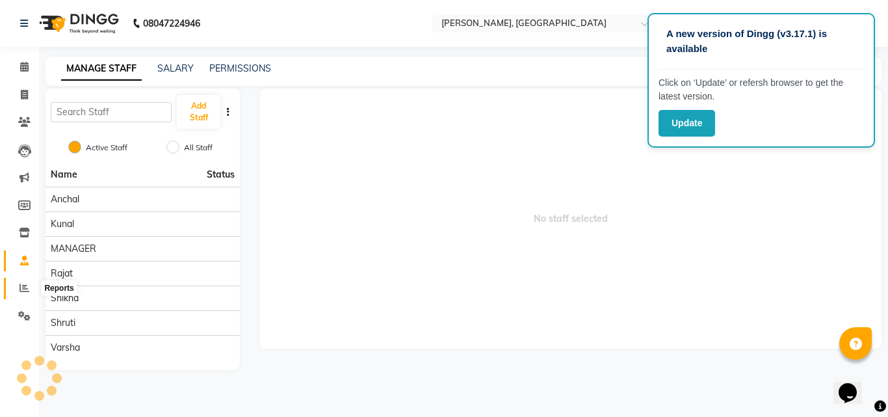
click at [26, 288] on icon at bounding box center [24, 288] width 10 height 10
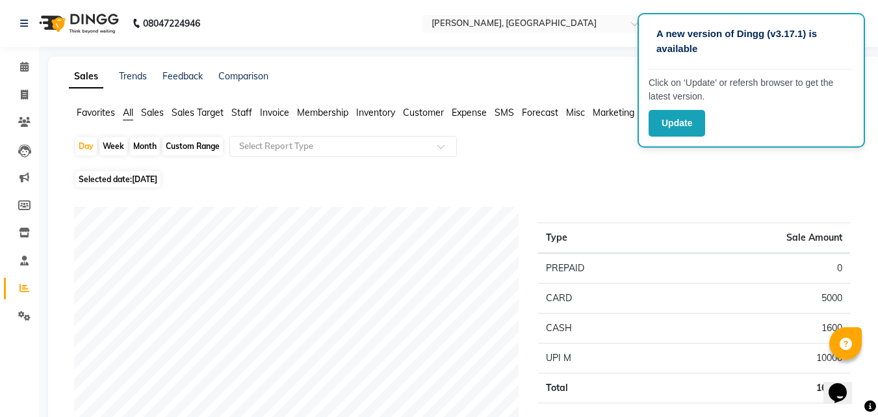
click at [189, 110] on span "Sales Target" at bounding box center [198, 113] width 52 height 12
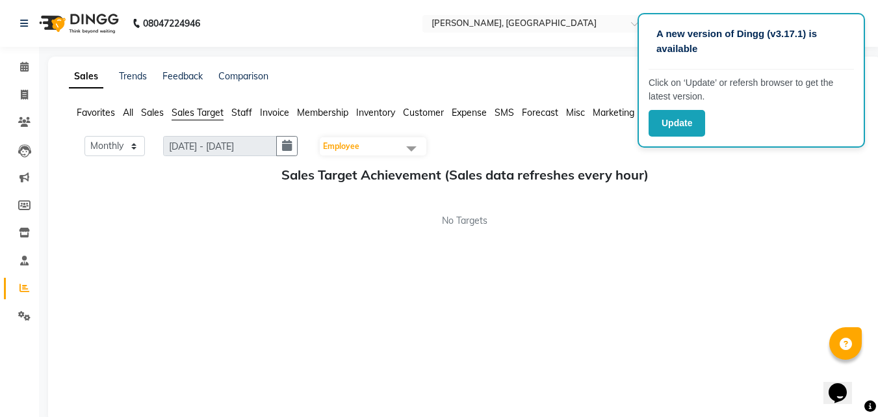
click at [156, 111] on span "Sales" at bounding box center [152, 113] width 23 height 12
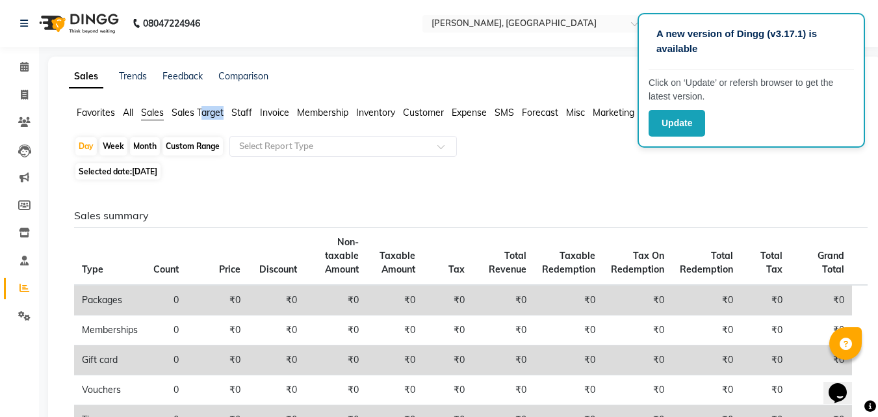
drag, startPoint x: 202, startPoint y: 112, endPoint x: 229, endPoint y: 112, distance: 26.6
click at [229, 112] on ul "Favorites All Sales Sales Target Staff Invoice Membership Inventory Customer Ex…" at bounding box center [465, 113] width 792 height 14
click at [244, 112] on span "Staff" at bounding box center [241, 113] width 21 height 12
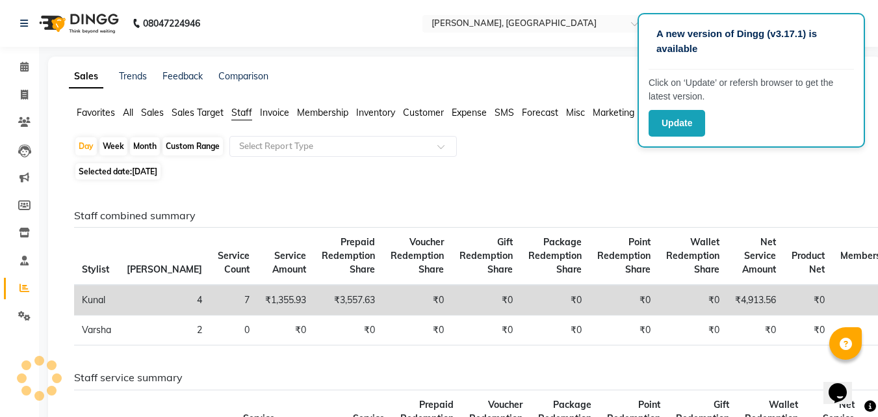
click at [153, 145] on div "Month" at bounding box center [145, 146] width 30 height 18
select select "9"
select select "2025"
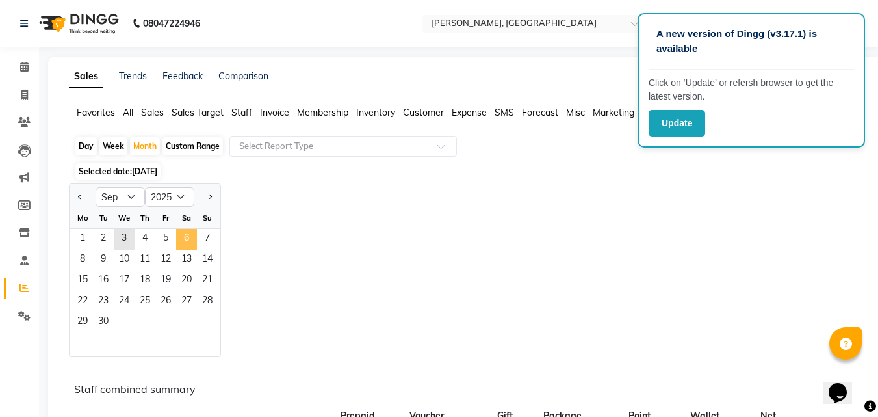
click at [183, 231] on span "6" at bounding box center [186, 239] width 21 height 21
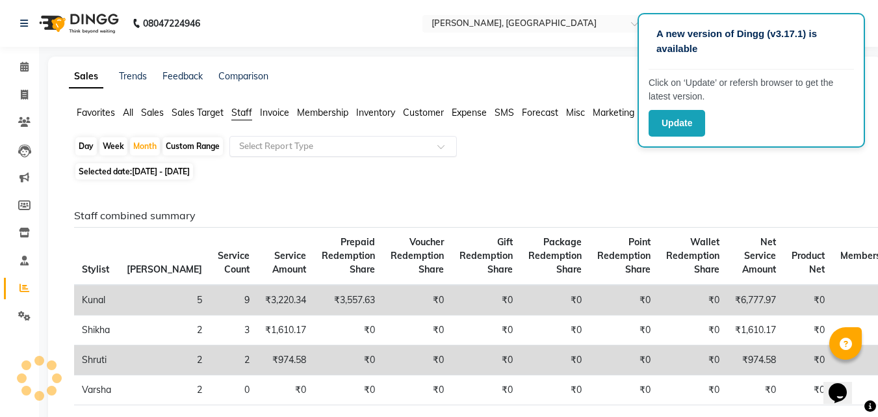
click at [324, 140] on input "text" at bounding box center [330, 146] width 187 height 13
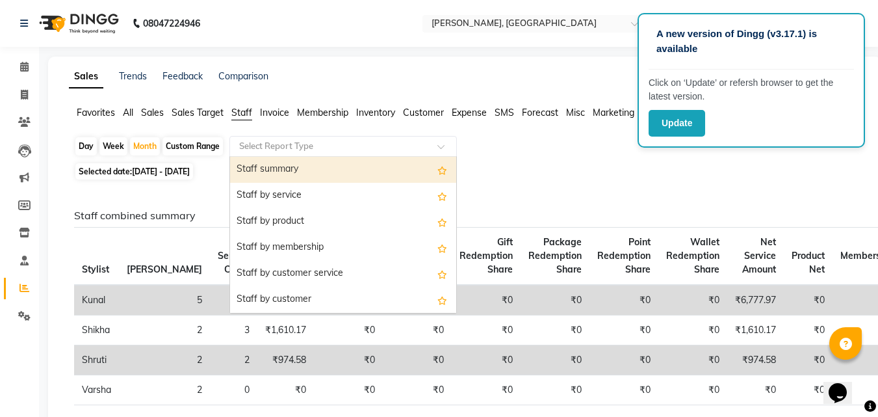
click at [321, 170] on div "Staff summary" at bounding box center [343, 170] width 226 height 26
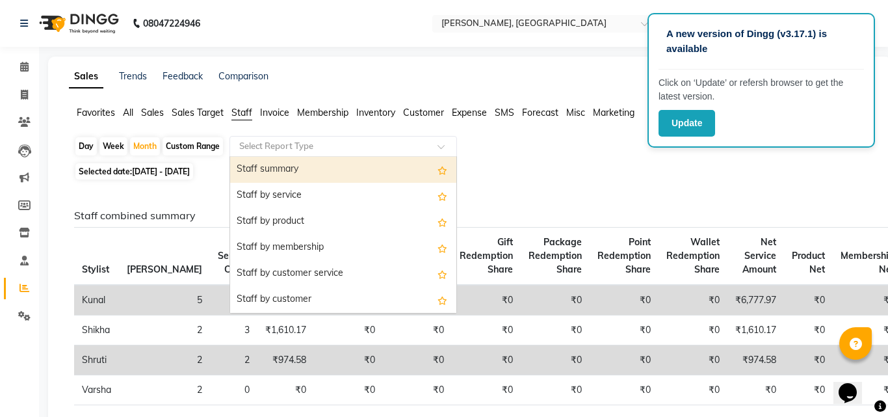
select select "csv"
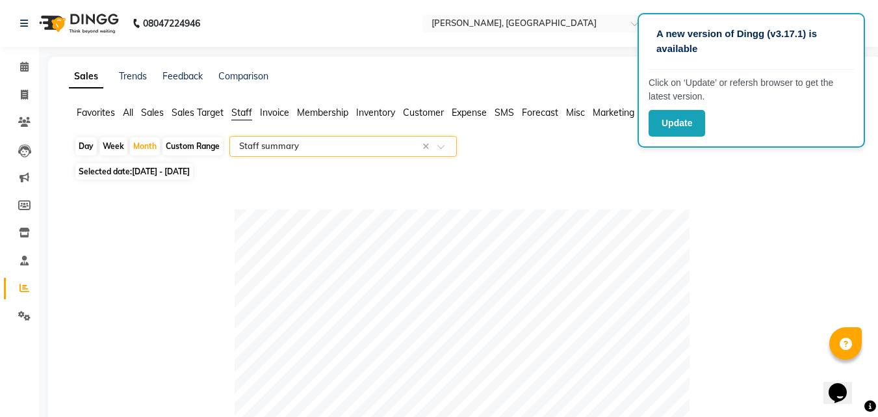
type input "-"
click at [24, 95] on icon at bounding box center [24, 95] width 7 height 10
select select "service"
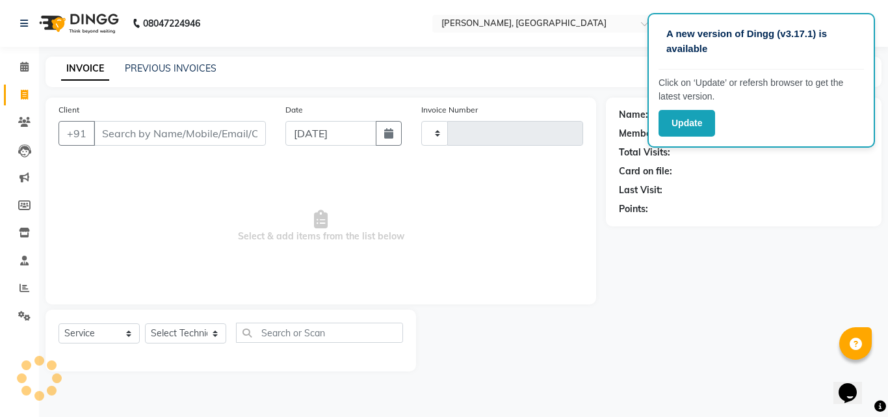
type input "1012"
select select "3755"
click at [178, 71] on link "PREVIOUS INVOICES" at bounding box center [171, 68] width 92 height 12
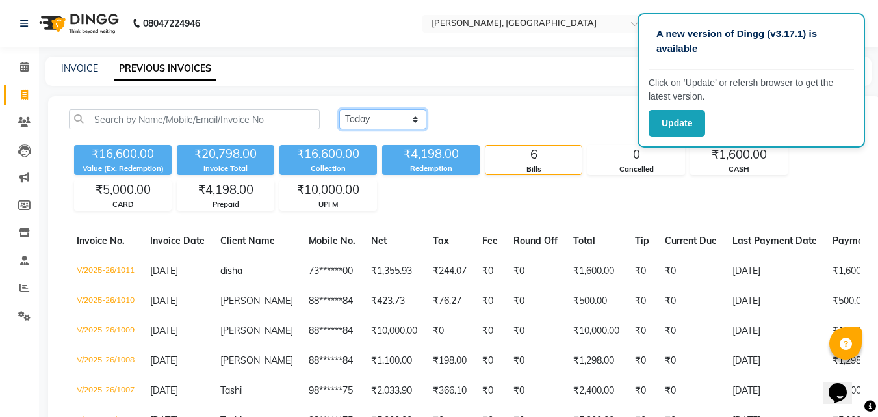
click at [397, 125] on select "[DATE] [DATE] Custom Range" at bounding box center [382, 119] width 87 height 20
select select "range"
click at [339, 109] on select "[DATE] [DATE] Custom Range" at bounding box center [382, 119] width 87 height 20
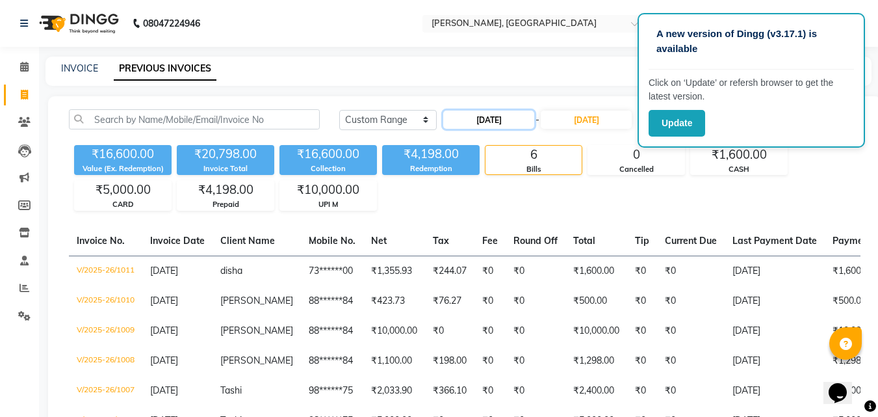
click at [487, 118] on input "[DATE]" at bounding box center [488, 119] width 91 height 18
select select "9"
select select "2025"
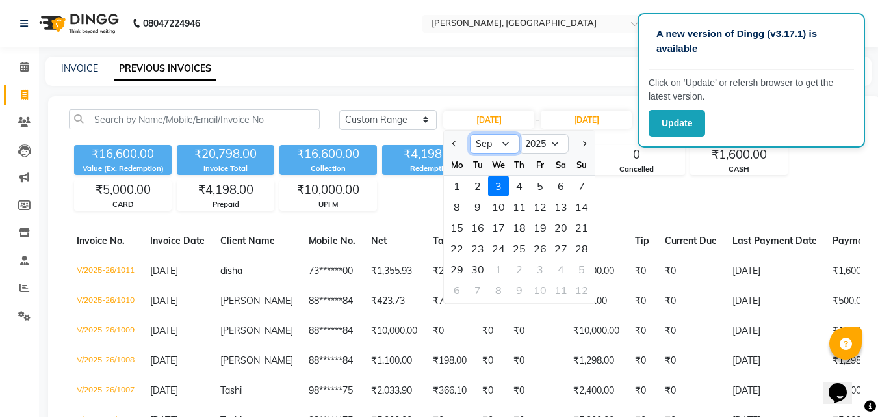
click at [495, 141] on select "Jan Feb Mar Apr May Jun [DATE] Aug Sep Oct Nov Dec" at bounding box center [494, 143] width 49 height 19
select select "8"
click at [470, 134] on select "Jan Feb Mar Apr May Jun [DATE] Aug Sep Oct Nov Dec" at bounding box center [494, 143] width 49 height 19
click at [541, 250] on div "22" at bounding box center [540, 248] width 21 height 21
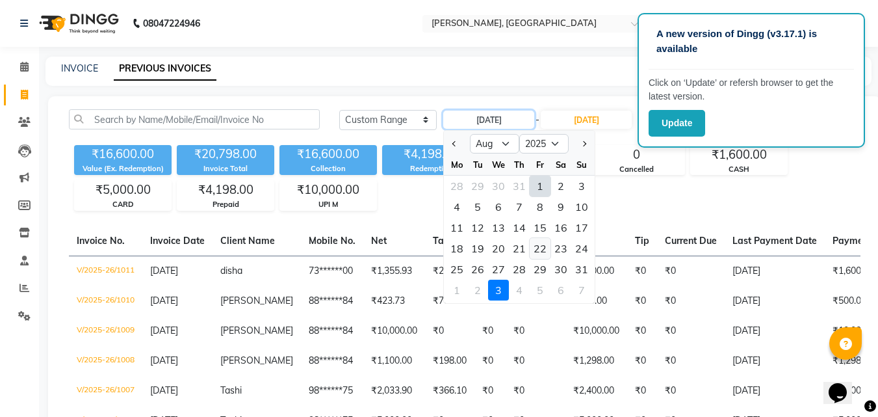
type input "[DATE]"
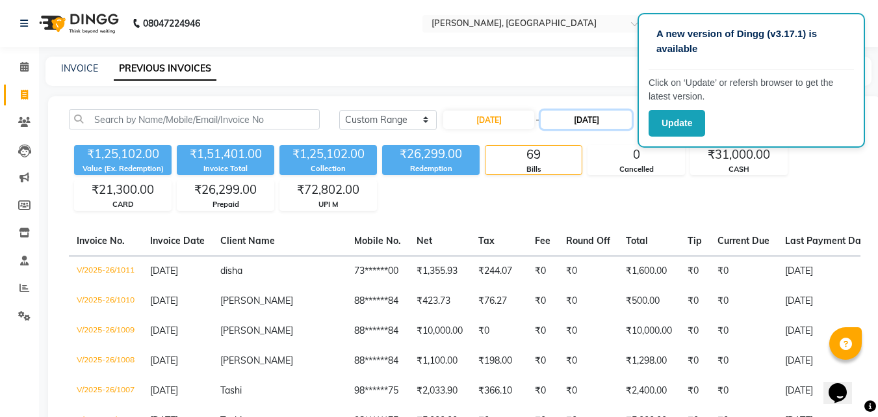
click at [589, 124] on input "[DATE]" at bounding box center [586, 119] width 91 height 18
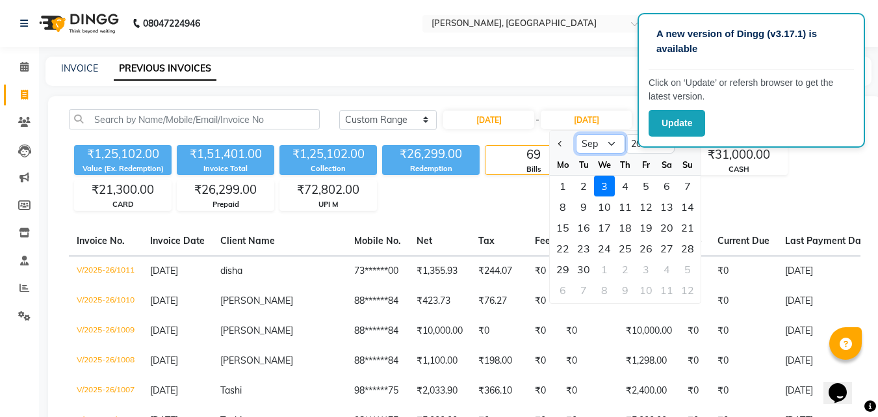
click at [603, 148] on select "Aug Sep Oct Nov Dec" at bounding box center [600, 143] width 49 height 19
select select "8"
click at [576, 134] on select "Aug Sep Oct Nov Dec" at bounding box center [600, 143] width 49 height 19
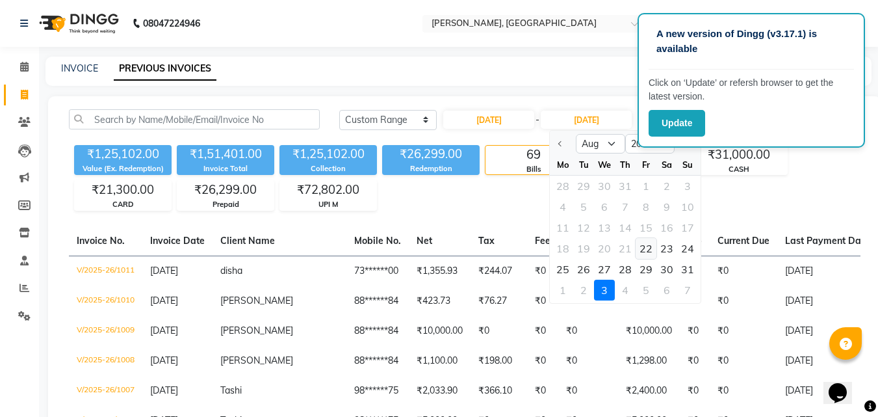
click at [641, 250] on div "22" at bounding box center [646, 248] width 21 height 21
type input "[DATE]"
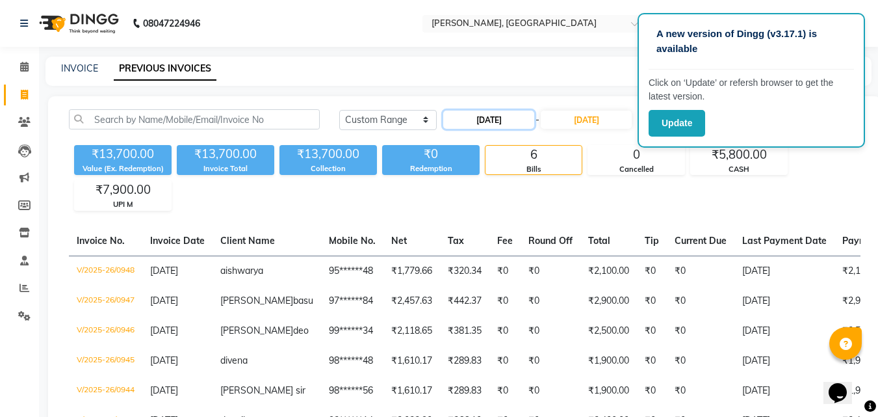
click at [502, 120] on input "[DATE]" at bounding box center [488, 119] width 91 height 18
select select "8"
select select "2025"
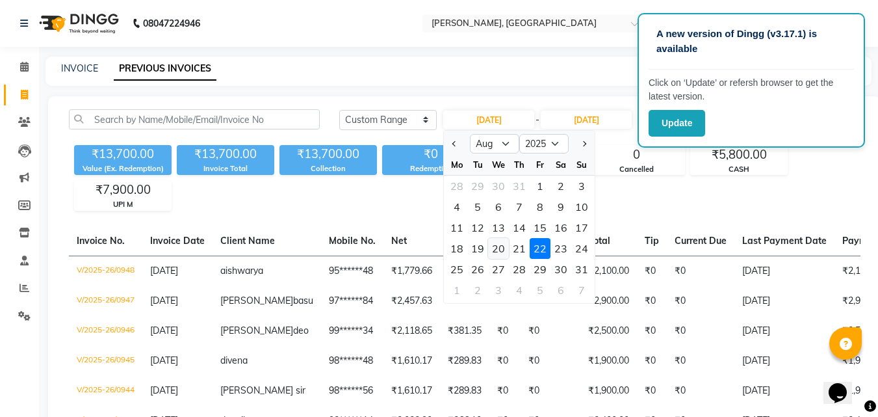
click at [491, 245] on div "20" at bounding box center [498, 248] width 21 height 21
type input "[DATE]"
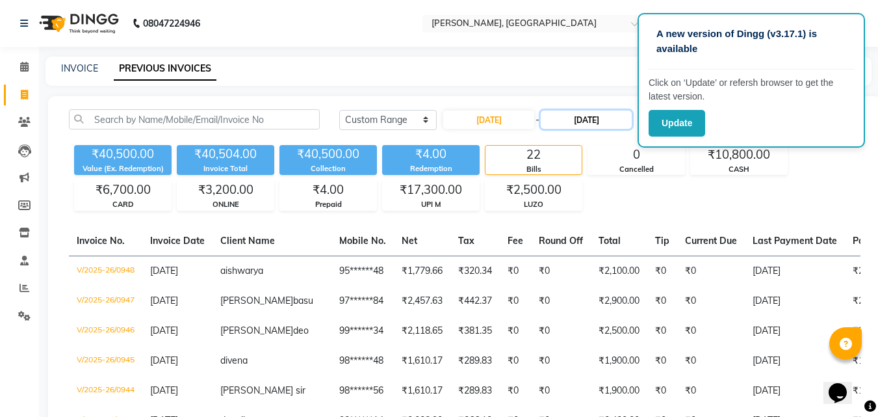
click at [576, 111] on input "[DATE]" at bounding box center [586, 119] width 91 height 18
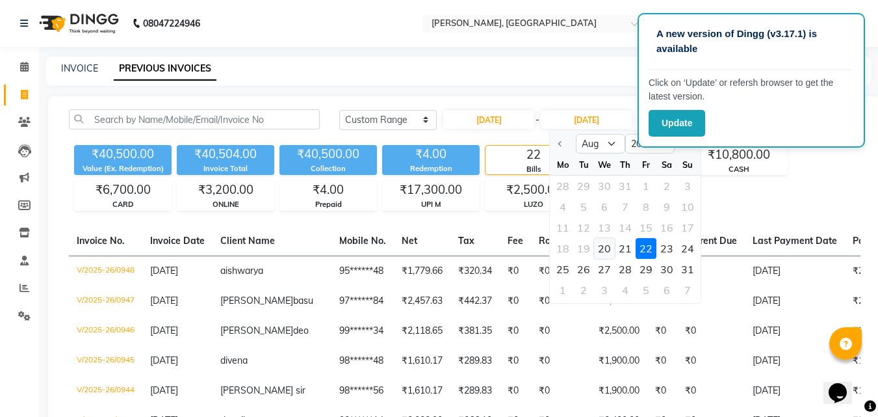
click at [610, 242] on div "20" at bounding box center [604, 248] width 21 height 21
type input "[DATE]"
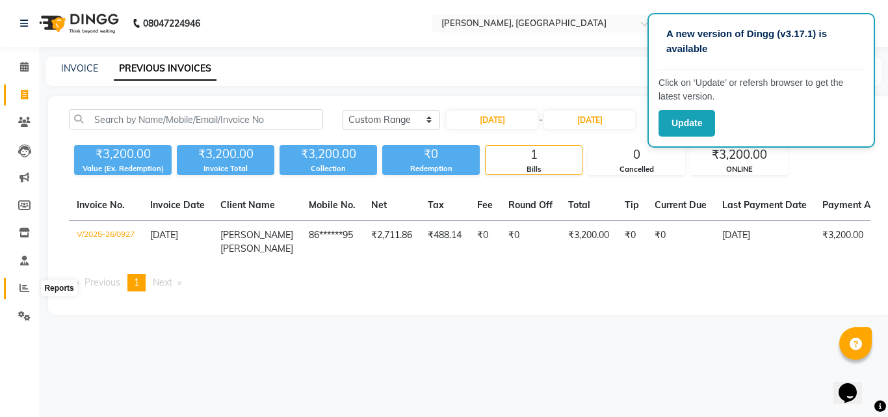
click at [21, 290] on icon at bounding box center [24, 288] width 10 height 10
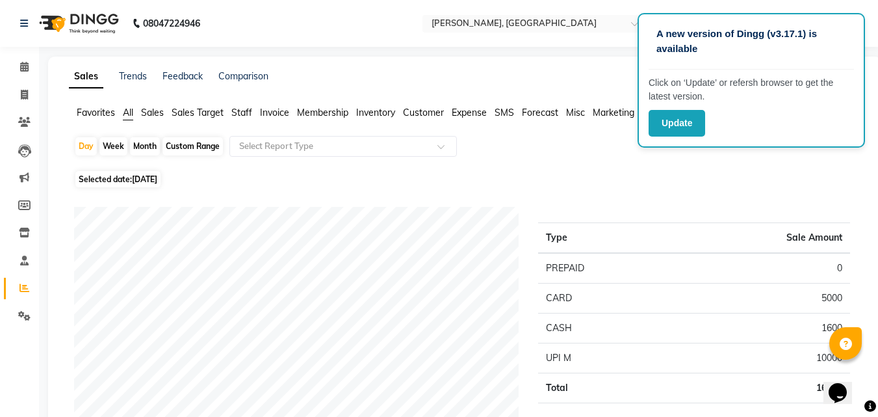
click at [249, 110] on span "Staff" at bounding box center [241, 113] width 21 height 12
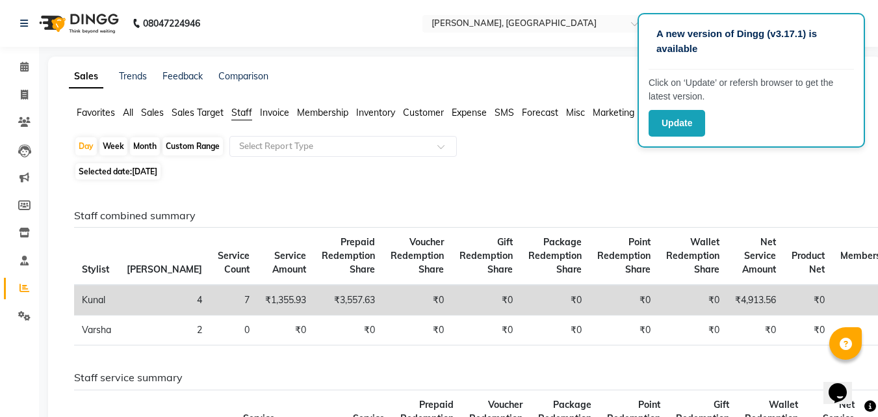
click at [155, 142] on div "Month" at bounding box center [145, 146] width 30 height 18
select select "9"
select select "2025"
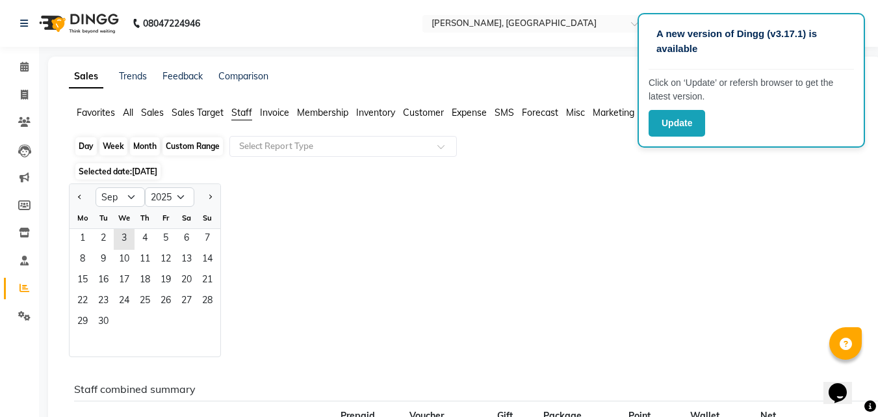
click at [155, 142] on div "Month" at bounding box center [145, 146] width 30 height 18
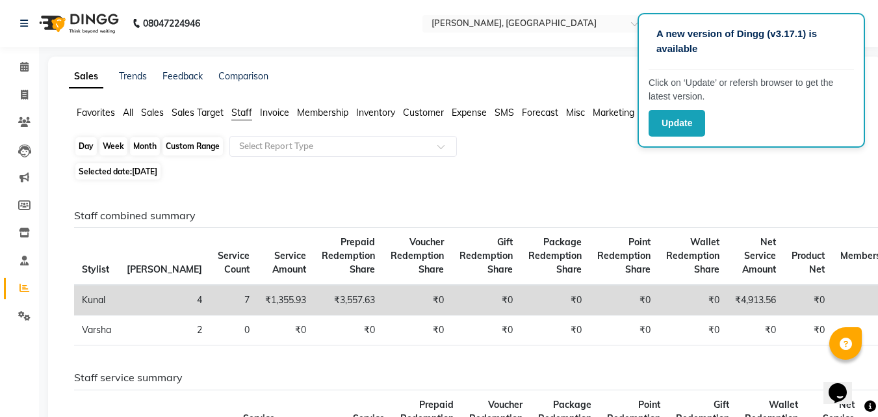
click at [155, 142] on div "Month" at bounding box center [145, 146] width 30 height 18
select select "9"
select select "2025"
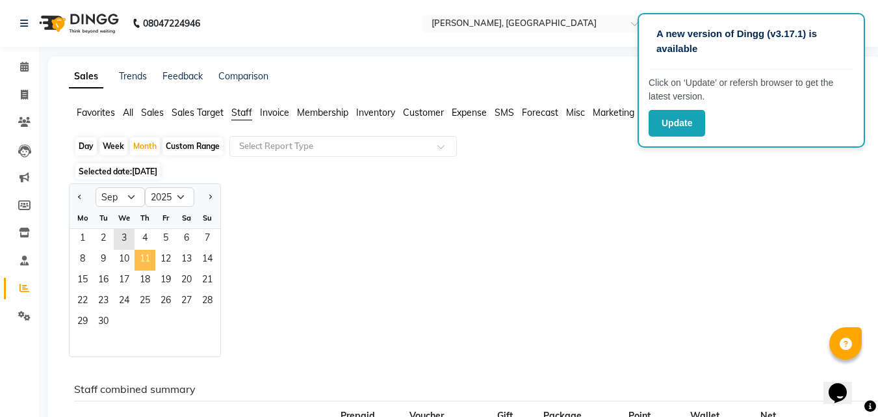
click at [154, 250] on span "11" at bounding box center [145, 260] width 21 height 21
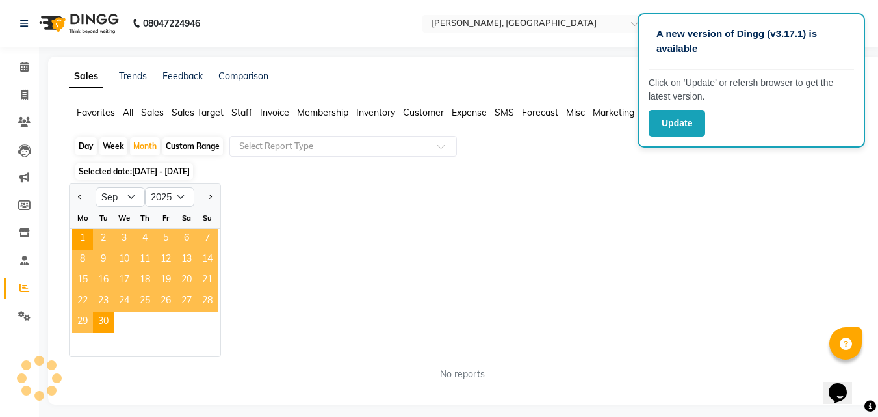
click at [154, 250] on span "11" at bounding box center [145, 260] width 21 height 21
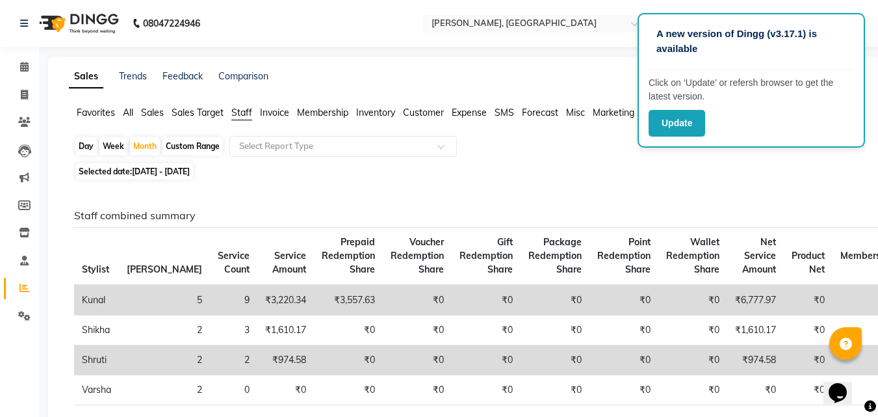
click at [249, 114] on span "Staff" at bounding box center [241, 113] width 21 height 12
click at [139, 153] on div "Month" at bounding box center [145, 146] width 30 height 18
select select "9"
select select "2025"
click at [148, 143] on div "Month" at bounding box center [145, 146] width 30 height 18
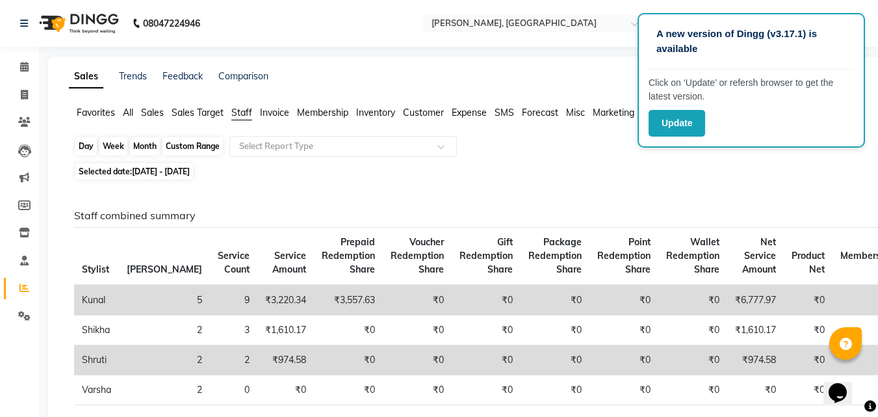
select select "9"
select select "2025"
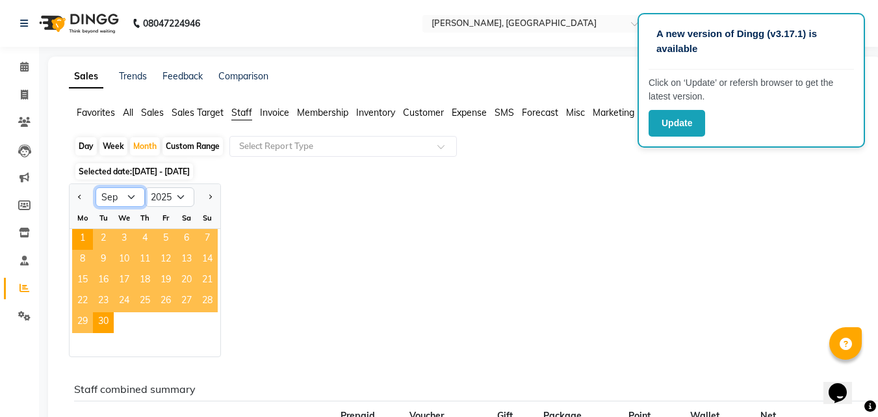
click at [123, 201] on select "Jan Feb Mar Apr May Jun [DATE] Aug Sep Oct Nov Dec" at bounding box center [120, 196] width 49 height 19
select select "8"
click at [96, 187] on select "Jan Feb Mar Apr May Jun [DATE] Aug Sep Oct Nov Dec" at bounding box center [120, 196] width 49 height 19
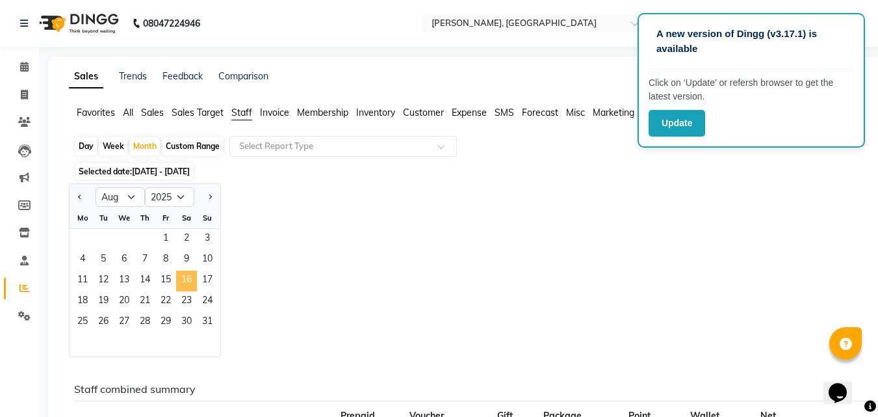
click at [183, 276] on span "16" at bounding box center [186, 280] width 21 height 21
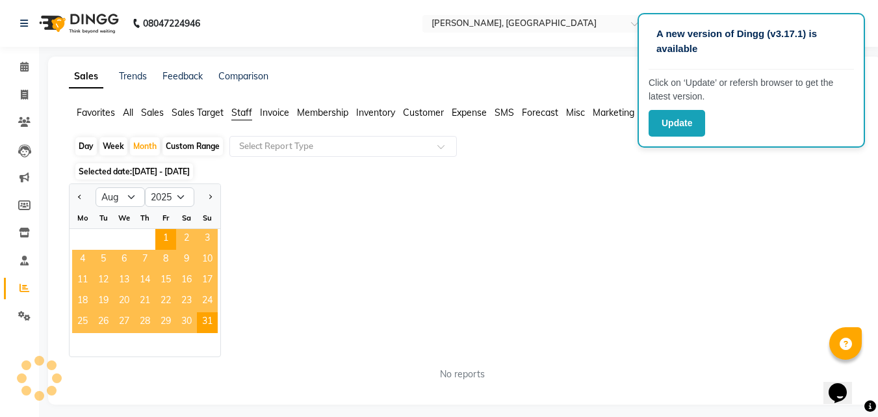
click at [183, 276] on span "16" at bounding box center [186, 280] width 21 height 21
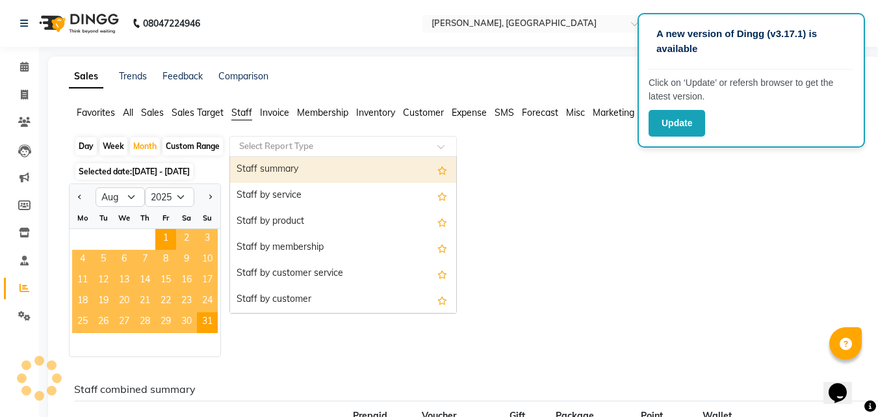
click at [305, 142] on input "text" at bounding box center [330, 146] width 187 height 13
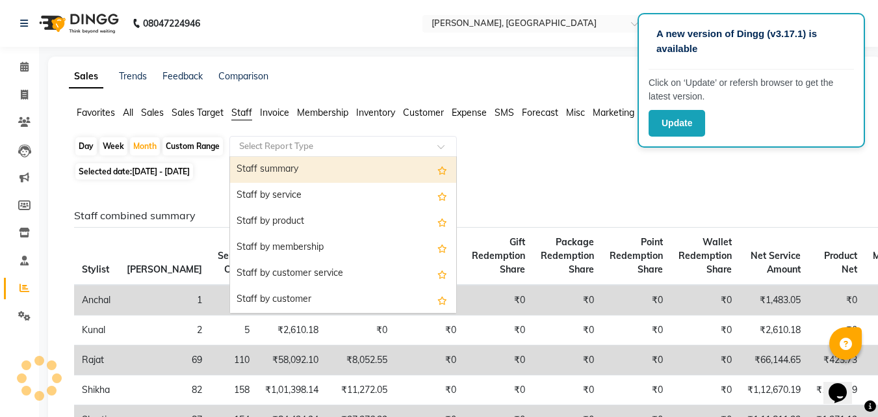
click at [316, 175] on div "Staff summary" at bounding box center [343, 170] width 226 height 26
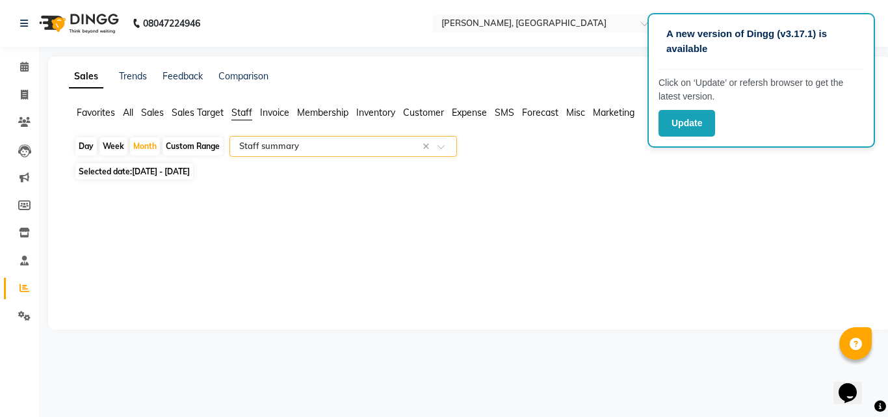
select select "csv"
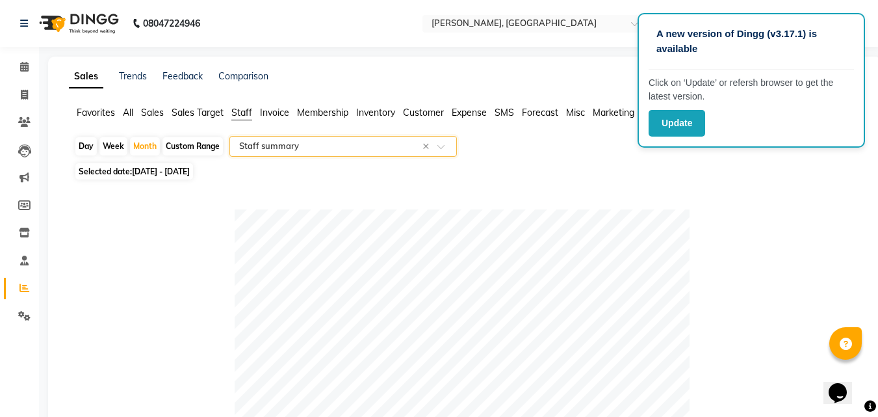
click at [543, 155] on div "Day Week Month Custom Range Select Report Type × Staff summary ×" at bounding box center [464, 147] width 781 height 23
click at [27, 97] on icon at bounding box center [24, 95] width 7 height 10
select select "service"
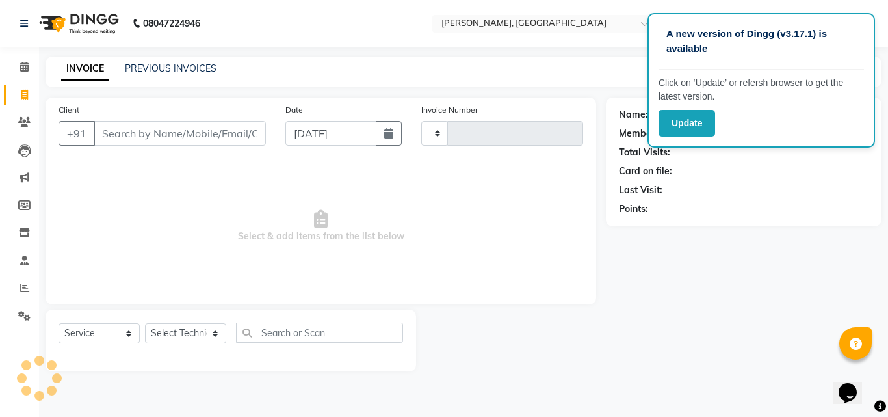
type input "1012"
select select "3755"
click at [504, 219] on span "Select & add items from the list below" at bounding box center [320, 226] width 524 height 130
click at [158, 75] on div "PREVIOUS INVOICES" at bounding box center [171, 69] width 92 height 14
click at [166, 65] on link "PREVIOUS INVOICES" at bounding box center [171, 68] width 92 height 12
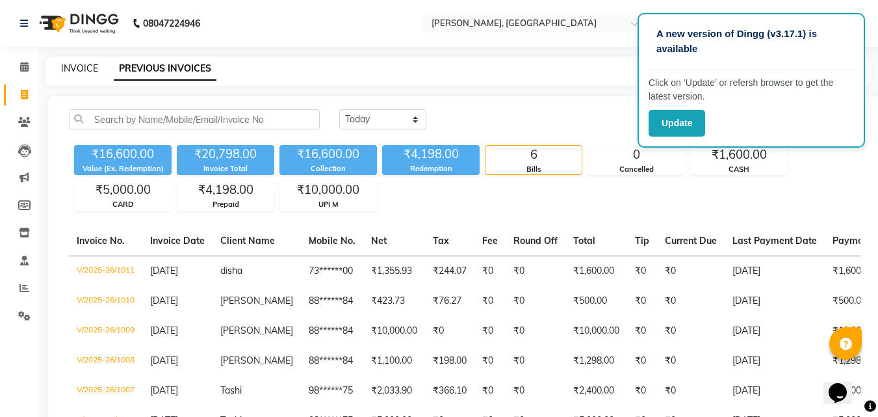
click at [81, 72] on link "INVOICE" at bounding box center [79, 68] width 37 height 12
select select "service"
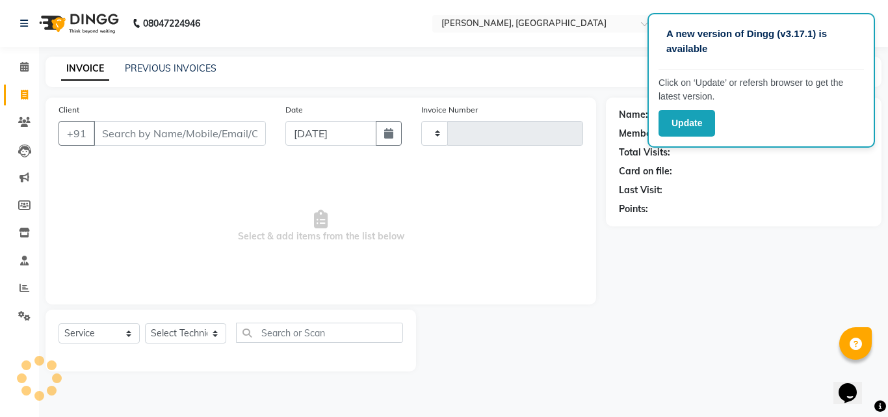
type input "1012"
select select "3755"
